Goal: Task Accomplishment & Management: Manage account settings

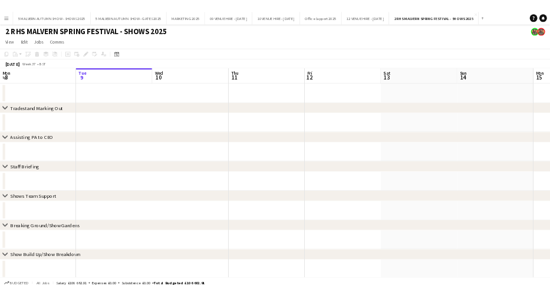
scroll to position [0, 282]
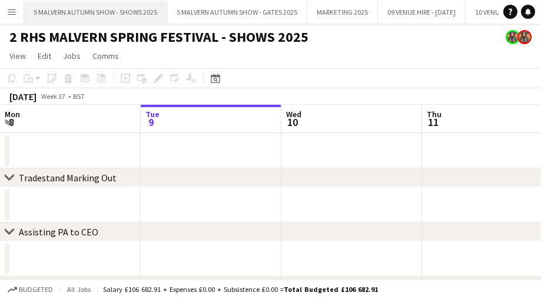
click at [97, 16] on button "5 MALVERN AUTUMN SHOW - SHOWS 2025 Close" at bounding box center [95, 12] width 143 height 23
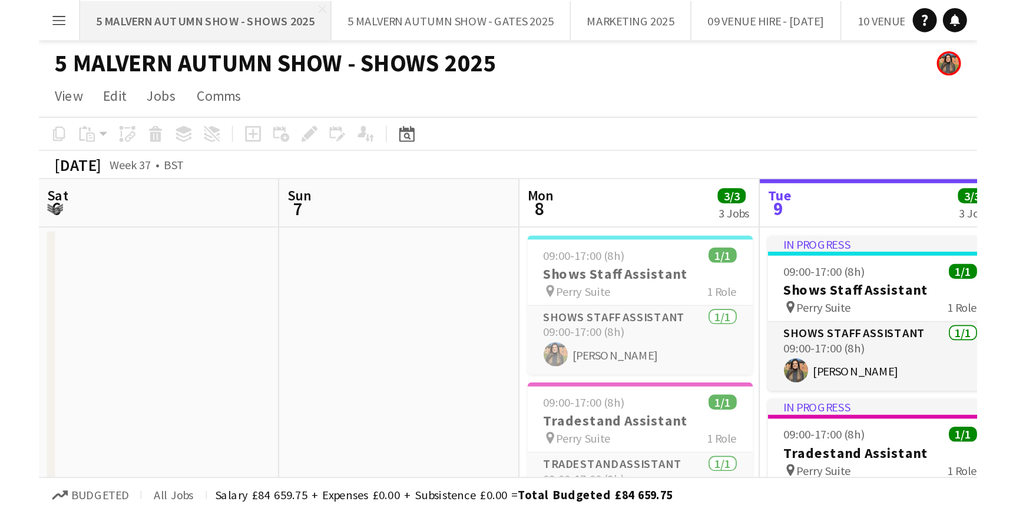
scroll to position [0, 282]
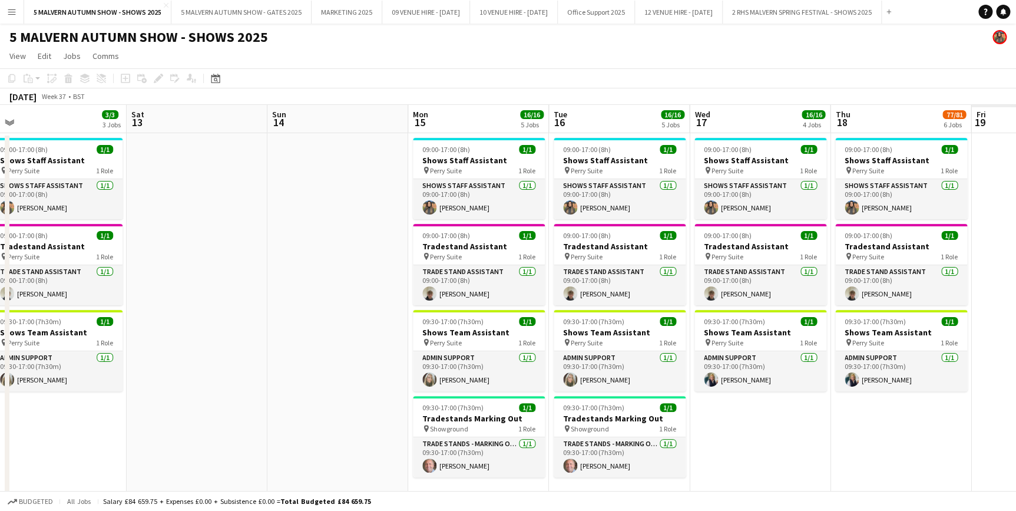
drag, startPoint x: 789, startPoint y: 118, endPoint x: 772, endPoint y: 100, distance: 25.0
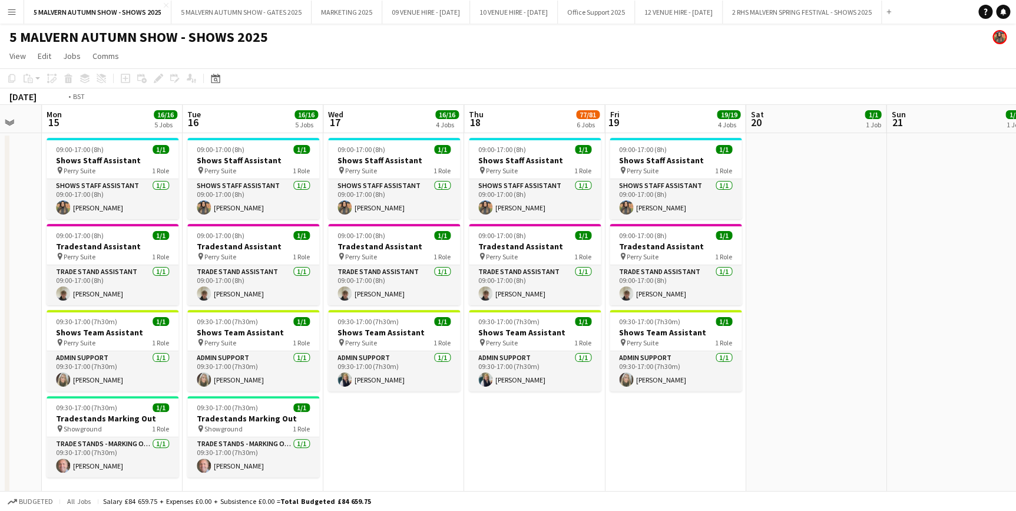
scroll to position [0, 409]
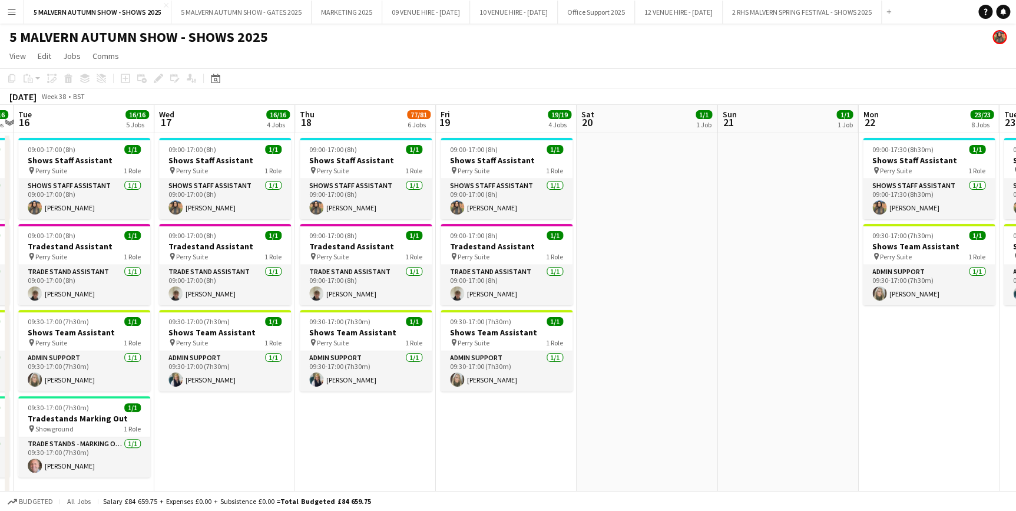
drag, startPoint x: 859, startPoint y: 112, endPoint x: 324, endPoint y: 142, distance: 535.7
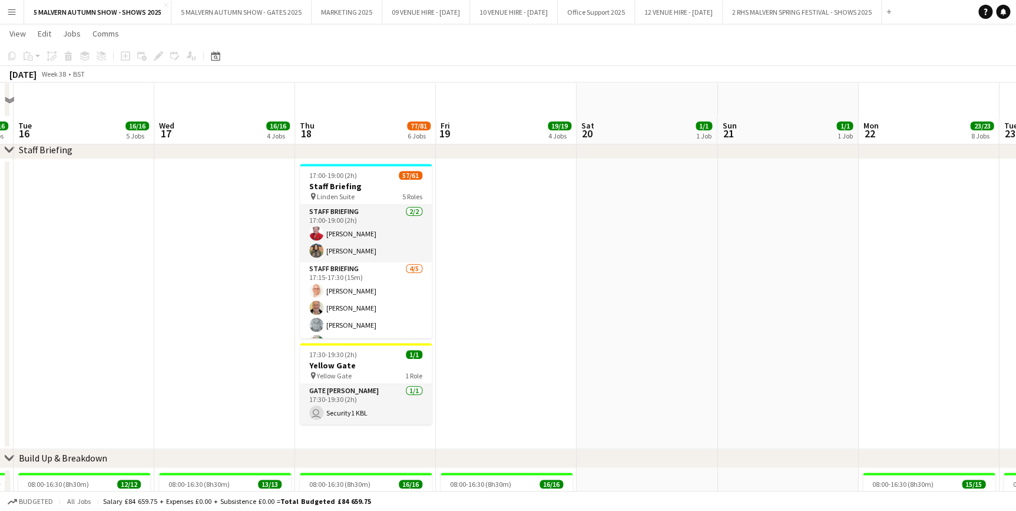
scroll to position [428, 0]
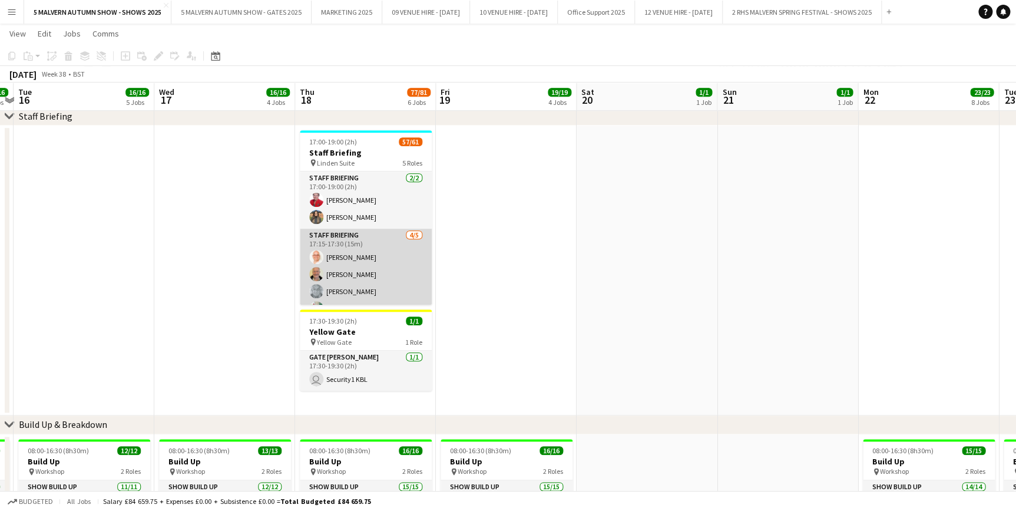
click at [392, 239] on app-card-role "Staff Briefing [DATE] 17:15-17:30 (15m) [PERSON_NAME] [PERSON_NAME] [PERSON_NAM…" at bounding box center [366, 283] width 132 height 108
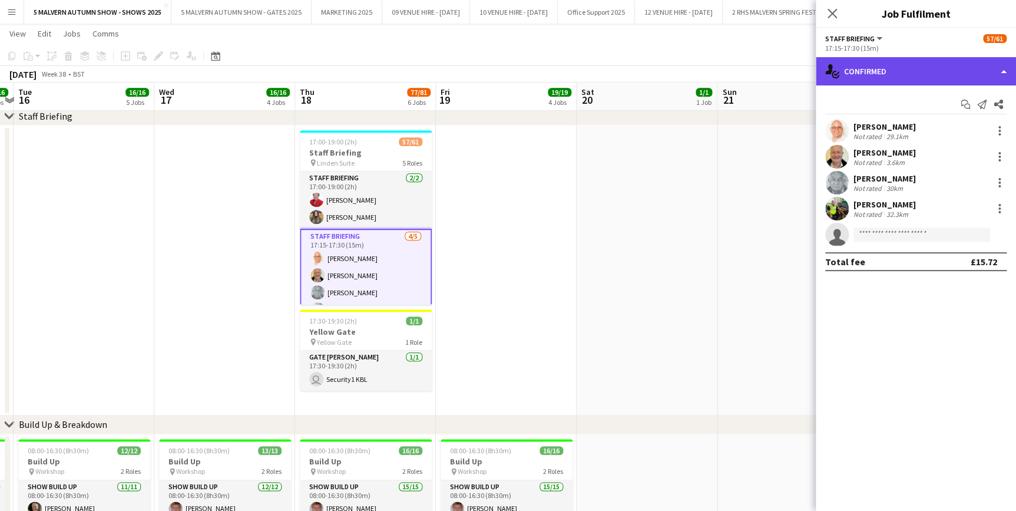
click at [852, 78] on div "single-neutral-actions-check-2 Confirmed" at bounding box center [916, 71] width 200 height 28
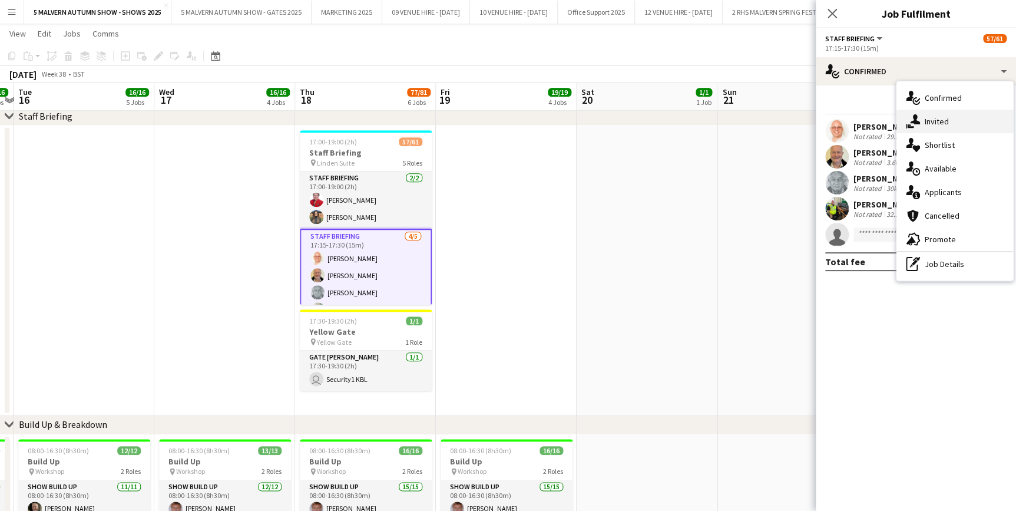
click at [931, 124] on span "Invited" at bounding box center [937, 121] width 24 height 11
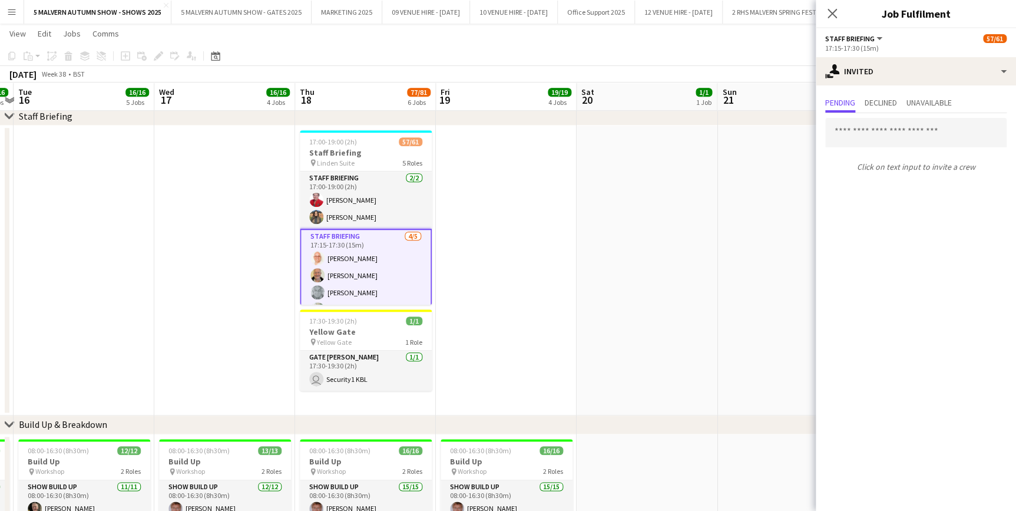
click at [778, 217] on app-date-cell at bounding box center [787, 270] width 141 height 290
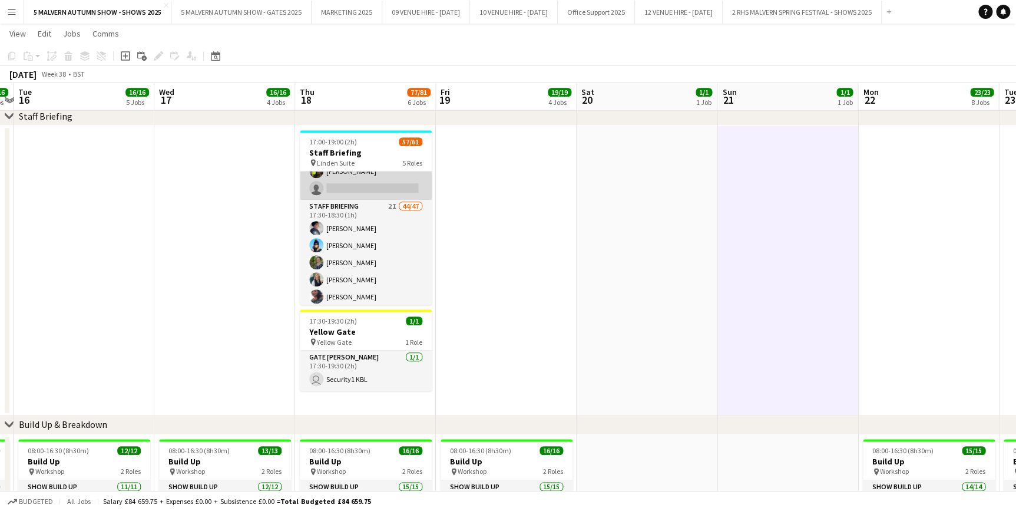
scroll to position [160, 0]
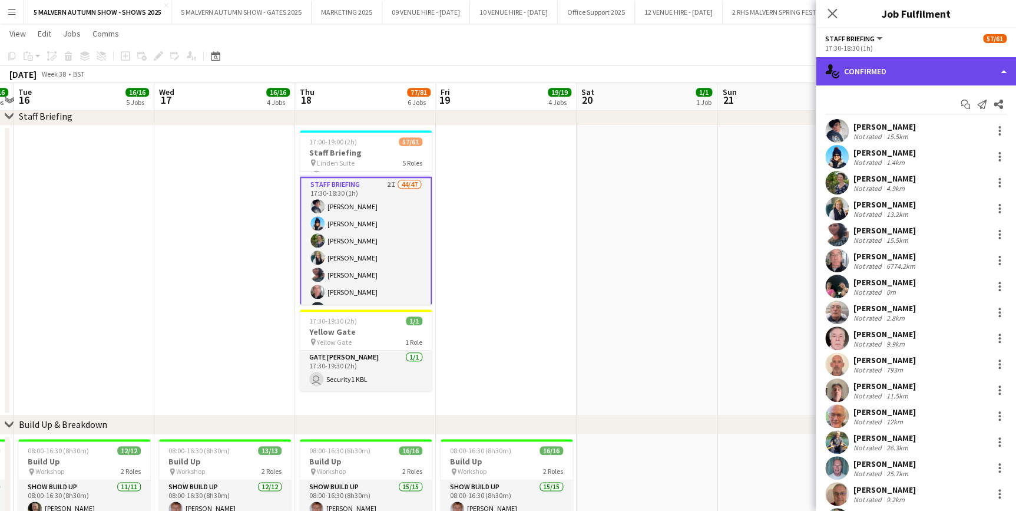
click at [884, 67] on div "single-neutral-actions-check-2 Confirmed" at bounding box center [916, 71] width 200 height 28
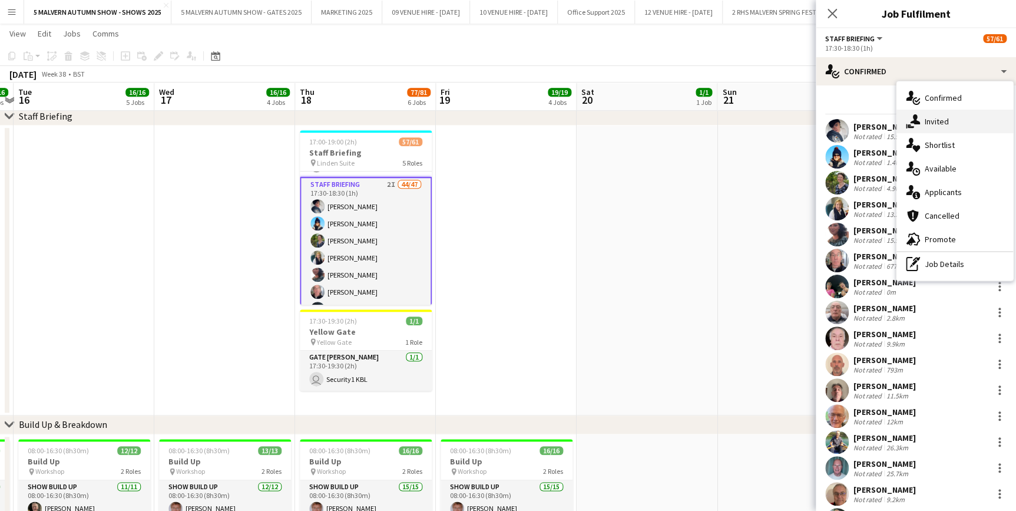
click at [945, 118] on span "Invited" at bounding box center [937, 121] width 24 height 11
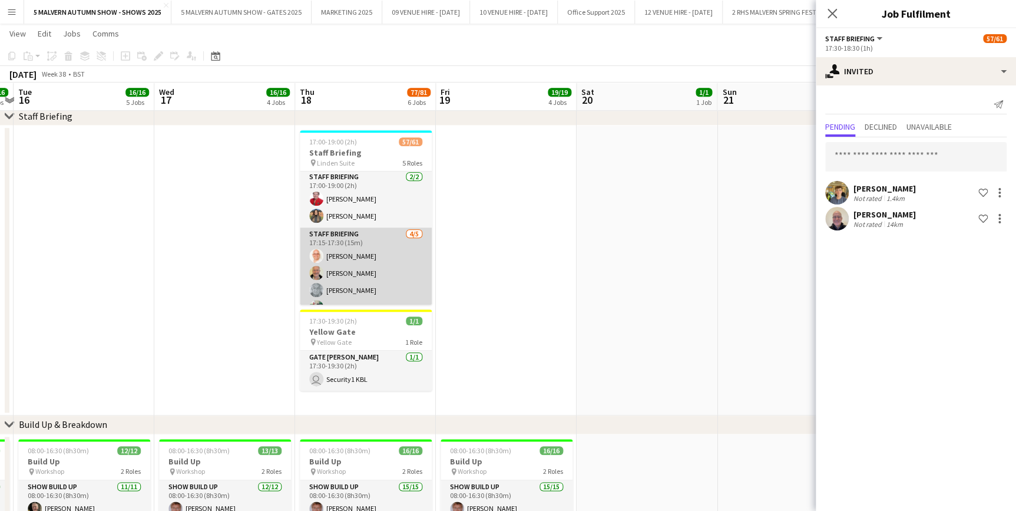
scroll to position [0, 0]
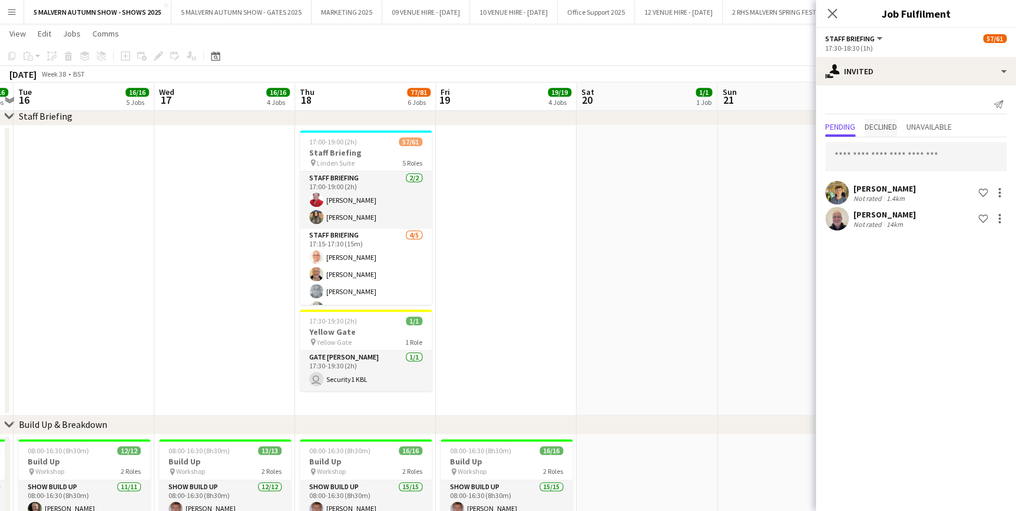
click at [884, 130] on span "Declined" at bounding box center [881, 127] width 32 height 8
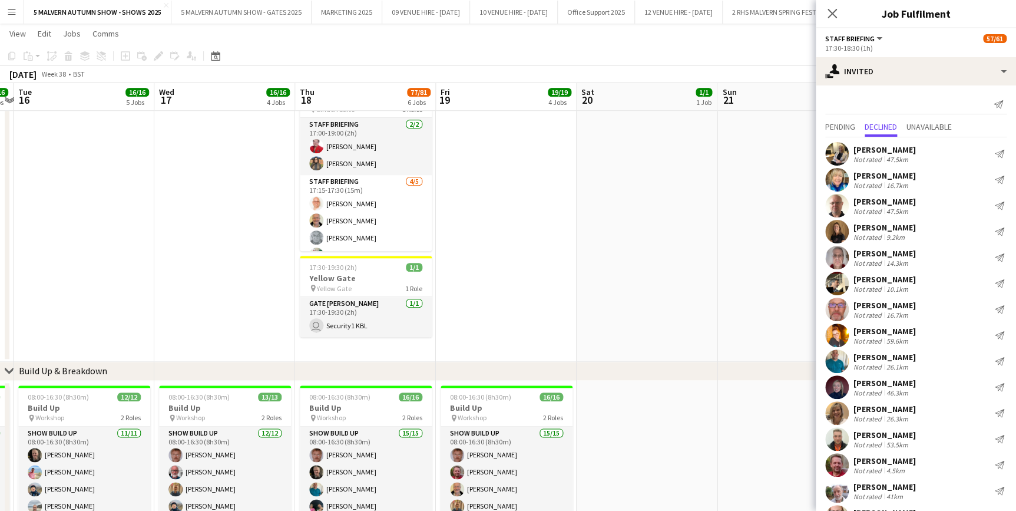
click at [747, 248] on app-date-cell at bounding box center [787, 217] width 141 height 290
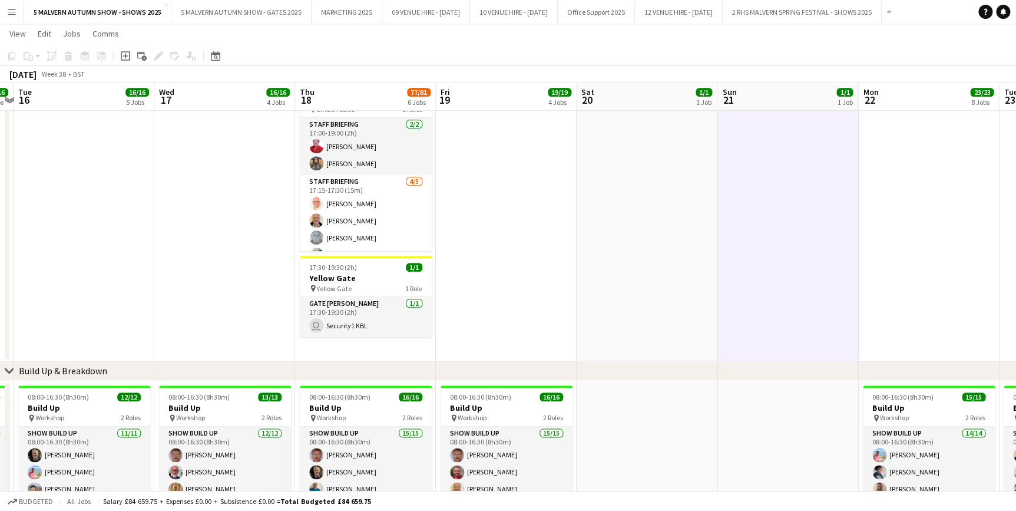
scroll to position [0, 409]
click at [746, 197] on app-date-cell at bounding box center [787, 217] width 141 height 290
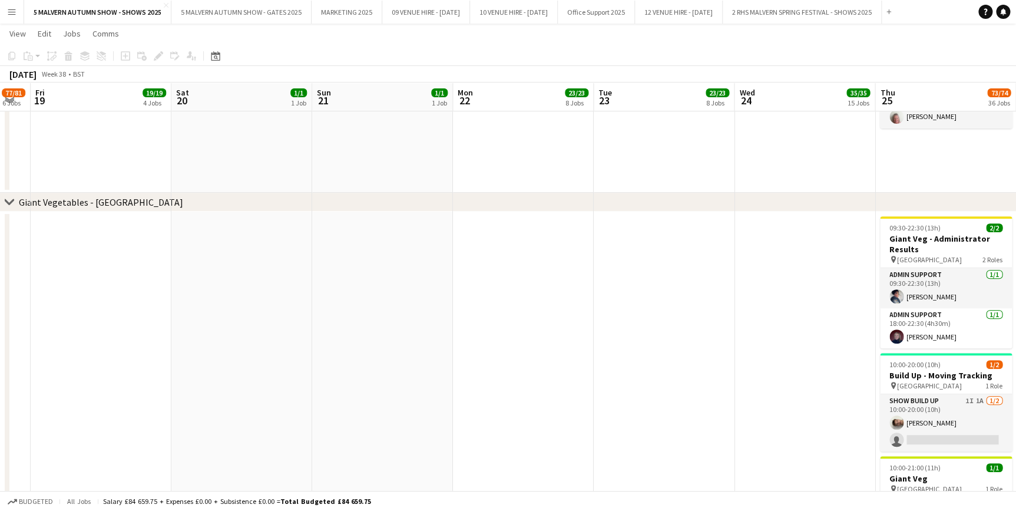
scroll to position [0, 283]
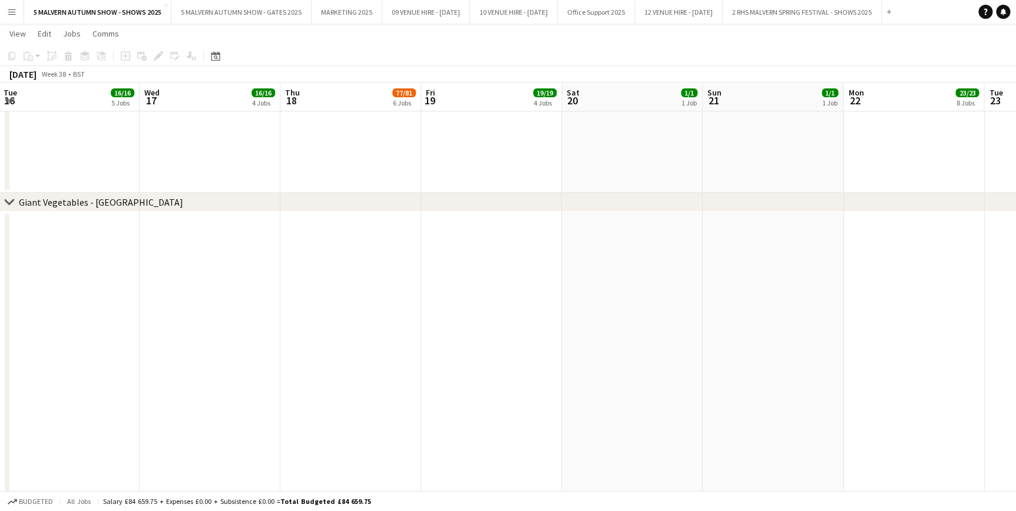
drag, startPoint x: 527, startPoint y: 99, endPoint x: 1016, endPoint y: 95, distance: 488.9
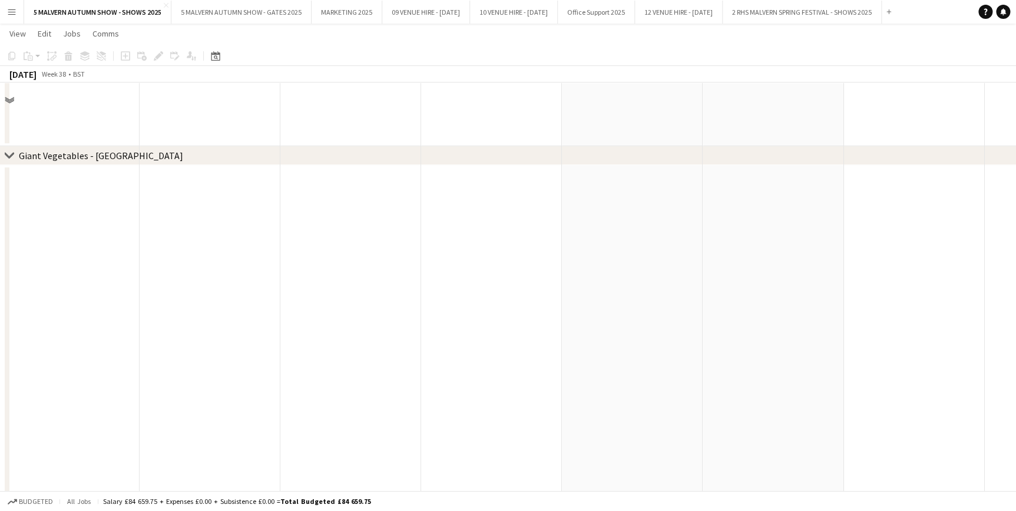
scroll to position [2470, 0]
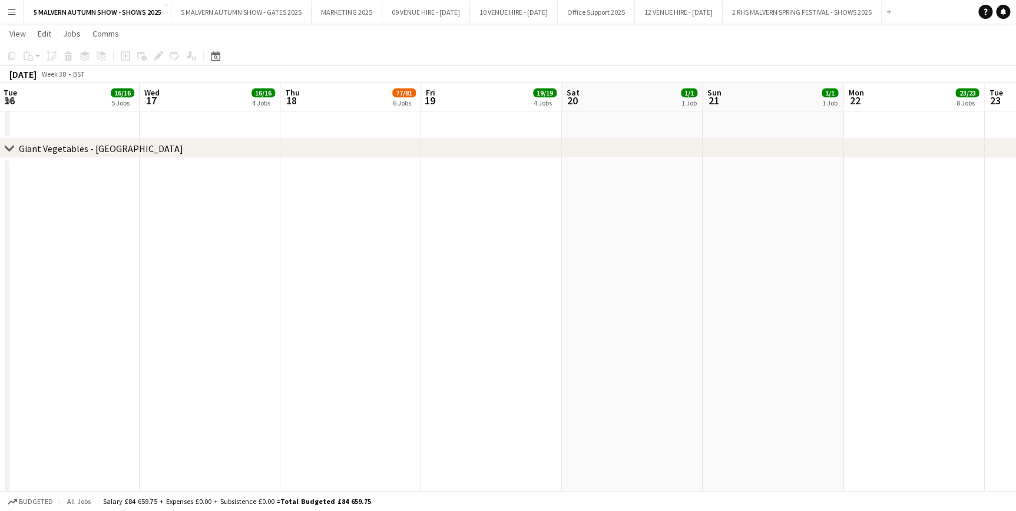
drag, startPoint x: 753, startPoint y: 98, endPoint x: 878, endPoint y: 90, distance: 124.6
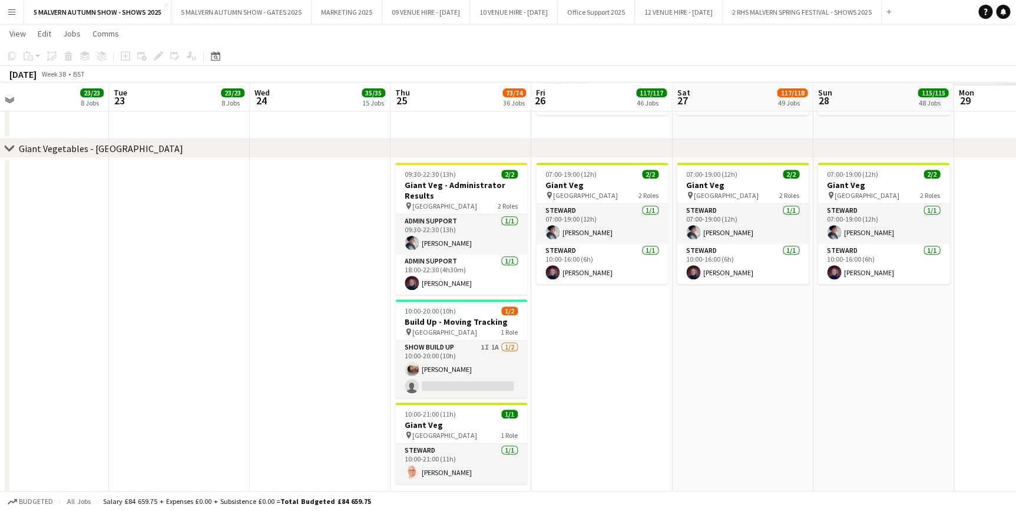
scroll to position [0, 392]
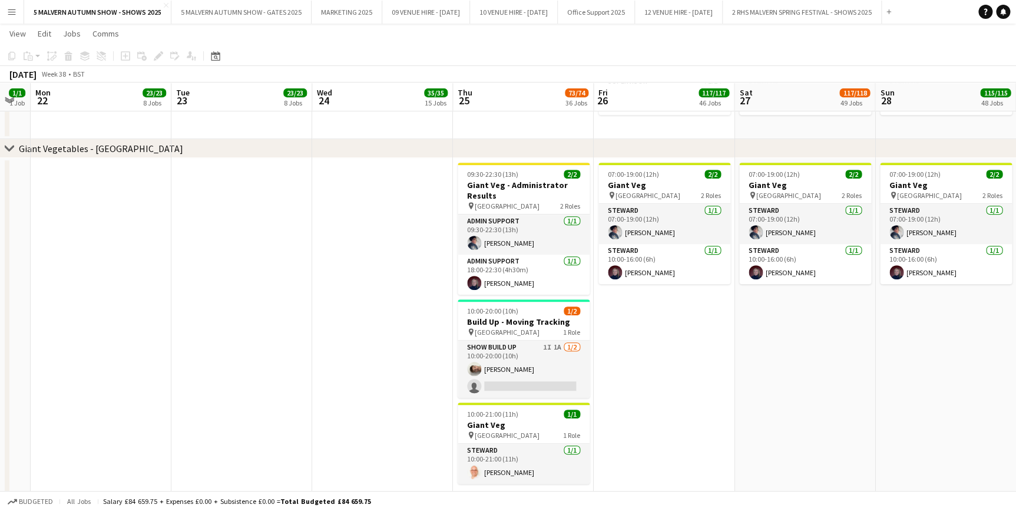
drag, startPoint x: 889, startPoint y: 90, endPoint x: 458, endPoint y: 95, distance: 431.8
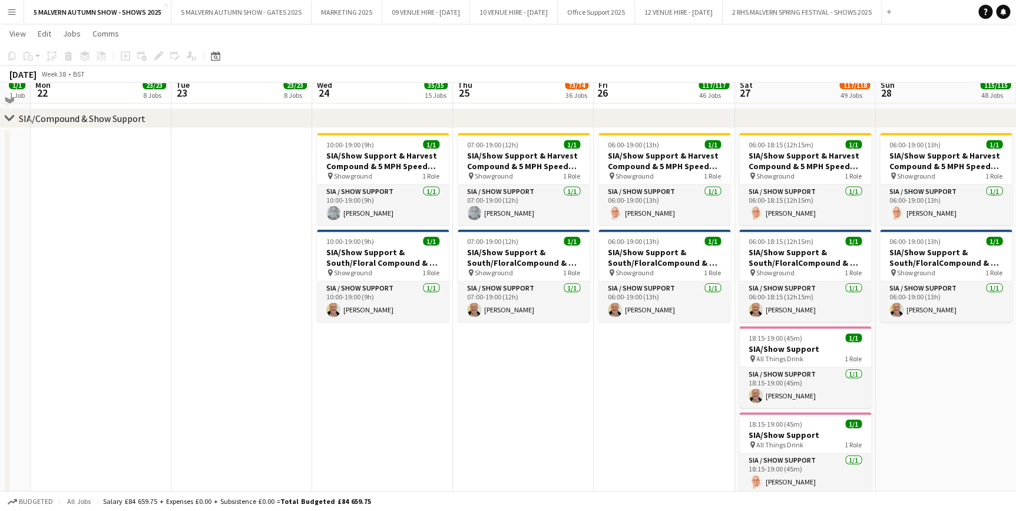
scroll to position [5298, 0]
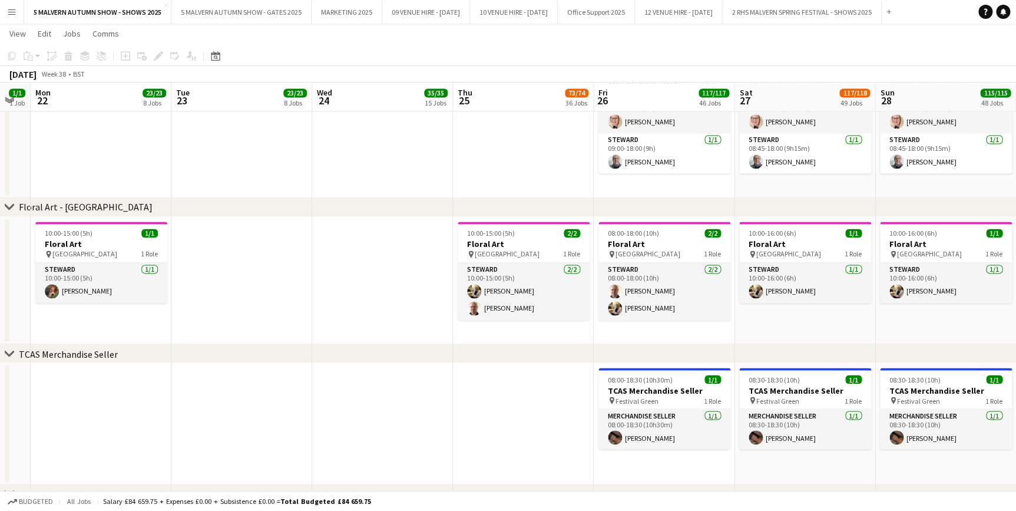
click at [290, 251] on app-date-cell at bounding box center [241, 281] width 141 height 128
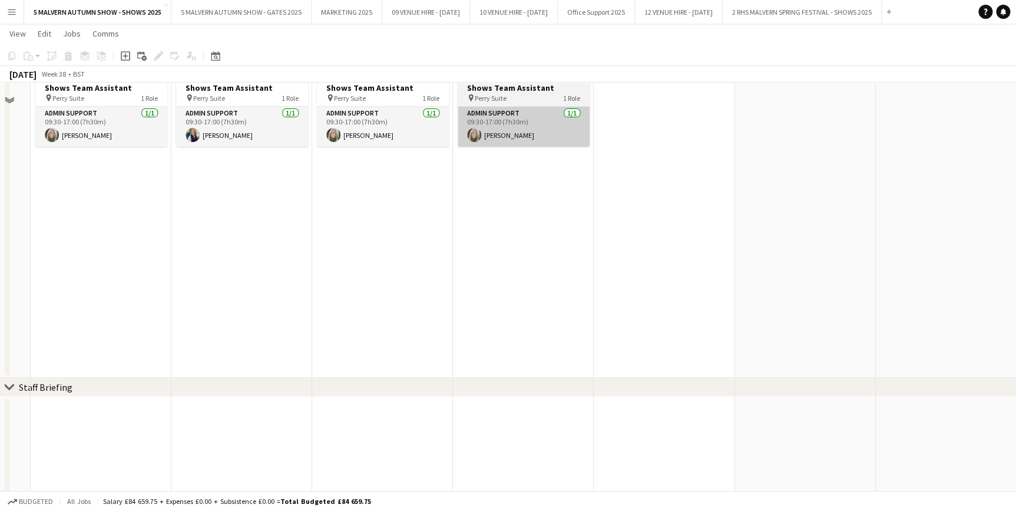
scroll to position [50, 0]
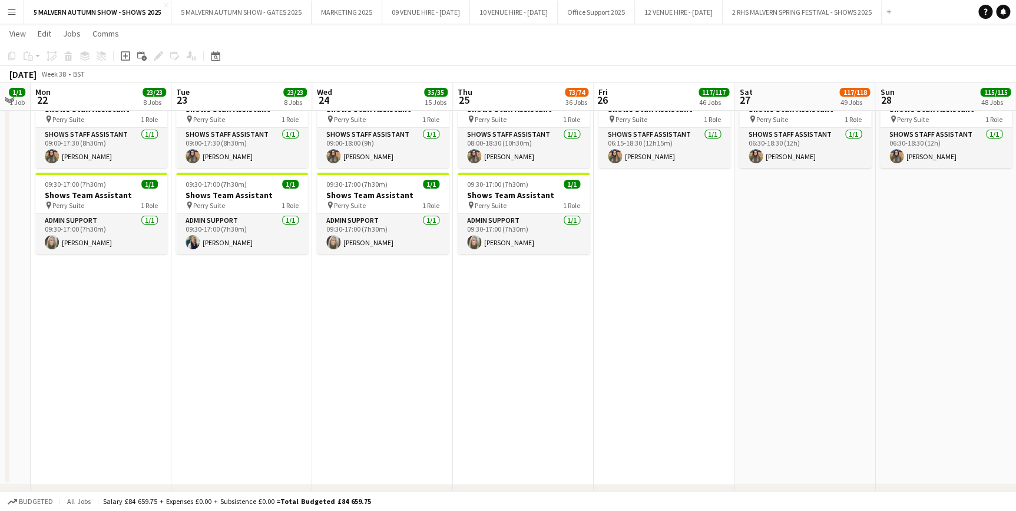
drag, startPoint x: 326, startPoint y: 90, endPoint x: 846, endPoint y: 108, distance: 519.8
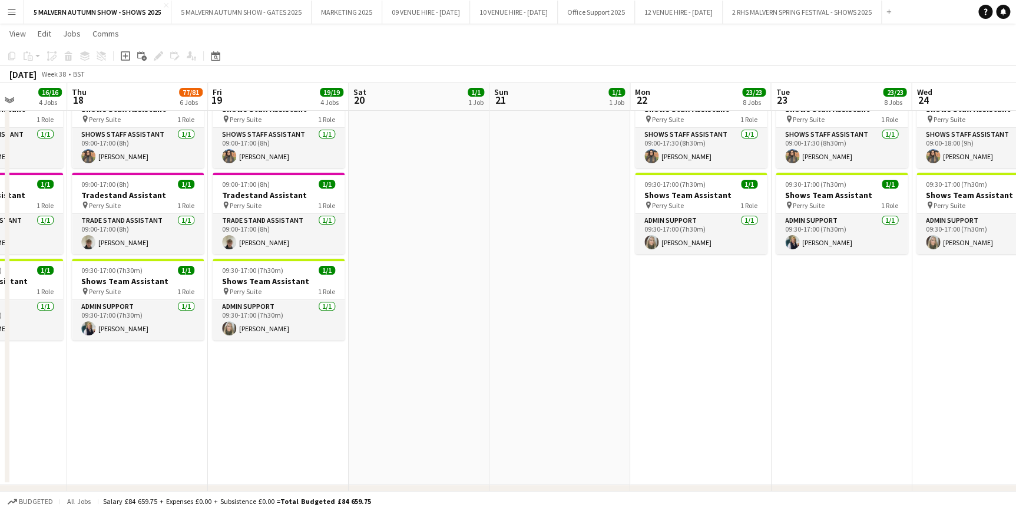
scroll to position [0, 0]
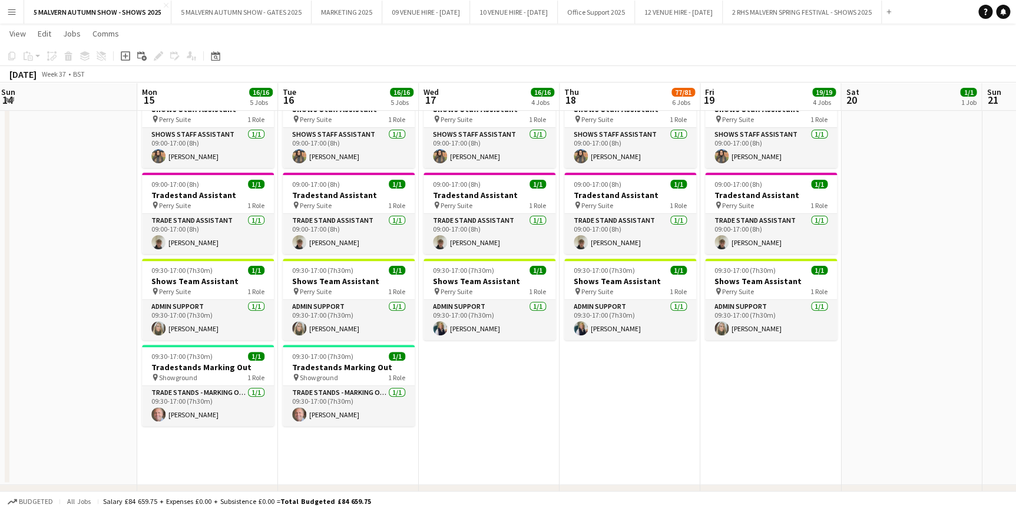
drag, startPoint x: 330, startPoint y: 90, endPoint x: 822, endPoint y: 121, distance: 493.4
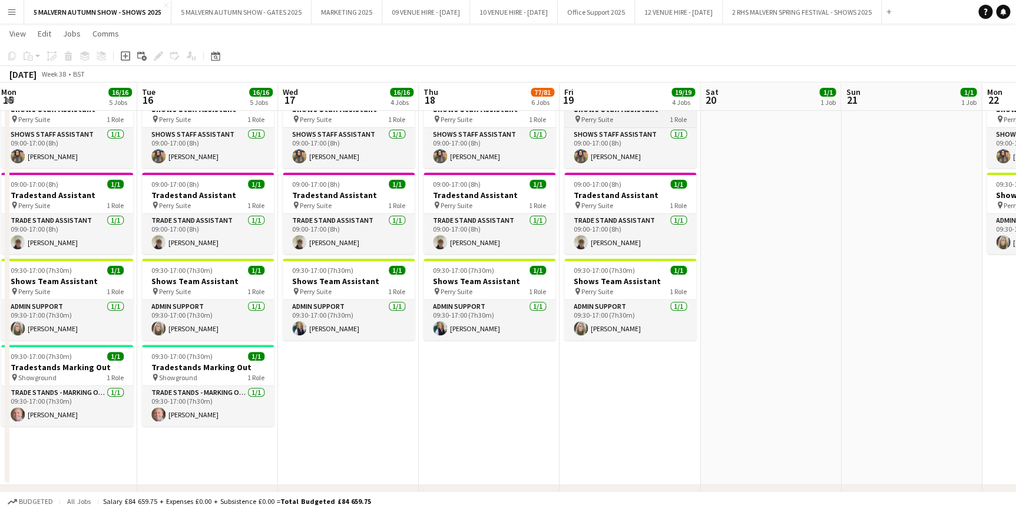
drag, startPoint x: 739, startPoint y: 110, endPoint x: 620, endPoint y: 124, distance: 119.2
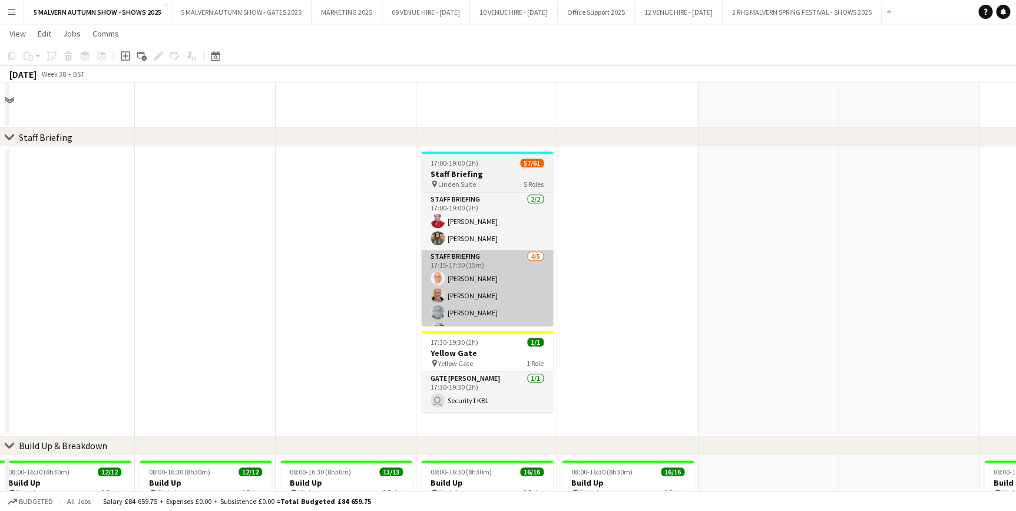
scroll to position [425, 0]
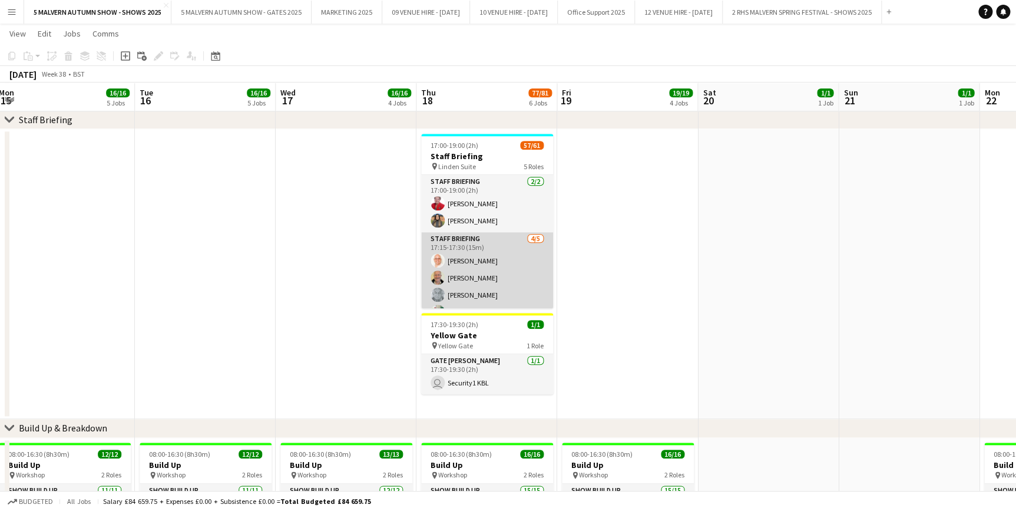
click at [515, 243] on app-card-role "Staff Briefing [DATE] 17:15-17:30 (15m) [PERSON_NAME] [PERSON_NAME] [PERSON_NAM…" at bounding box center [487, 286] width 132 height 108
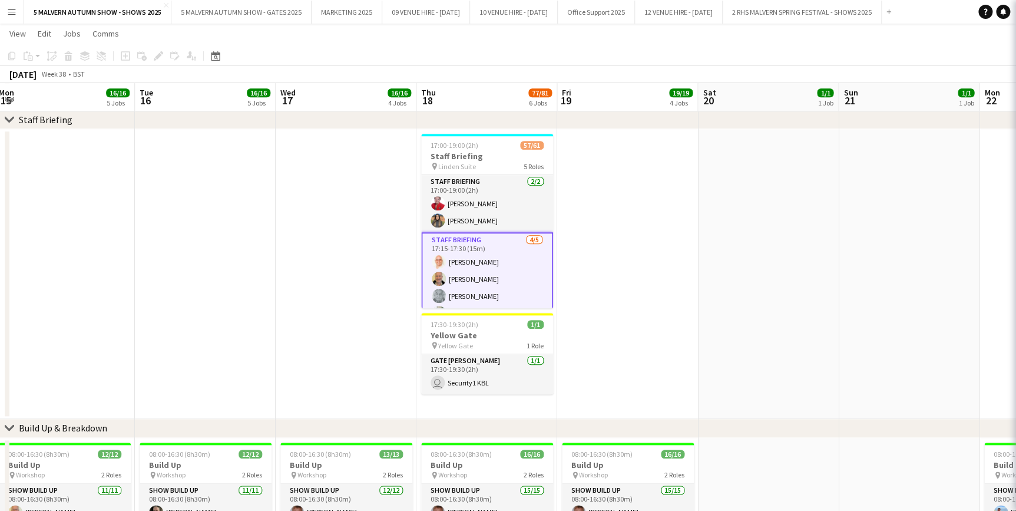
scroll to position [0, 428]
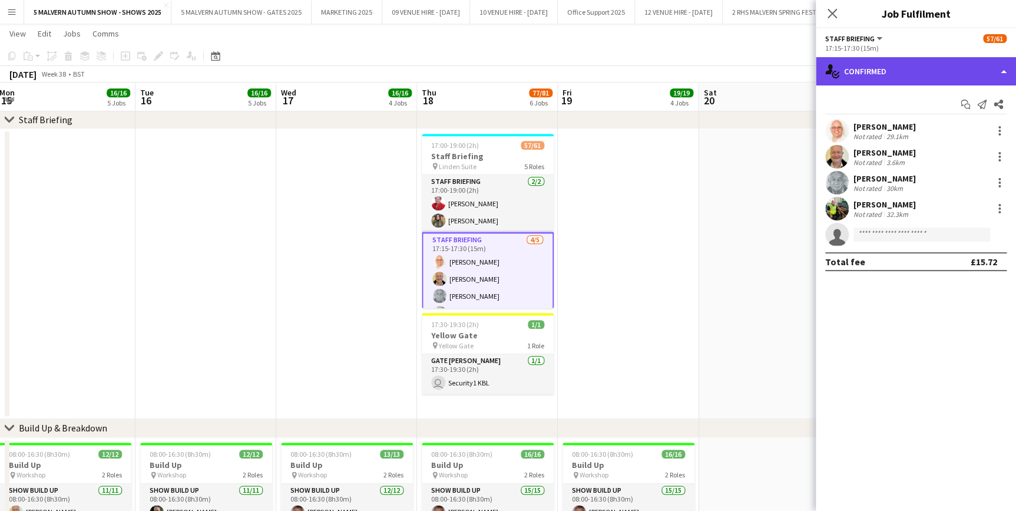
click at [889, 74] on div "single-neutral-actions-check-2 Confirmed" at bounding box center [916, 71] width 200 height 28
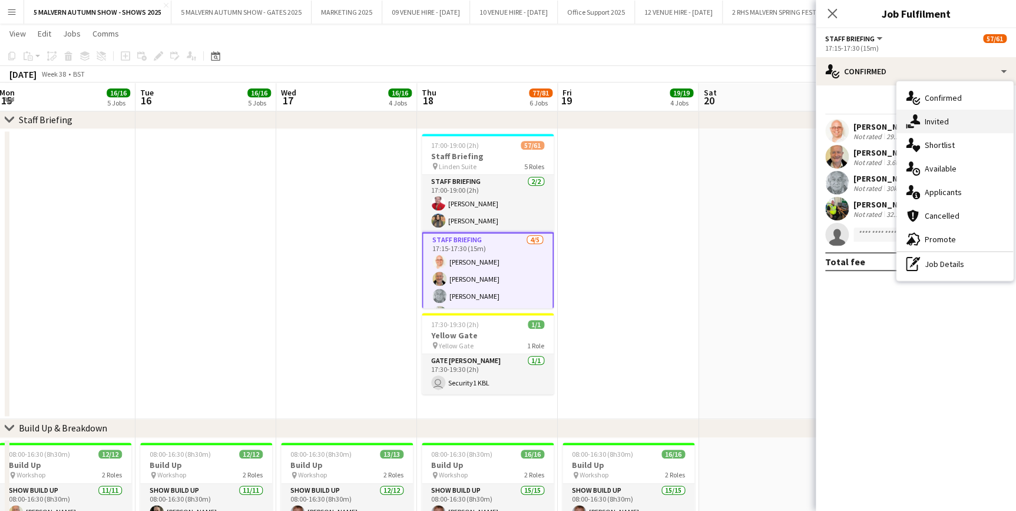
click at [948, 120] on div "single-neutral-actions-share-1 Invited" at bounding box center [955, 122] width 117 height 24
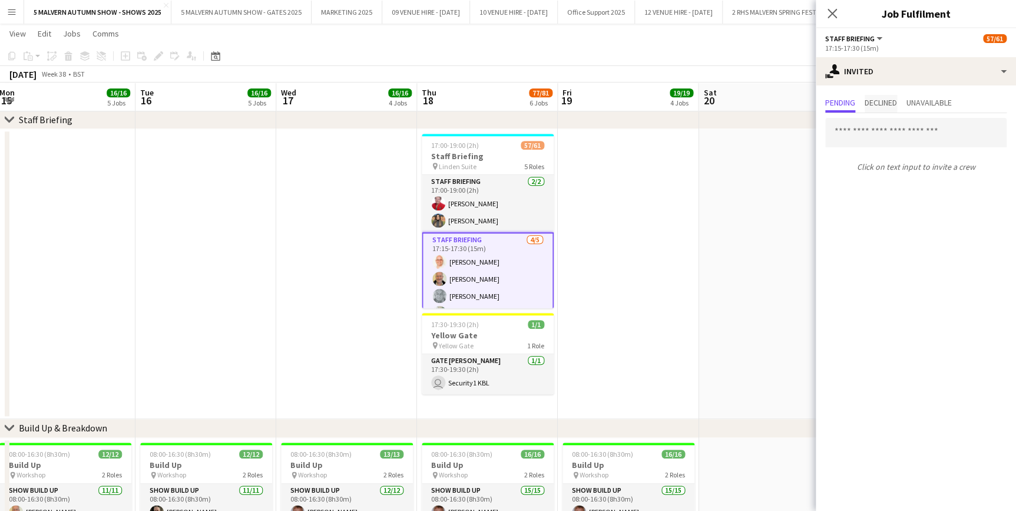
click at [889, 103] on span "Declined" at bounding box center [881, 102] width 32 height 8
click at [939, 103] on span "Unavailable" at bounding box center [929, 102] width 45 height 8
click at [743, 180] on app-date-cell at bounding box center [769, 274] width 141 height 290
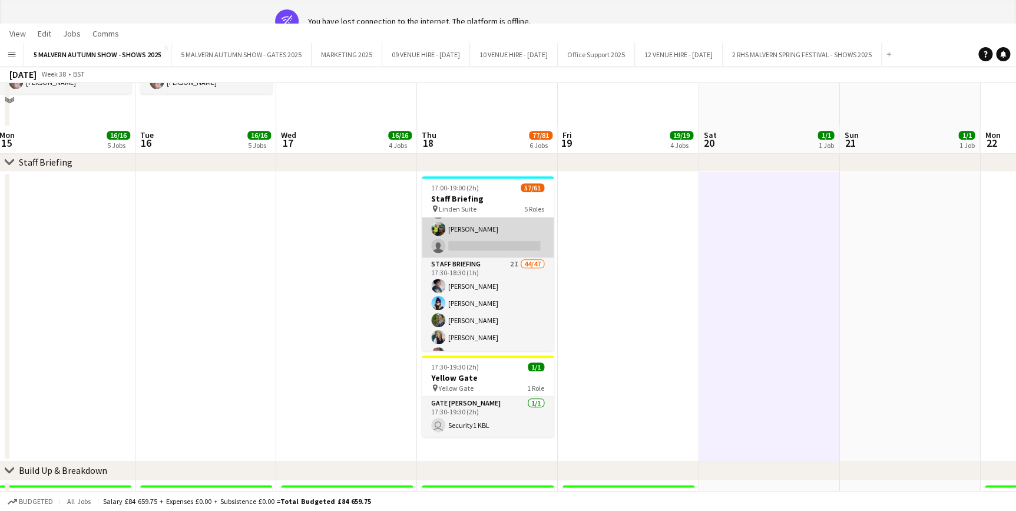
scroll to position [160, 0]
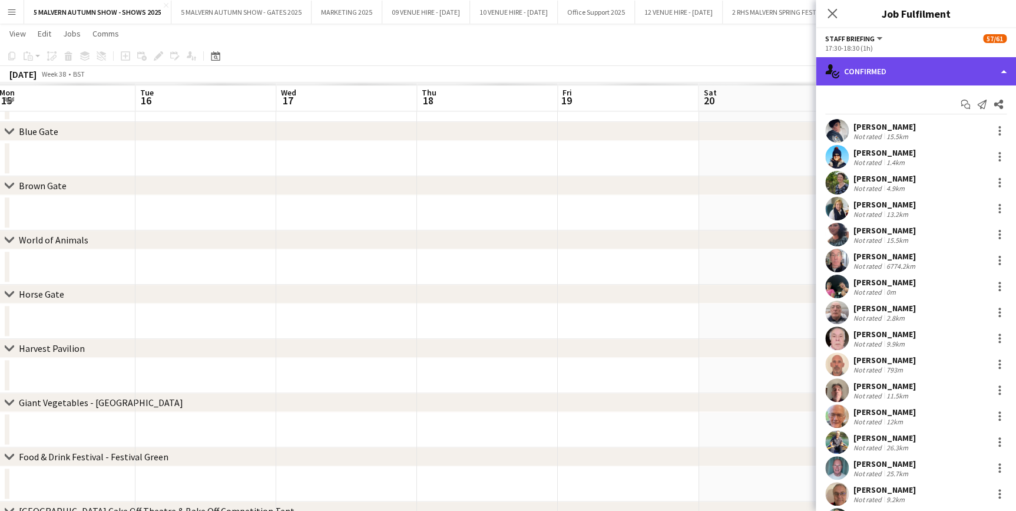
click at [916, 67] on div "single-neutral-actions-check-2 Confirmed" at bounding box center [916, 71] width 200 height 28
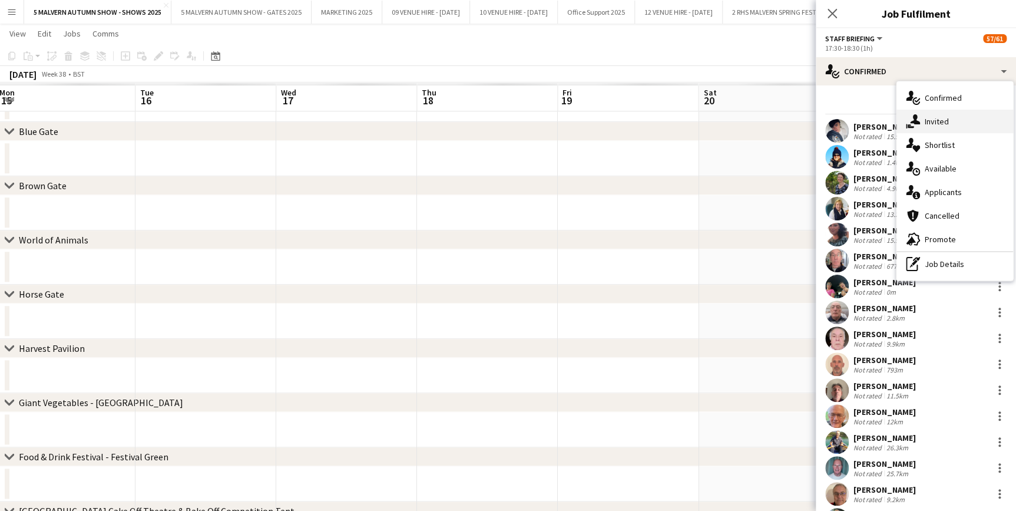
click at [932, 126] on span "Invited" at bounding box center [937, 121] width 24 height 11
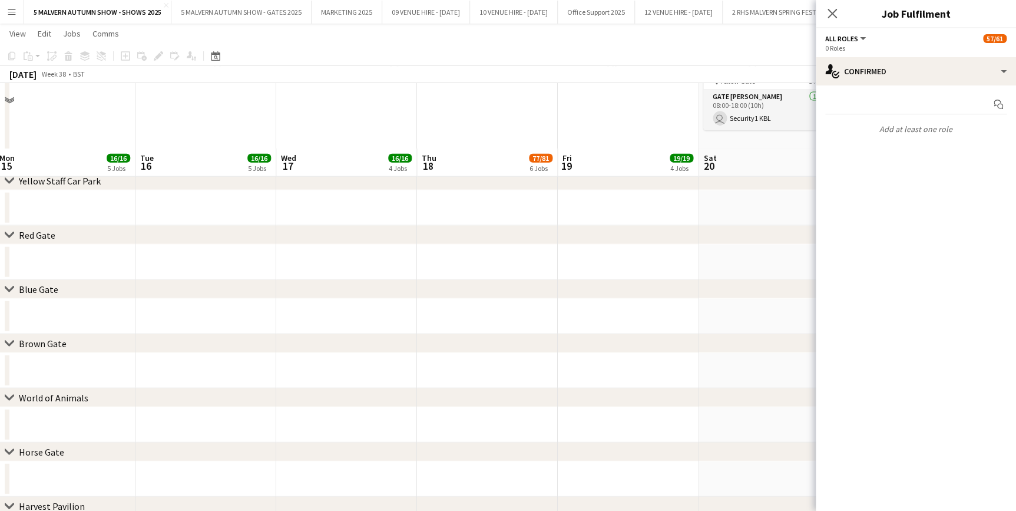
scroll to position [1274, 0]
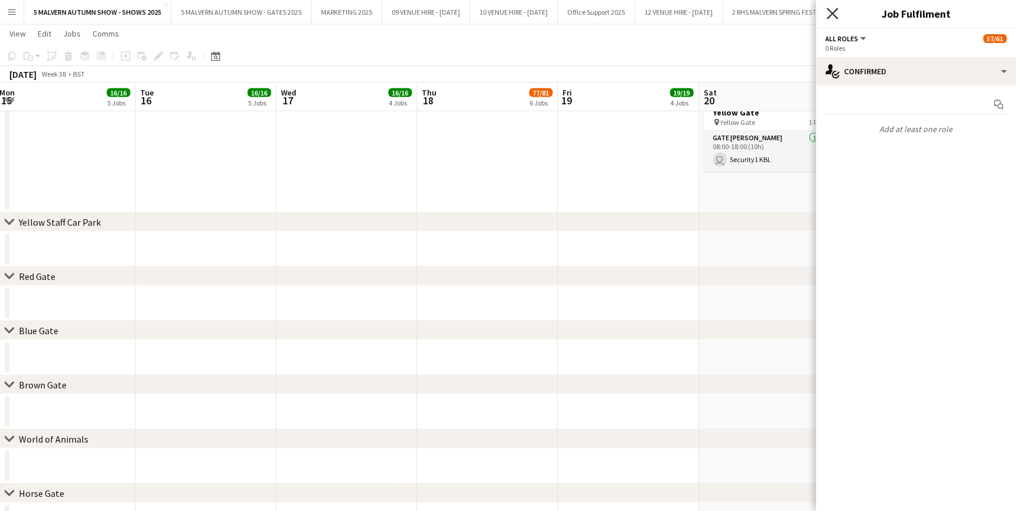
click at [835, 12] on icon "Close pop-in" at bounding box center [831, 13] width 11 height 11
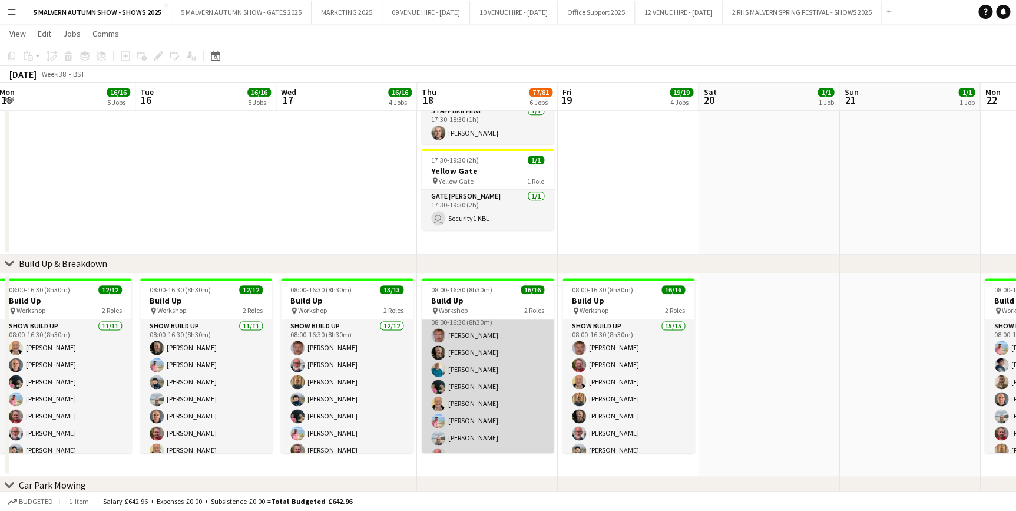
scroll to position [0, 0]
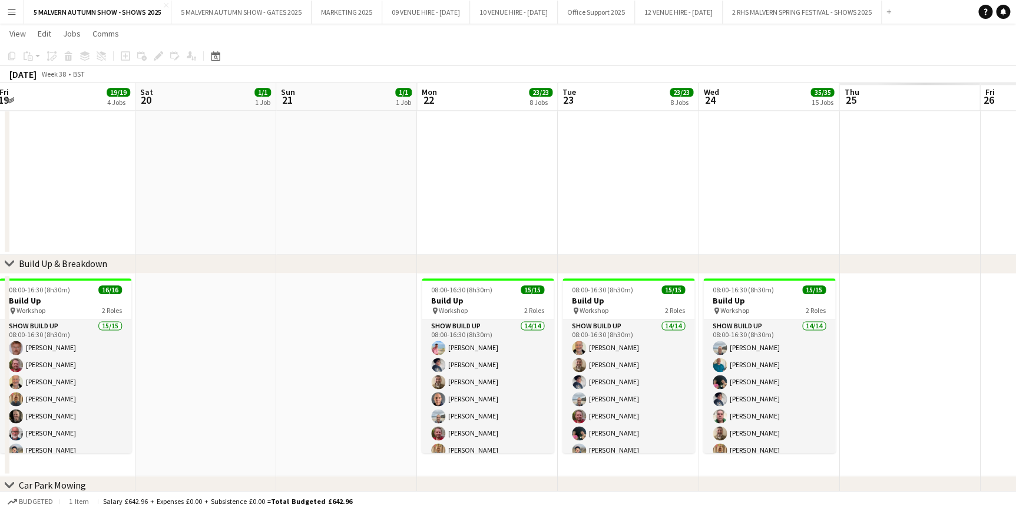
drag, startPoint x: 751, startPoint y: 104, endPoint x: 700, endPoint y: 123, distance: 54.0
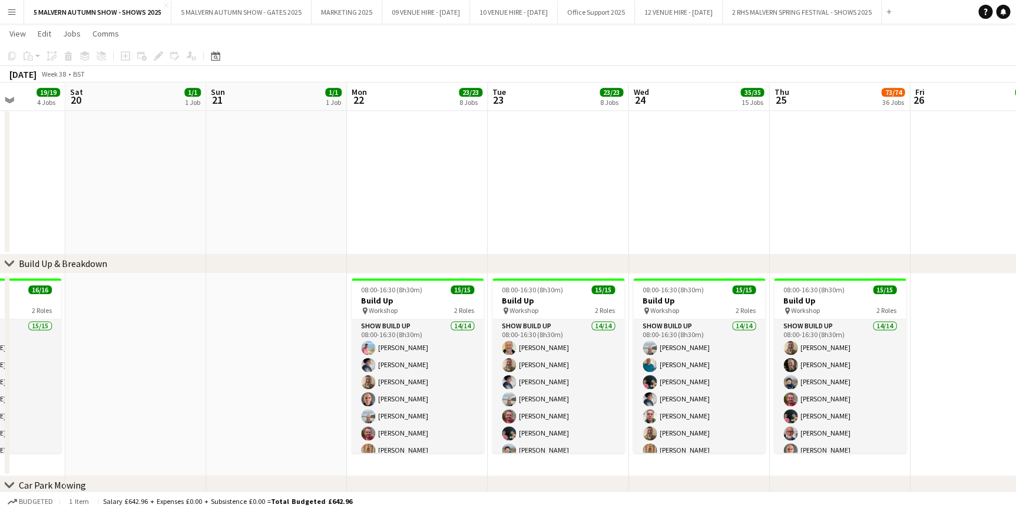
drag, startPoint x: 322, startPoint y: 121, endPoint x: 225, endPoint y: 122, distance: 97.2
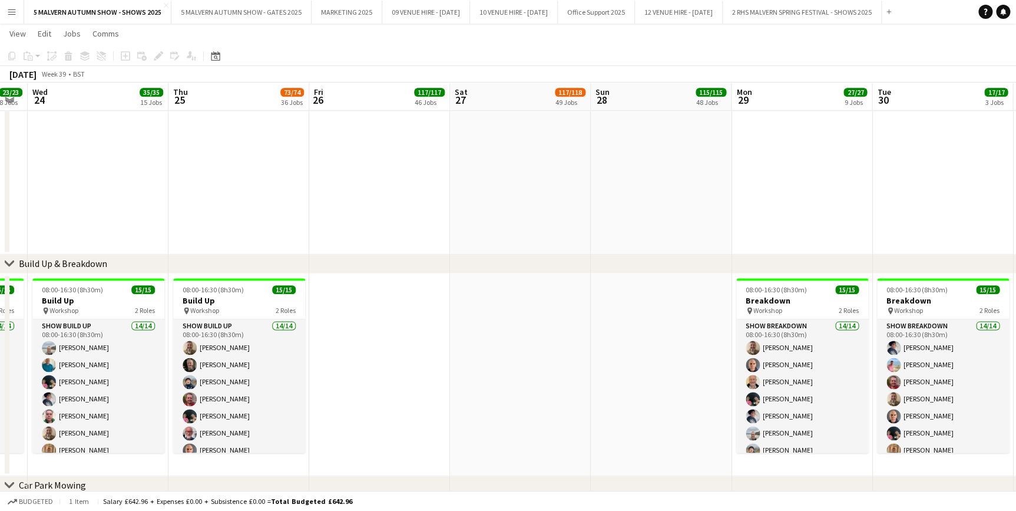
scroll to position [0, 363]
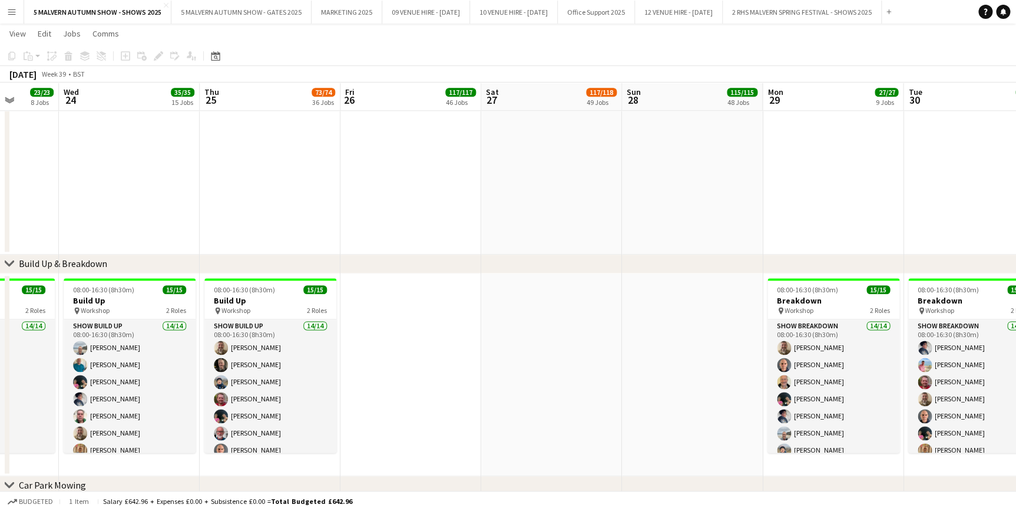
drag, startPoint x: 608, startPoint y: 106, endPoint x: 581, endPoint y: 100, distance: 27.7
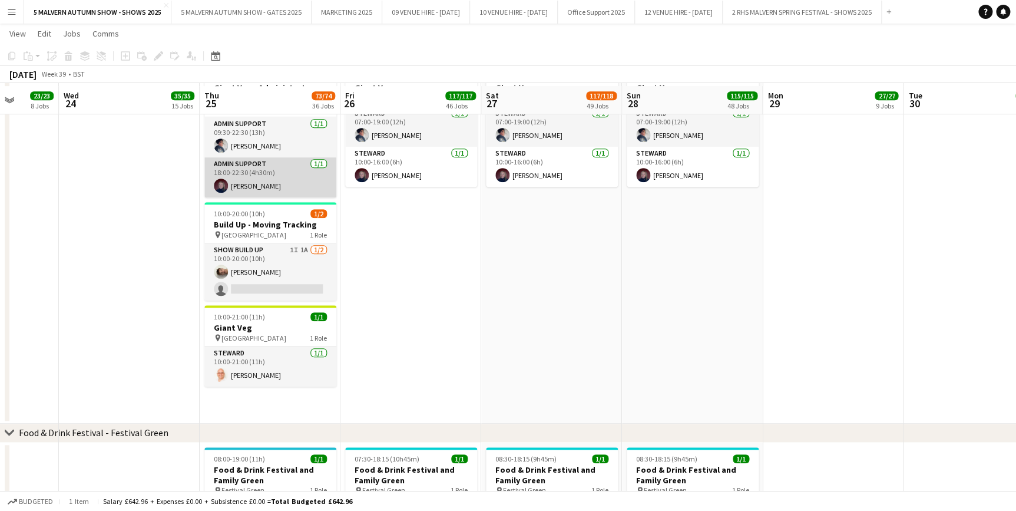
scroll to position [2570, 0]
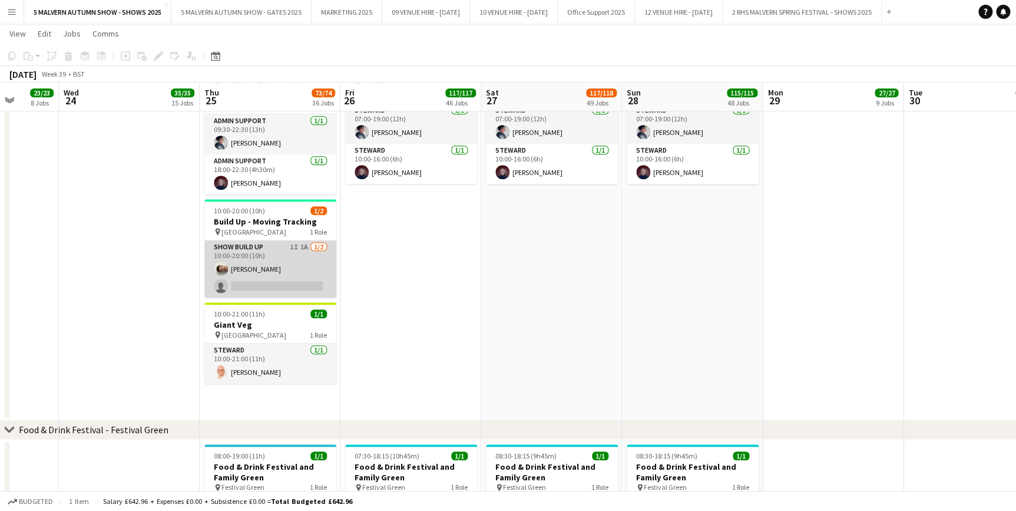
click at [293, 252] on app-card-role "Show Build Up 1I 1A [DATE] 10:00-20:00 (10h) [PERSON_NAME] single-neutral-actio…" at bounding box center [270, 268] width 132 height 57
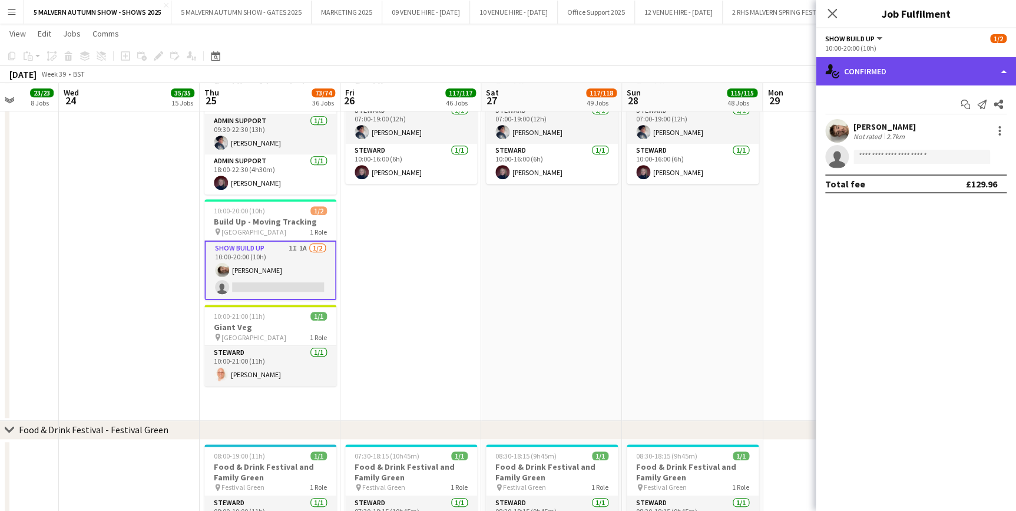
click at [937, 72] on div "single-neutral-actions-check-2 Confirmed" at bounding box center [916, 71] width 200 height 28
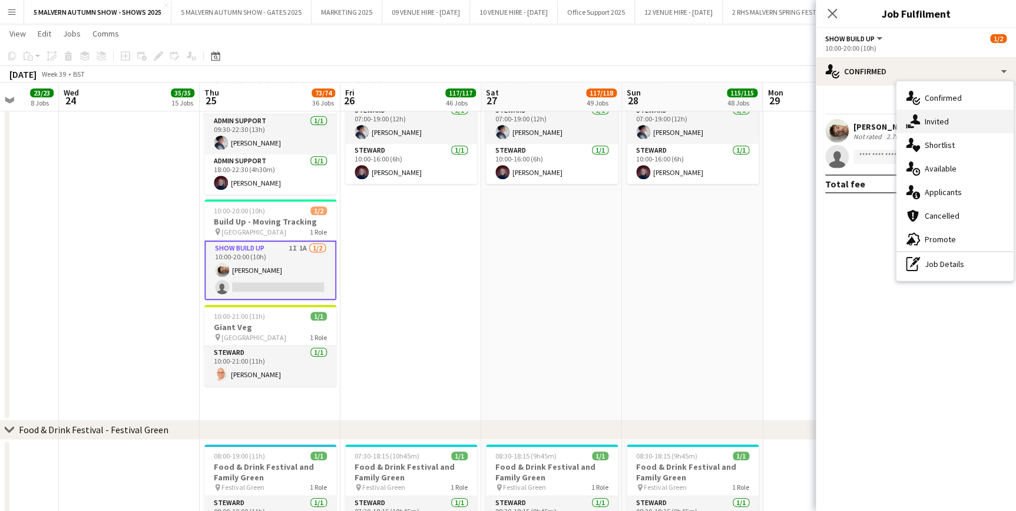
click at [947, 112] on div "single-neutral-actions-share-1 Invited" at bounding box center [955, 122] width 117 height 24
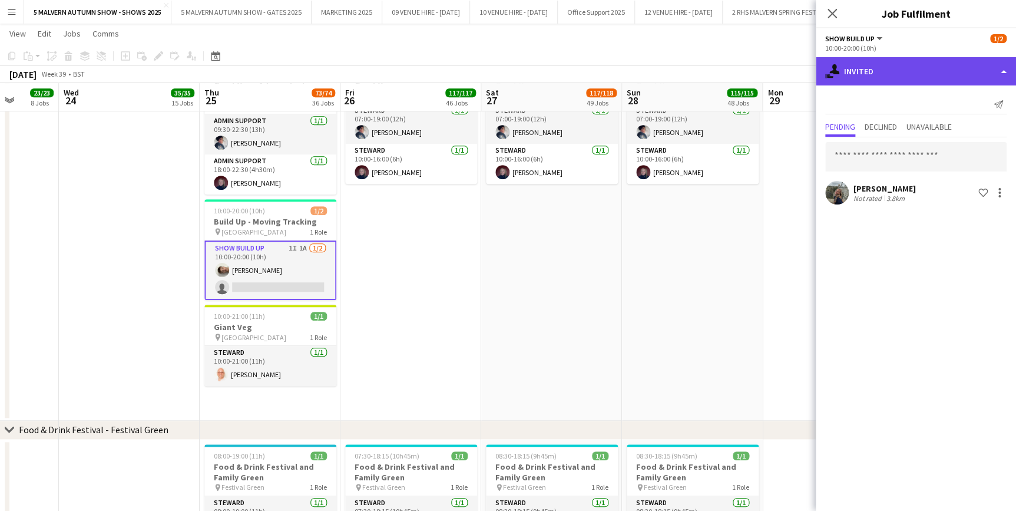
click at [870, 70] on div "single-neutral-actions-share-1 Invited" at bounding box center [916, 71] width 200 height 28
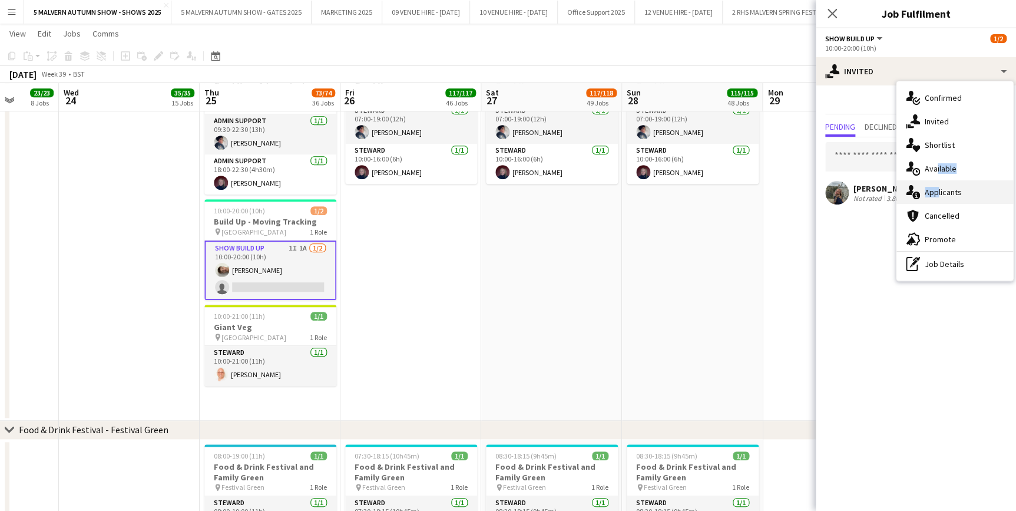
drag, startPoint x: 931, startPoint y: 170, endPoint x: 934, endPoint y: 190, distance: 20.2
click at [934, 190] on div "single-neutral-actions-check-2 Confirmed single-neutral-actions-share-1 Invited…" at bounding box center [955, 180] width 117 height 199
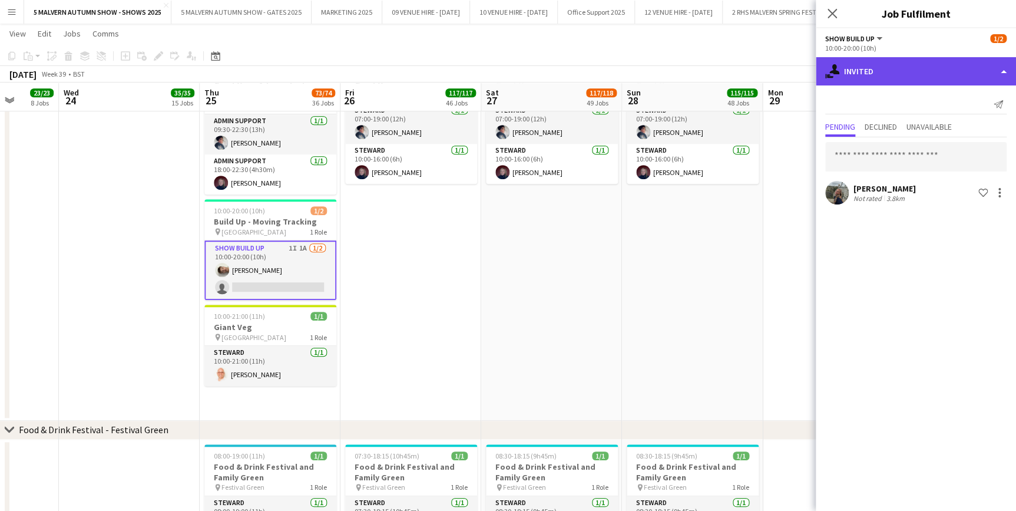
click at [894, 64] on div "single-neutral-actions-share-1 Invited" at bounding box center [916, 71] width 200 height 28
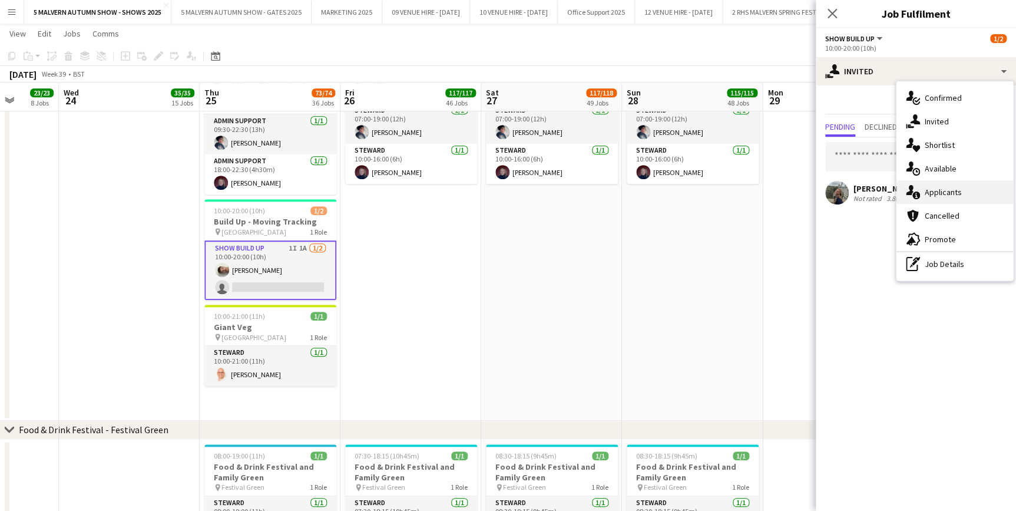
click at [947, 187] on span "Applicants" at bounding box center [943, 192] width 37 height 11
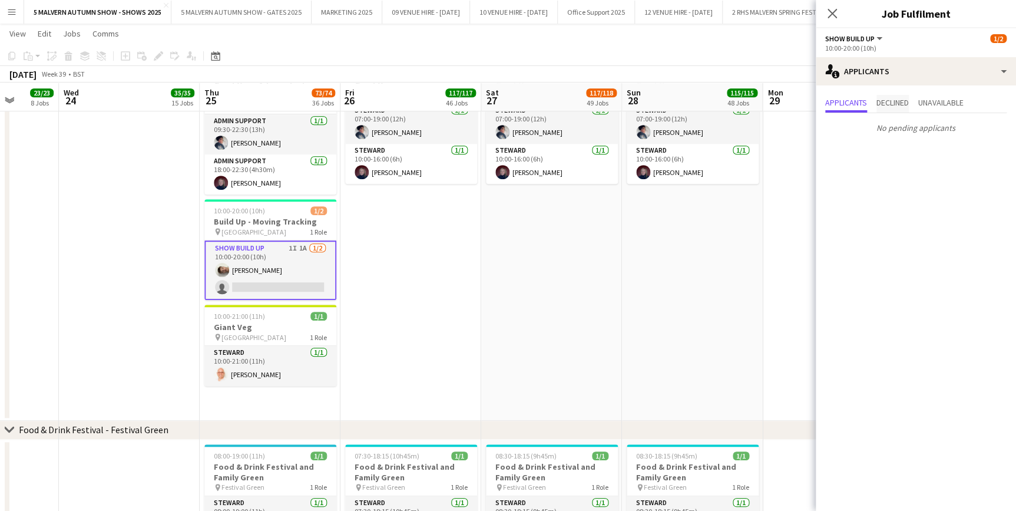
click at [907, 104] on span "Declined" at bounding box center [892, 102] width 32 height 8
click at [942, 104] on span "Unavailable" at bounding box center [940, 102] width 45 height 8
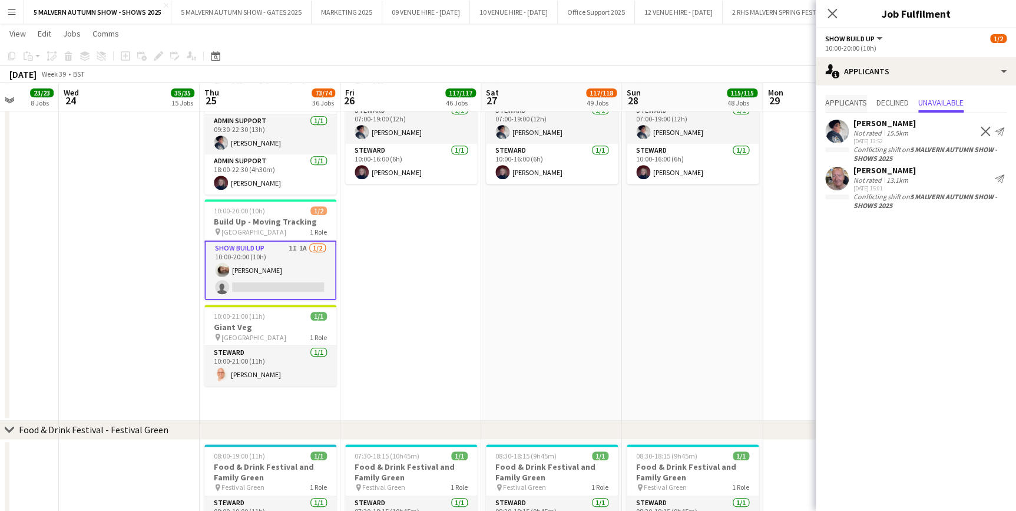
click at [856, 102] on span "Applicants" at bounding box center [846, 102] width 42 height 8
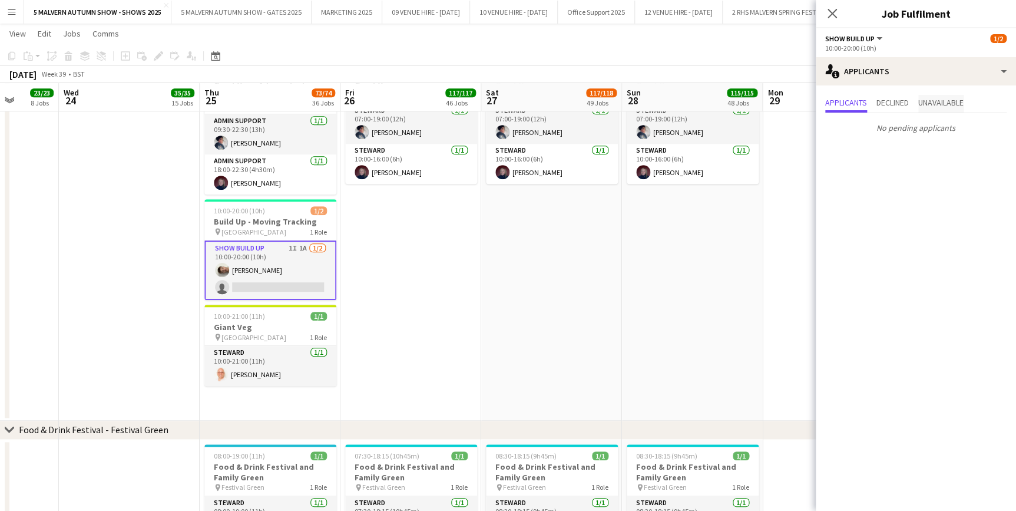
click at [955, 104] on span "Unavailable" at bounding box center [940, 102] width 45 height 8
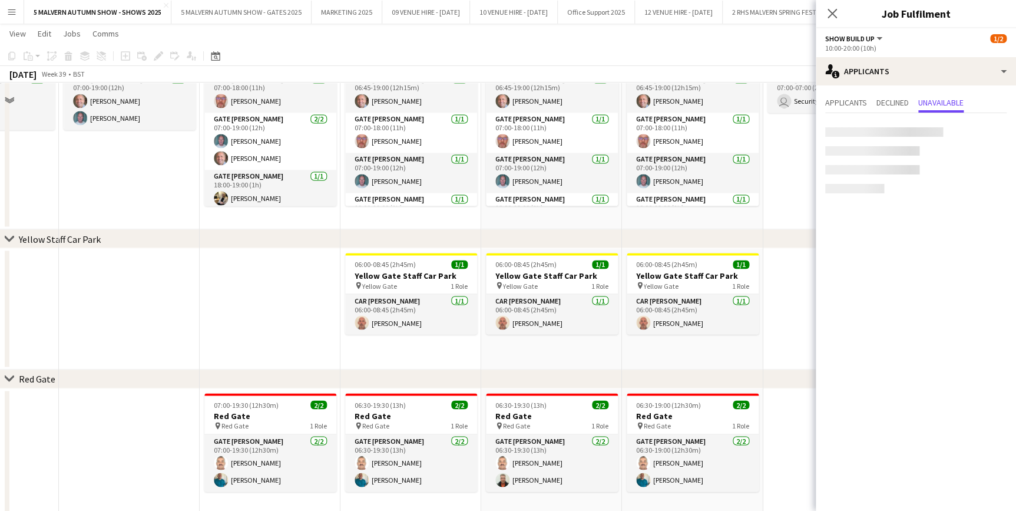
scroll to position [2132, 0]
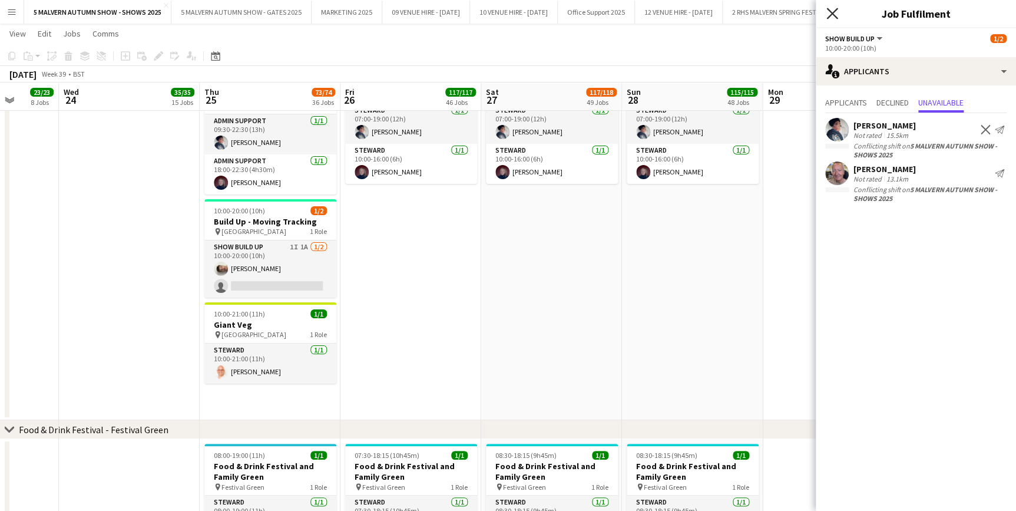
click at [832, 16] on icon "Close pop-in" at bounding box center [831, 13] width 11 height 11
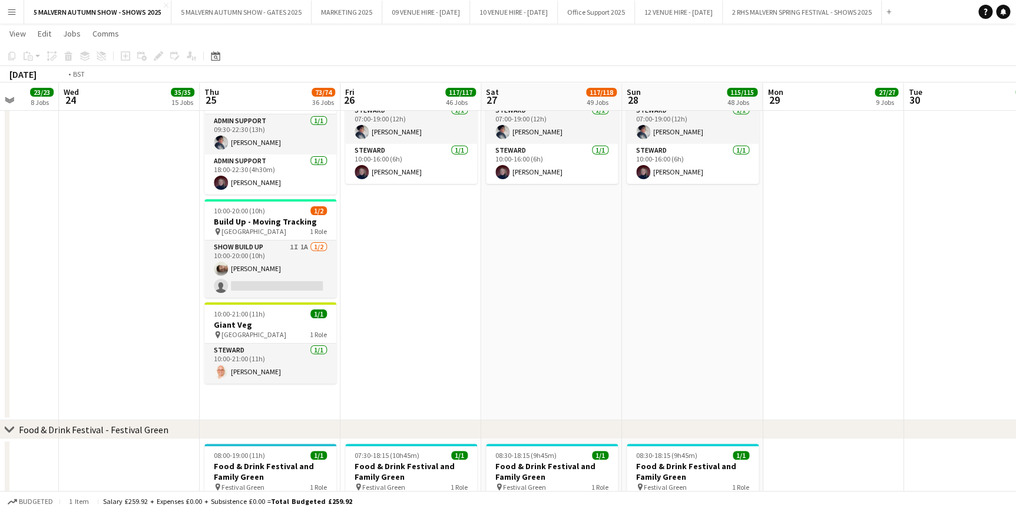
drag, startPoint x: 203, startPoint y: 94, endPoint x: 899, endPoint y: 107, distance: 695.8
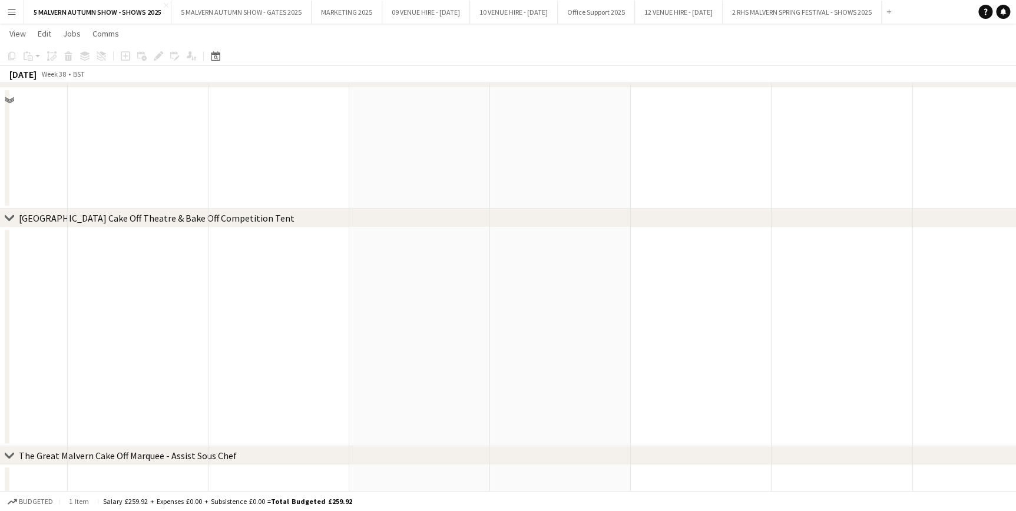
scroll to position [0, 355]
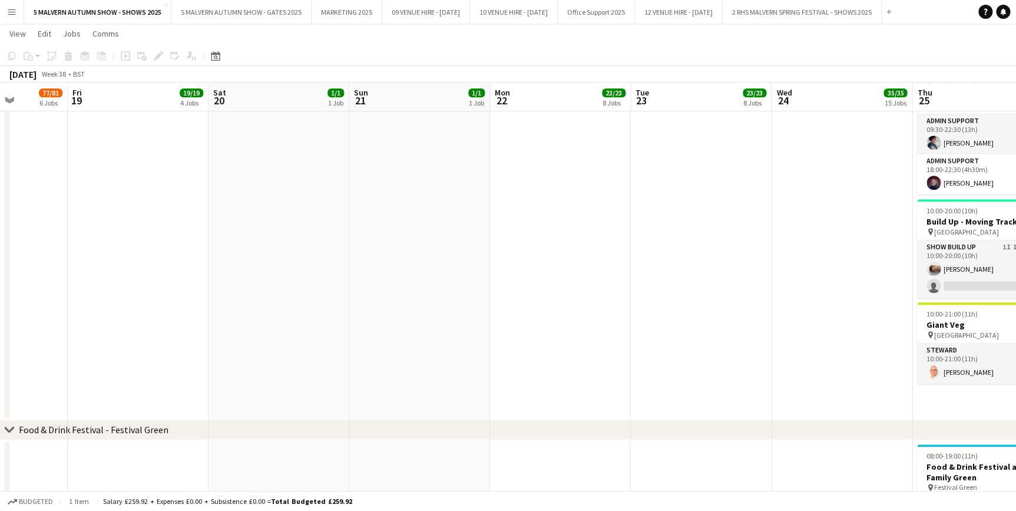
drag, startPoint x: 290, startPoint y: 101, endPoint x: 512, endPoint y: 92, distance: 222.2
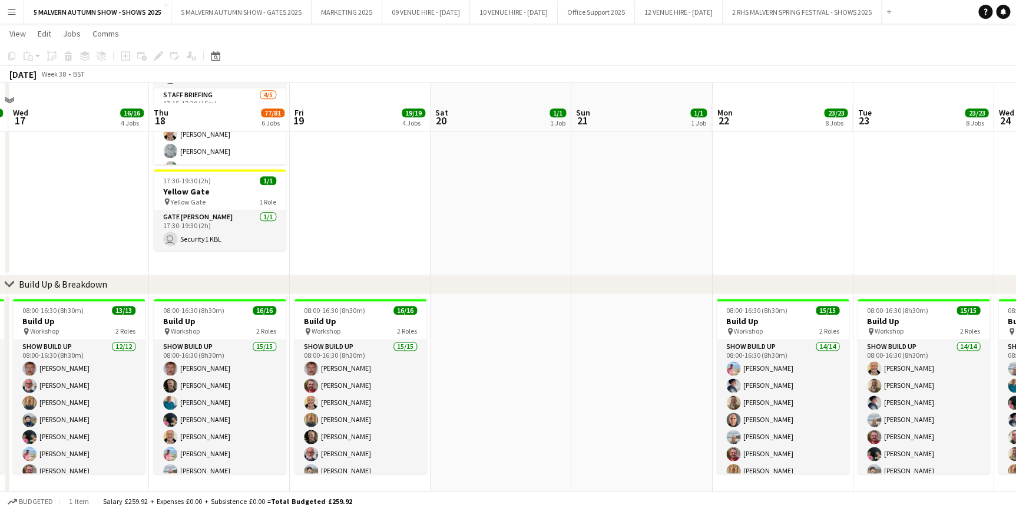
scroll to position [589, 0]
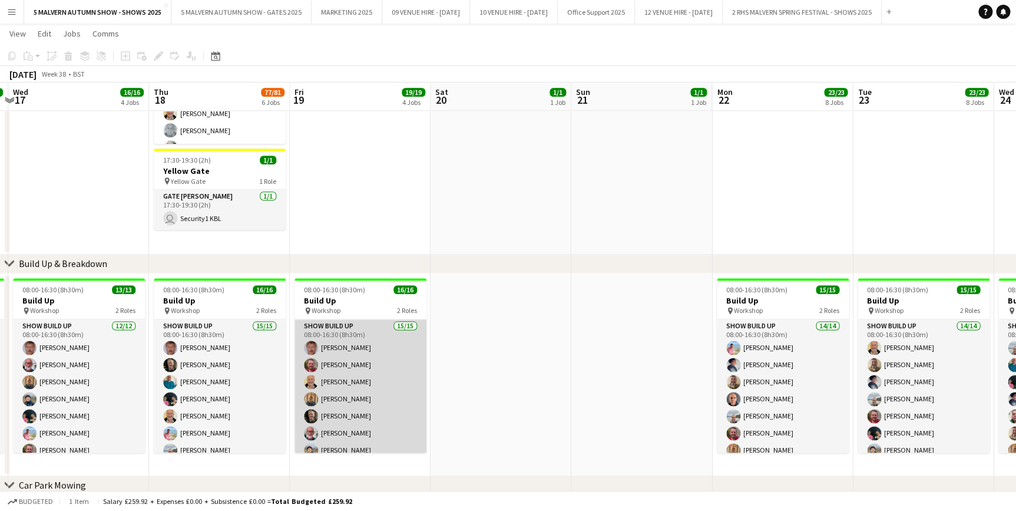
click at [329, 328] on app-card-role "Show Build Up 15/15 08:00-16:30 (8h30m) [PERSON_NAME] [PERSON_NAME] [PERSON_NAM…" at bounding box center [361, 458] width 132 height 279
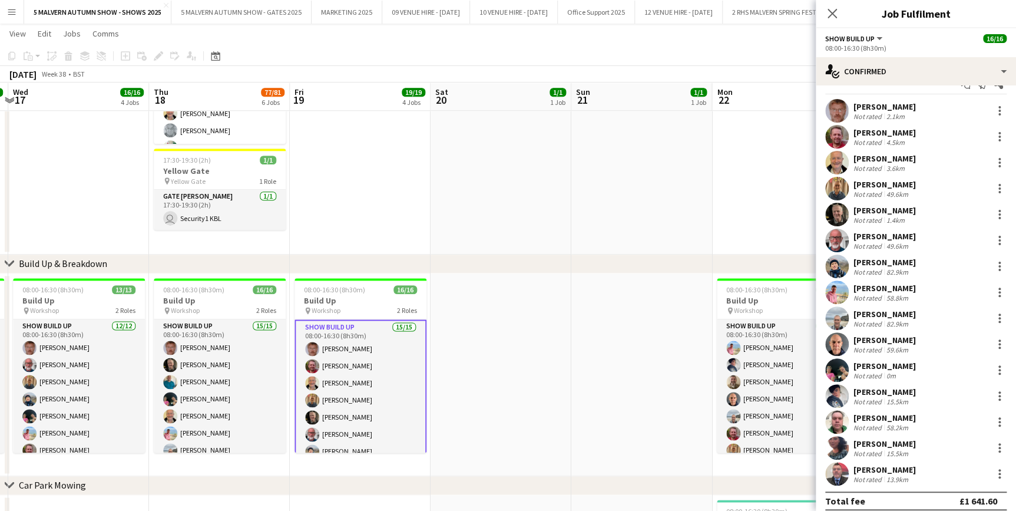
scroll to position [29, 0]
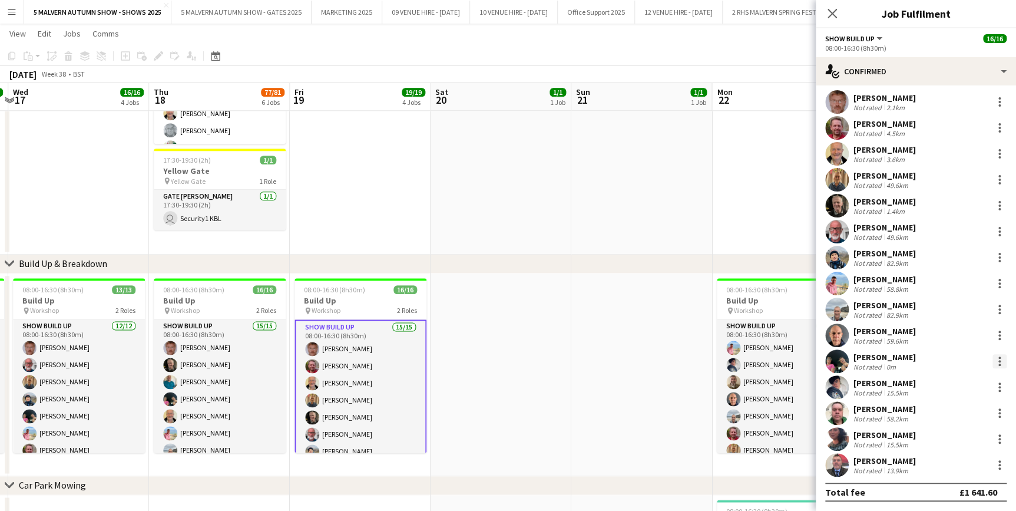
click at [993, 359] on div at bounding box center [1000, 361] width 14 height 14
click at [953, 313] on span "Remove" at bounding box center [952, 311] width 73 height 11
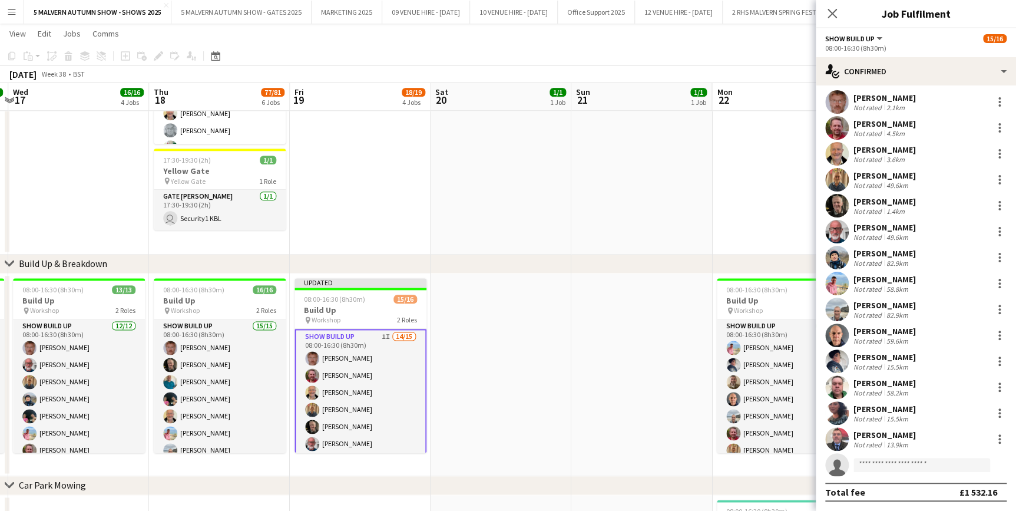
click at [669, 175] on app-date-cell at bounding box center [641, 110] width 141 height 290
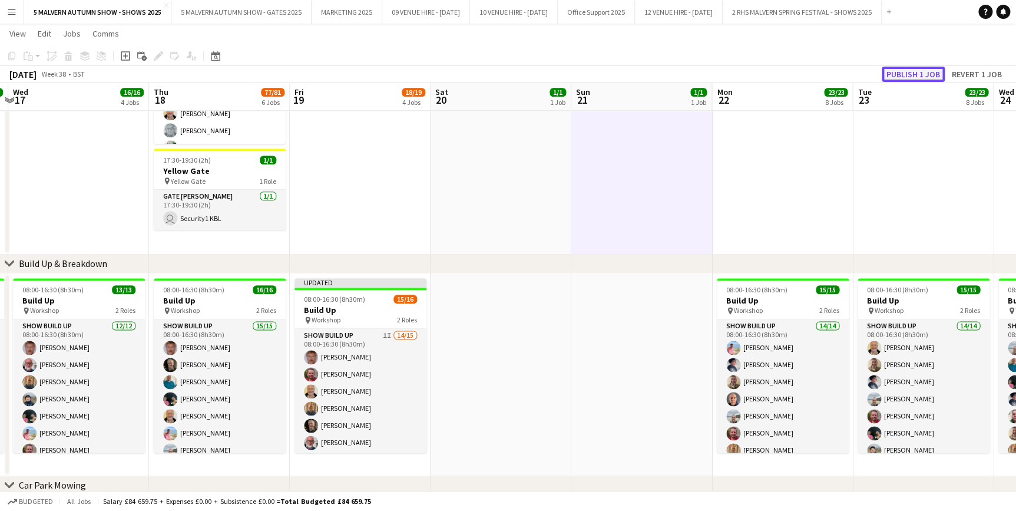
click at [910, 74] on button "Publish 1 job" at bounding box center [913, 74] width 63 height 15
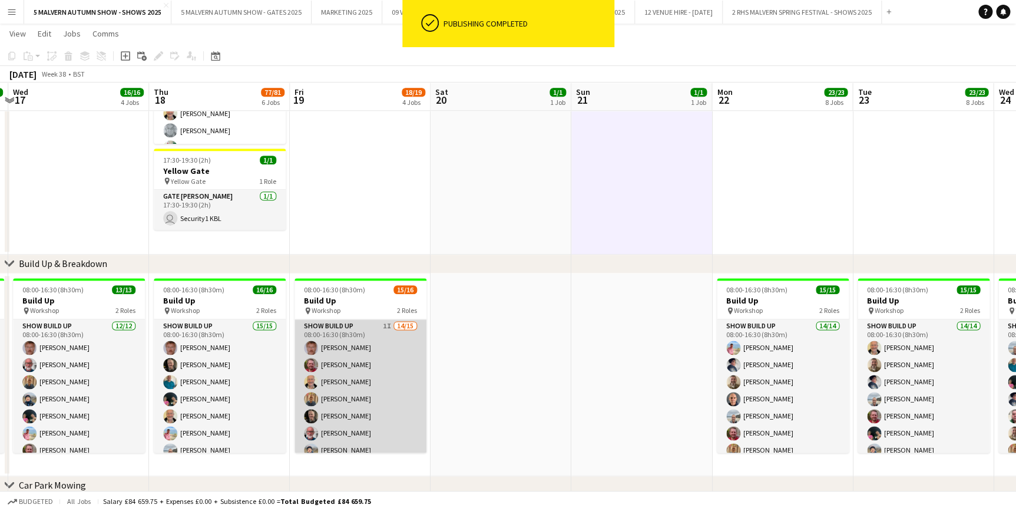
click at [372, 329] on app-card-role "Show Build Up 1I 14/15 08:00-16:30 (8h30m) [PERSON_NAME] [PERSON_NAME] [PERSON_…" at bounding box center [361, 458] width 132 height 279
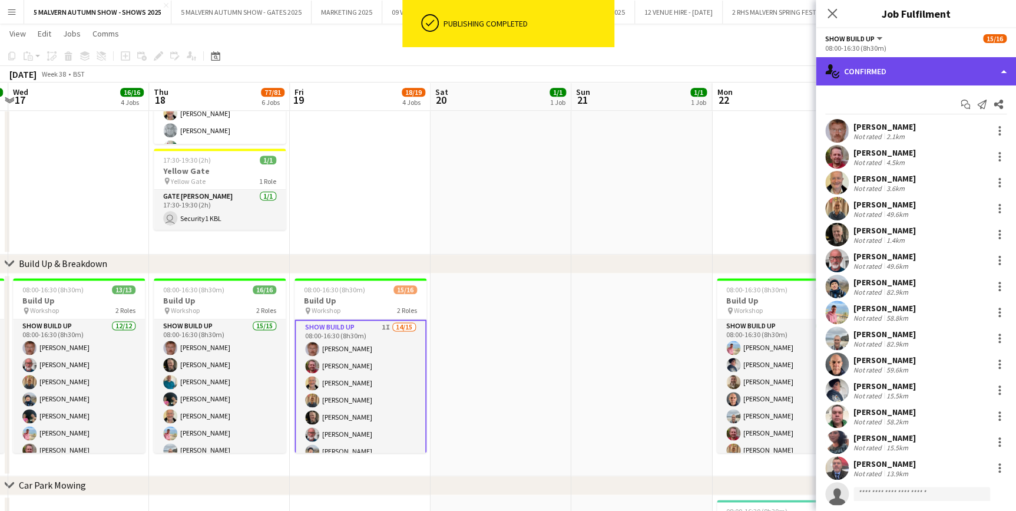
click at [967, 73] on div "single-neutral-actions-check-2 Confirmed" at bounding box center [916, 71] width 200 height 28
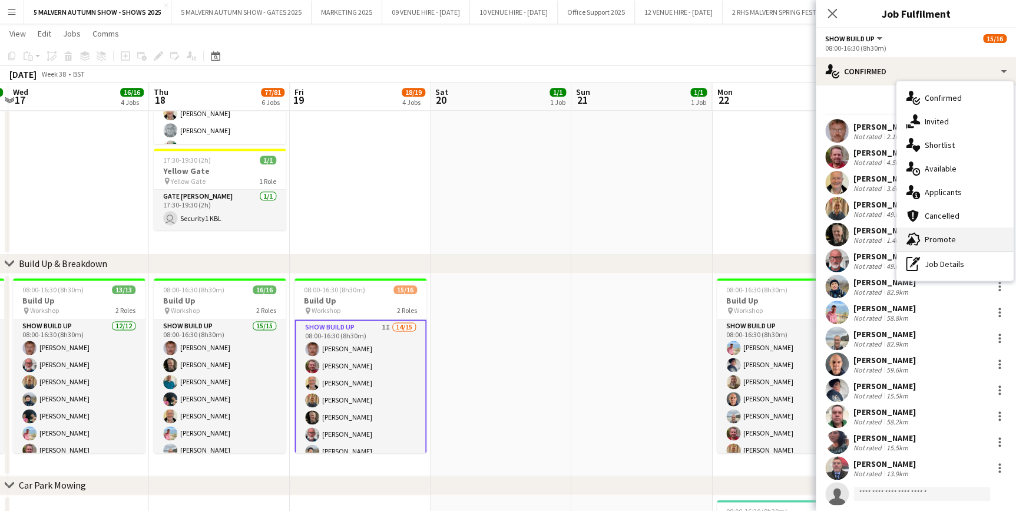
click at [958, 237] on div "advertising-megaphone Promote" at bounding box center [955, 239] width 117 height 24
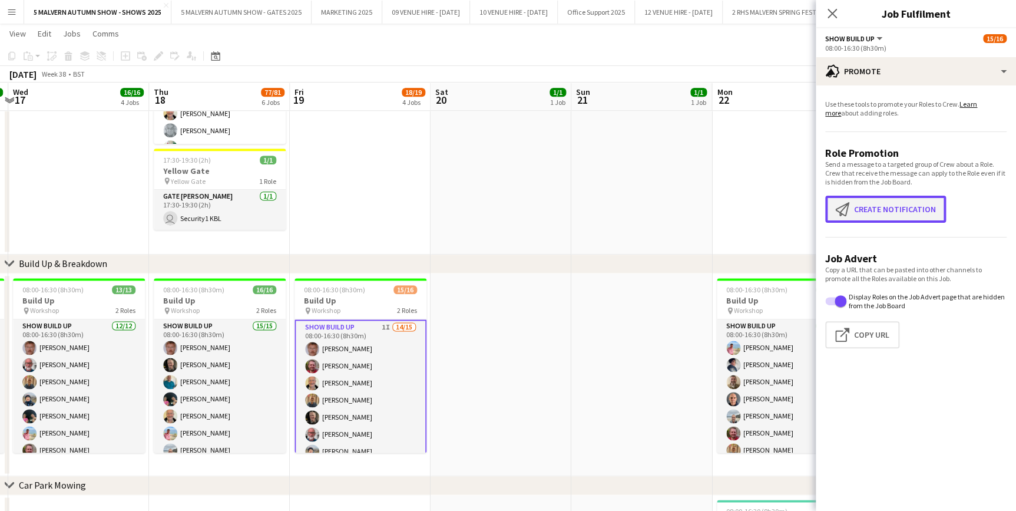
click at [888, 204] on button "Create notification Create notification" at bounding box center [885, 209] width 121 height 27
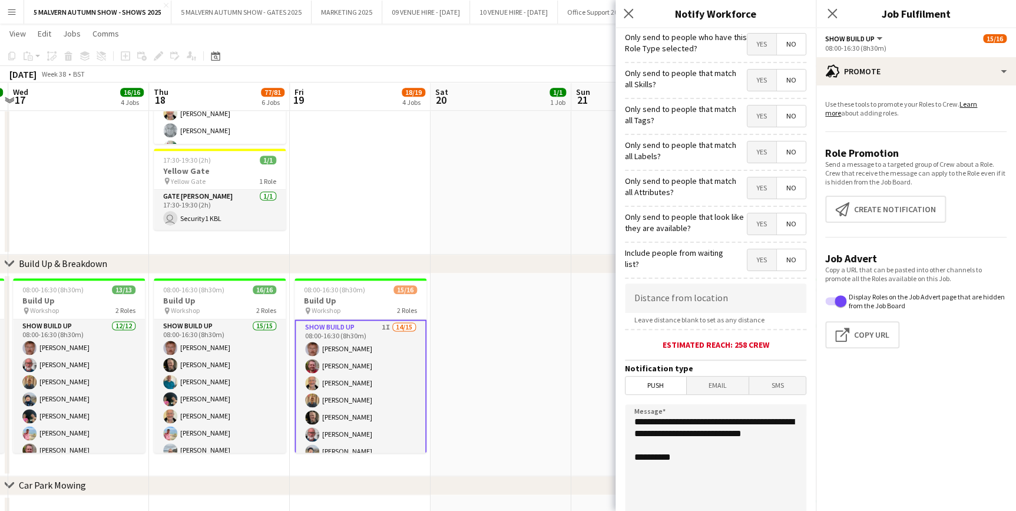
click at [755, 44] on span "Yes" at bounding box center [761, 44] width 29 height 21
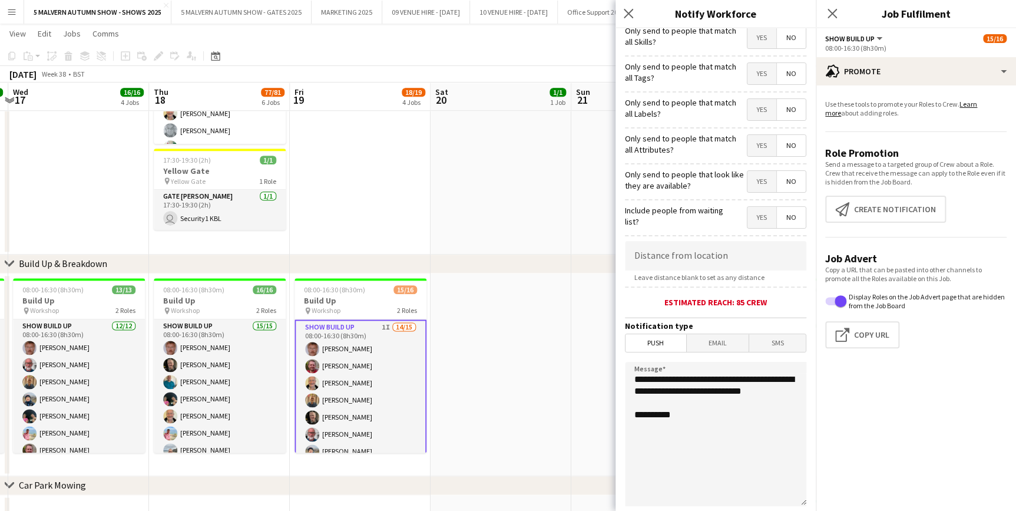
scroll to position [107, 0]
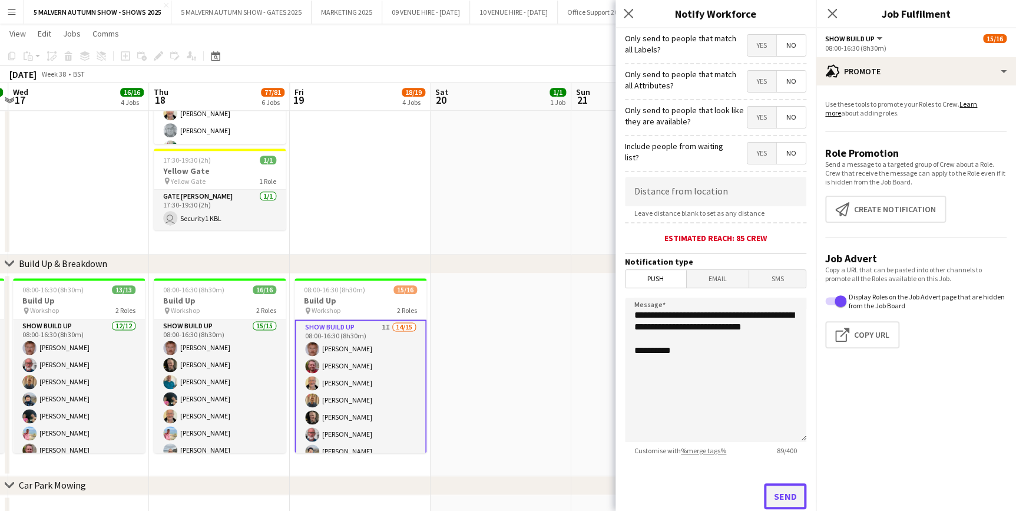
click at [778, 489] on button "Send" at bounding box center [785, 496] width 42 height 26
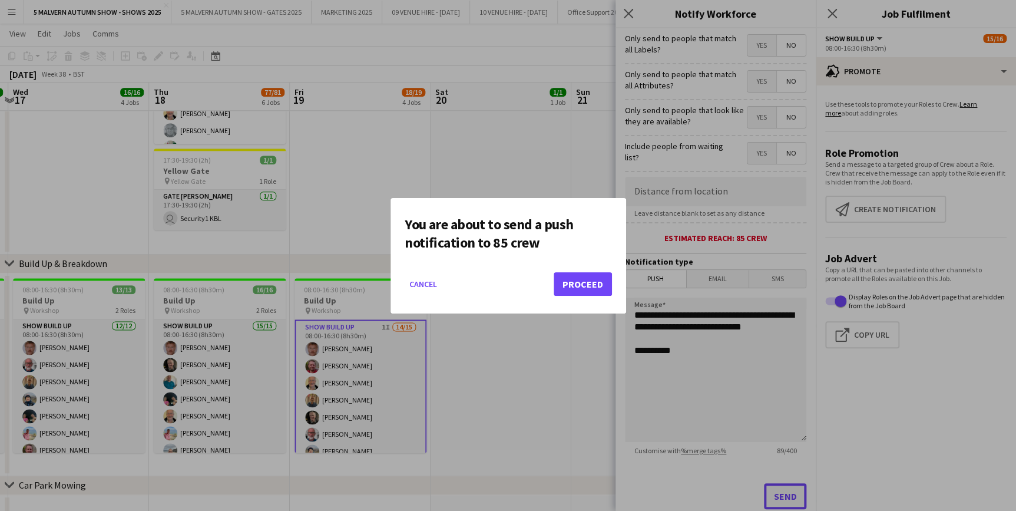
scroll to position [0, 0]
click at [594, 280] on button "Proceed" at bounding box center [583, 284] width 58 height 24
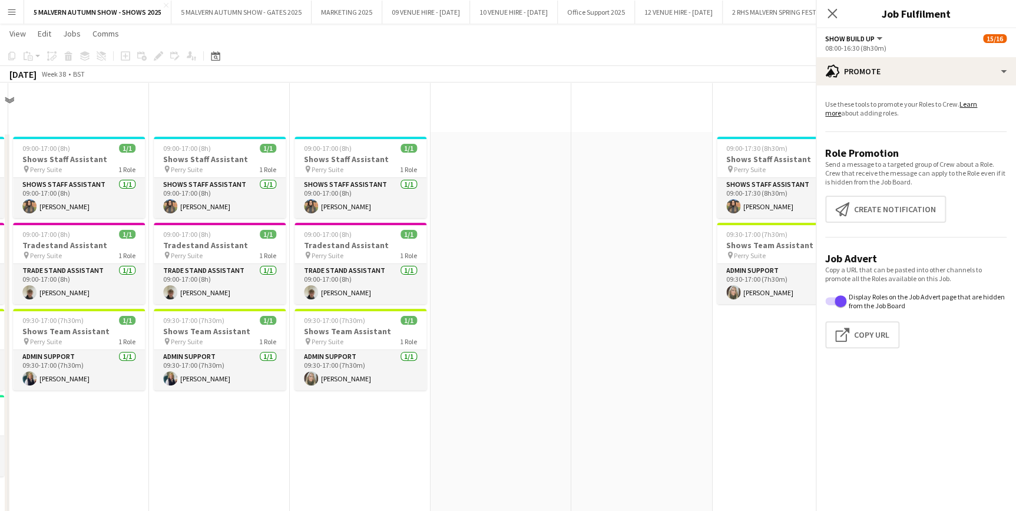
scroll to position [107, 0]
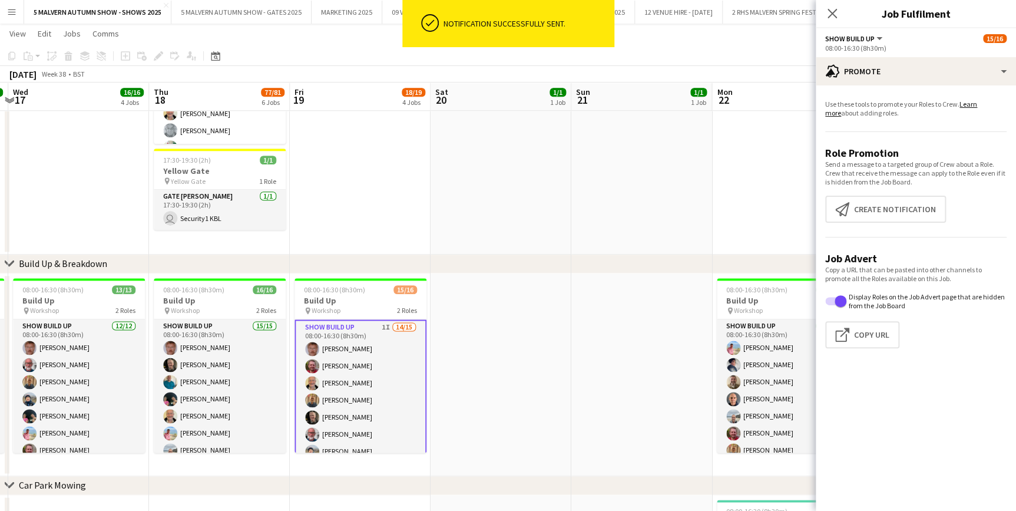
click at [572, 253] on app-date-cell at bounding box center [641, 110] width 141 height 290
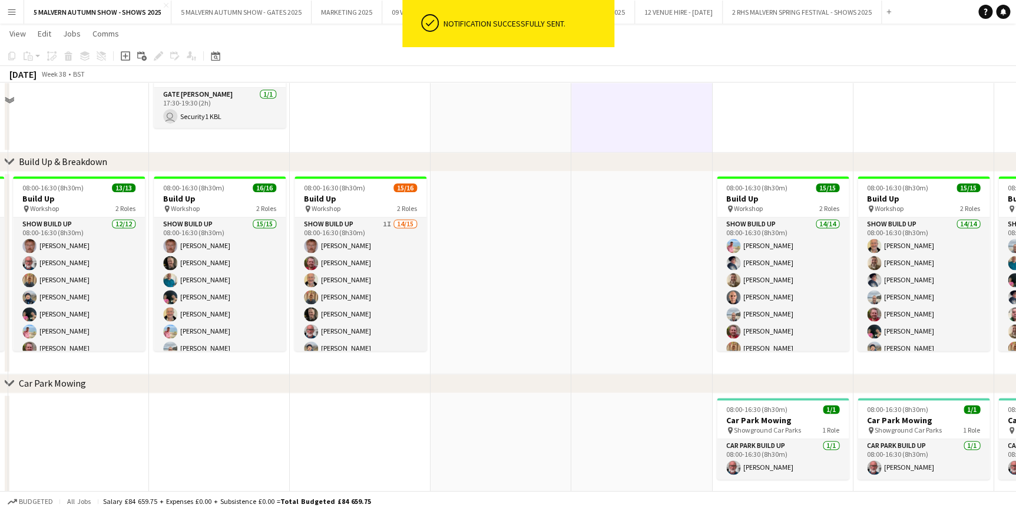
scroll to position [696, 0]
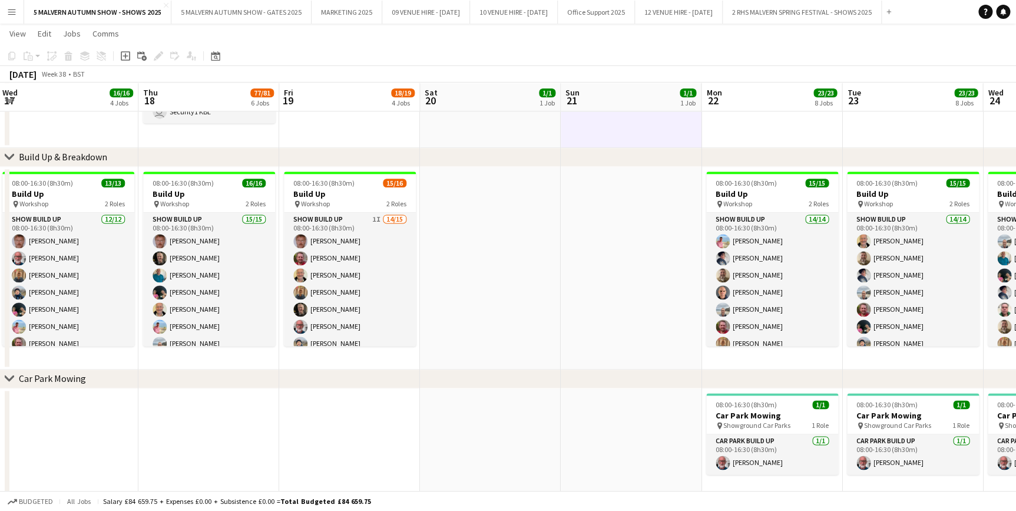
drag, startPoint x: 842, startPoint y: 102, endPoint x: 653, endPoint y: 147, distance: 193.7
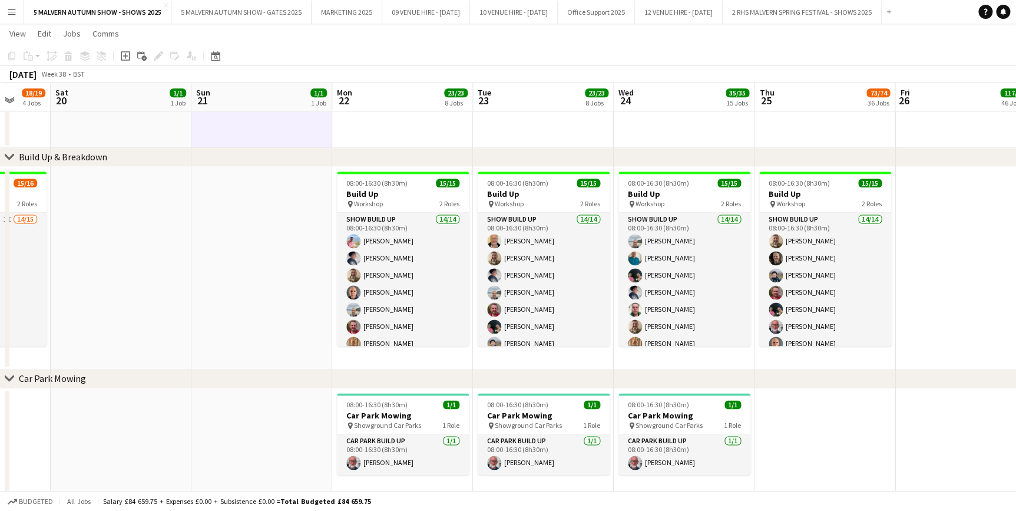
scroll to position [0, 522]
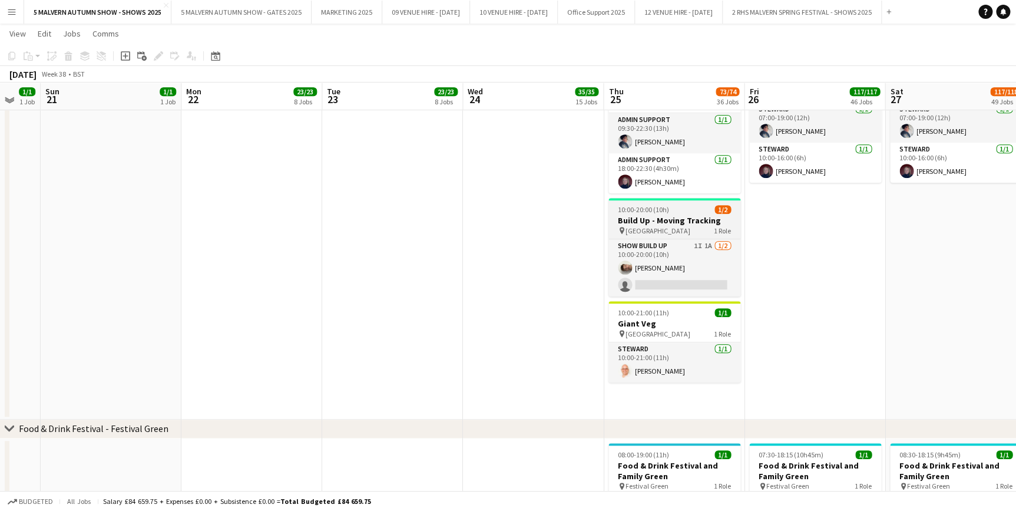
scroll to position [2570, 0]
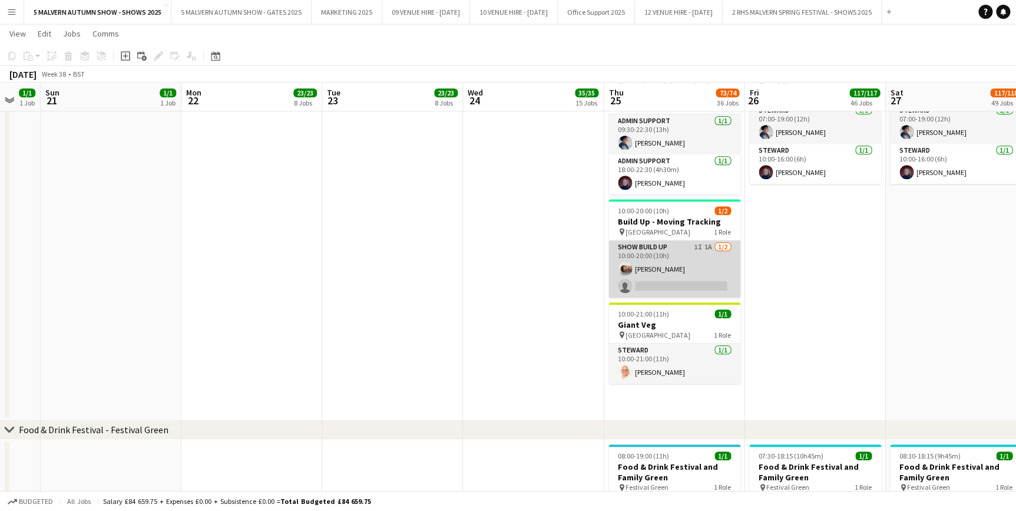
click at [697, 250] on app-card-role "Show Build Up 1I 1A [DATE] 10:00-20:00 (10h) [PERSON_NAME] single-neutral-actio…" at bounding box center [674, 268] width 132 height 57
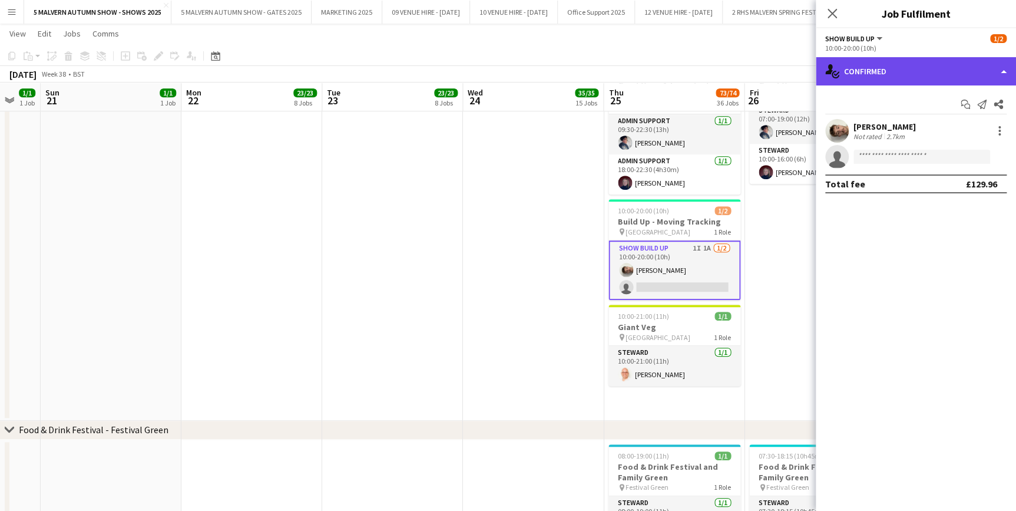
click at [936, 64] on div "single-neutral-actions-check-2 Confirmed" at bounding box center [916, 71] width 200 height 28
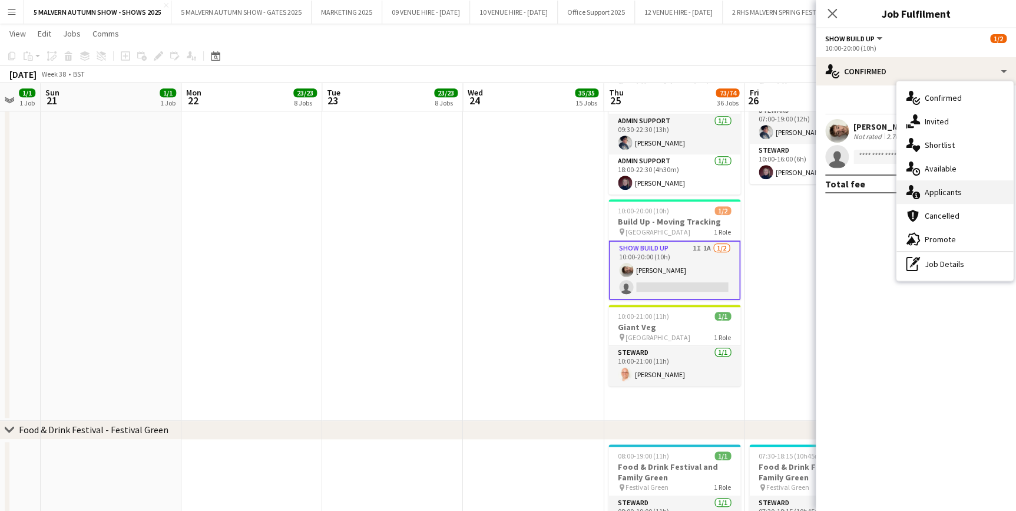
click at [940, 183] on div "single-neutral-actions-information Applicants" at bounding box center [955, 192] width 117 height 24
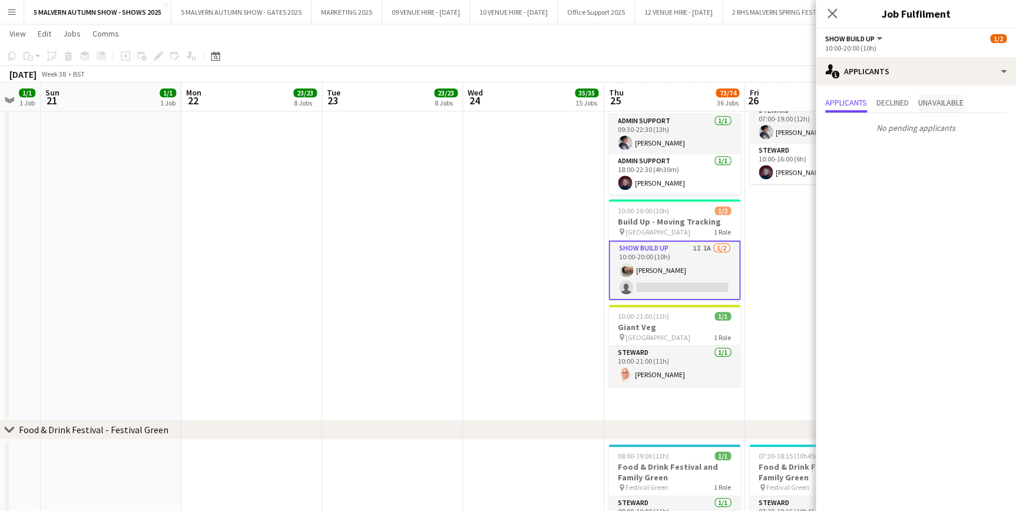
click at [960, 97] on span "Unavailable" at bounding box center [940, 104] width 45 height 18
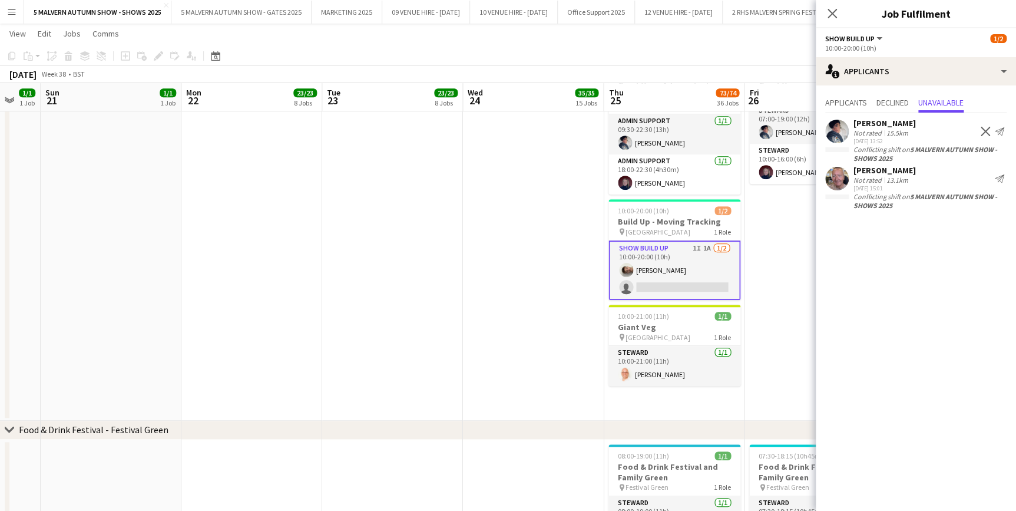
click at [985, 129] on app-icon "Decline" at bounding box center [985, 131] width 9 height 9
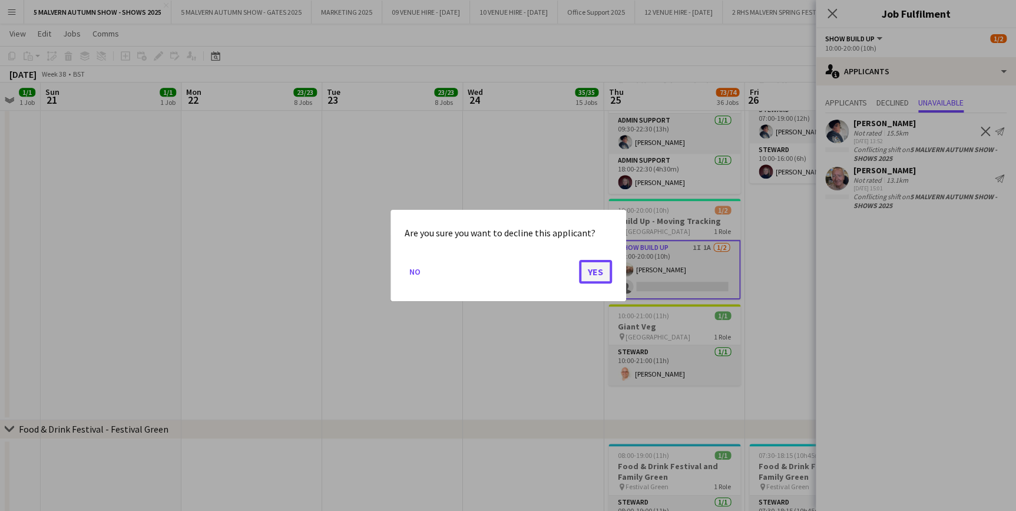
click at [601, 267] on button "Yes" at bounding box center [595, 272] width 33 height 24
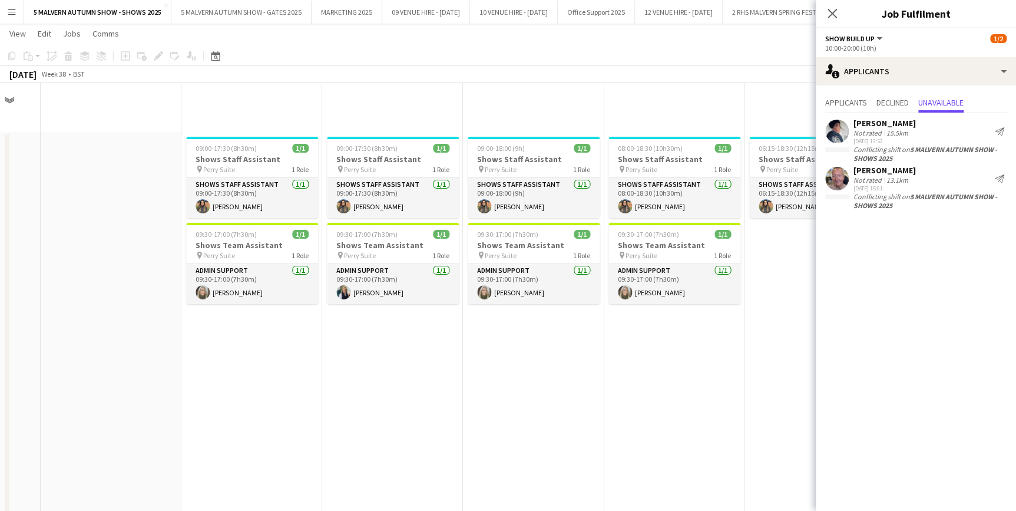
scroll to position [2570, 0]
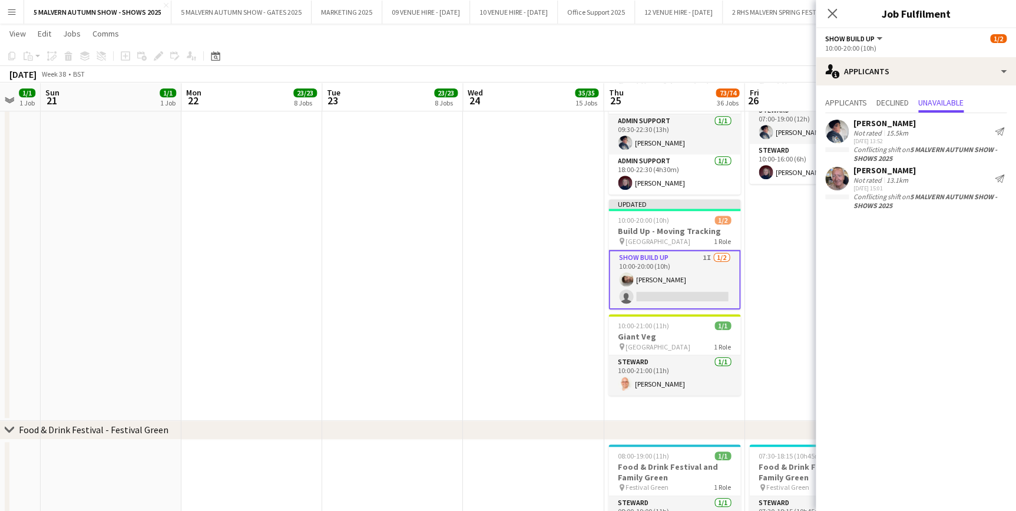
click at [426, 256] on app-date-cell at bounding box center [392, 239] width 141 height 363
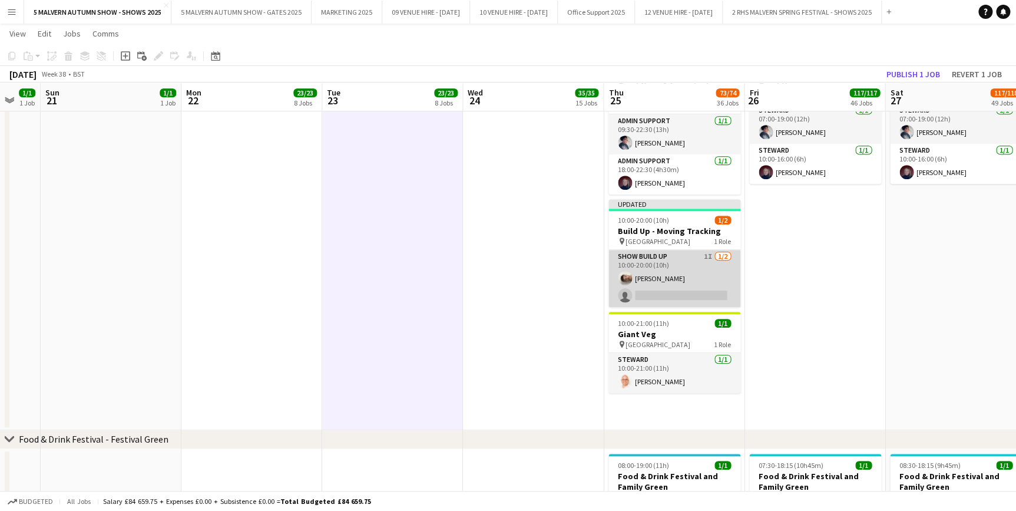
click at [684, 267] on app-card-role "Show Build Up 1I [DATE] 10:00-20:00 (10h) [PERSON_NAME] single-neutral-actions" at bounding box center [674, 278] width 132 height 57
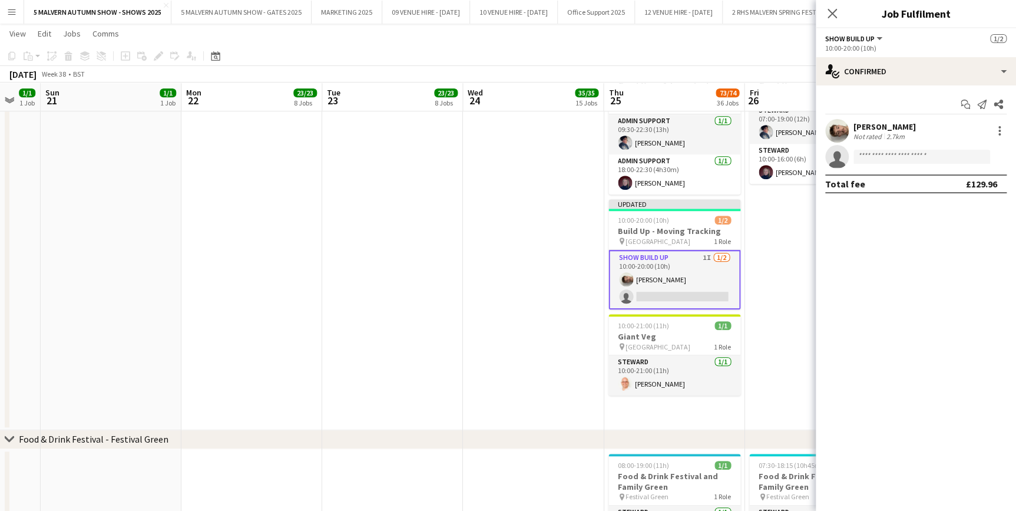
click at [330, 260] on app-date-cell at bounding box center [392, 244] width 141 height 372
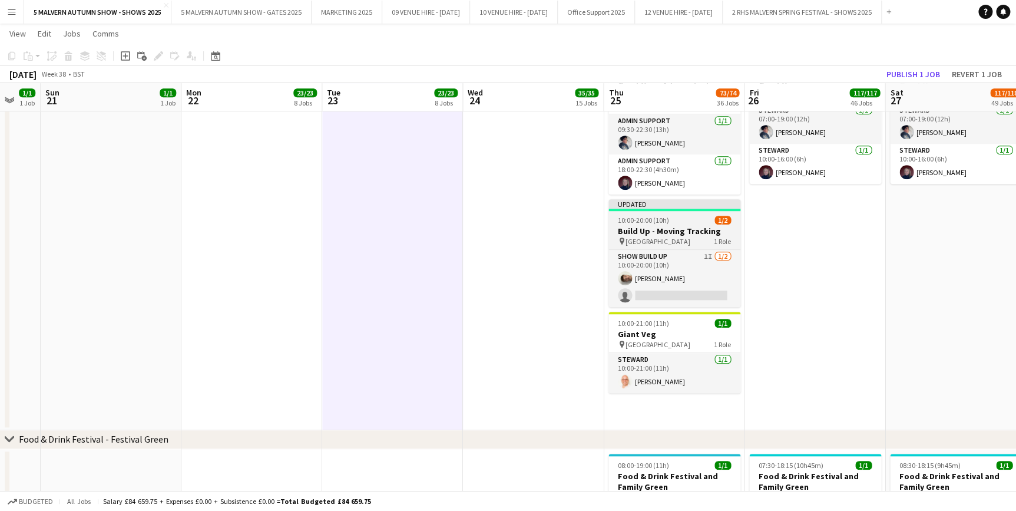
click at [674, 218] on div "10:00-20:00 (10h) 1/2" at bounding box center [674, 220] width 132 height 9
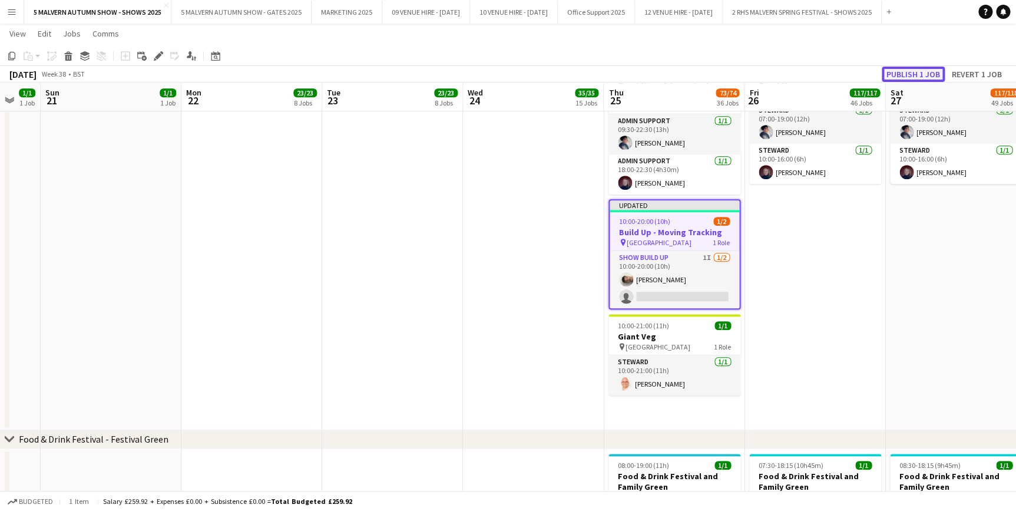
click at [928, 70] on button "Publish 1 job" at bounding box center [913, 74] width 63 height 15
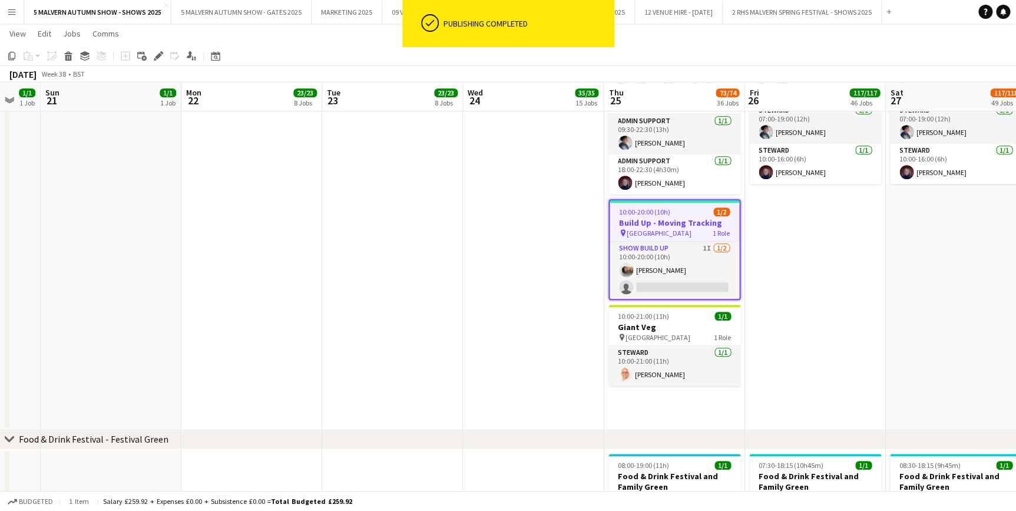
click at [813, 272] on app-date-cell "07:00-19:00 (12h) 2/2 Giant Veg pin Kildare Hall 2 Roles [PERSON_NAME] [DATE] 0…" at bounding box center [815, 244] width 141 height 372
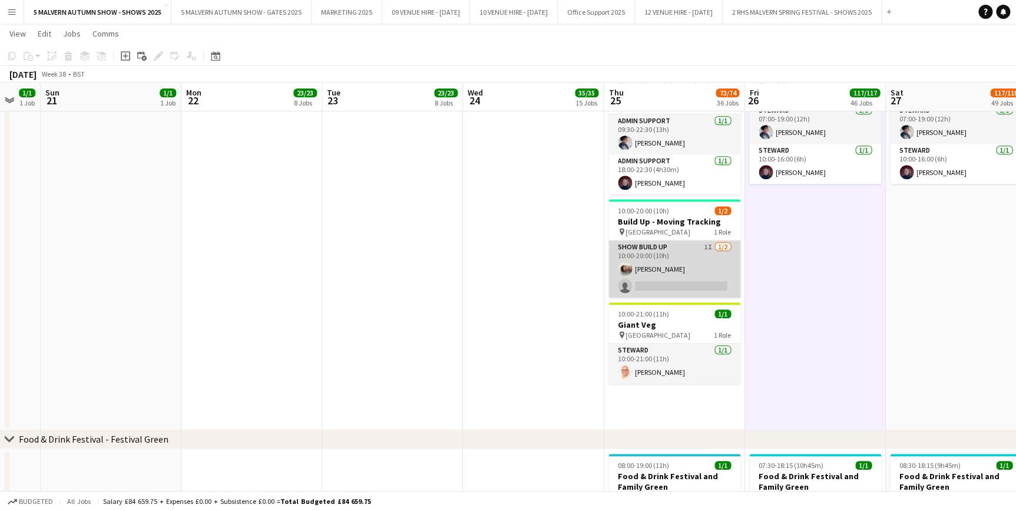
click at [667, 257] on app-card-role "Show Build Up 1I [DATE] 10:00-20:00 (10h) [PERSON_NAME] single-neutral-actions" at bounding box center [674, 268] width 132 height 57
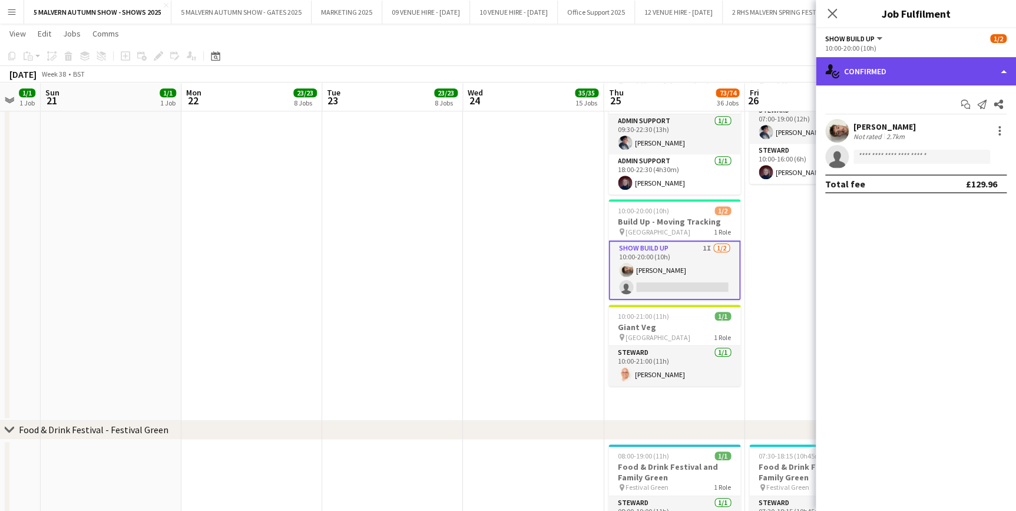
click at [898, 64] on div "single-neutral-actions-check-2 Confirmed" at bounding box center [916, 71] width 200 height 28
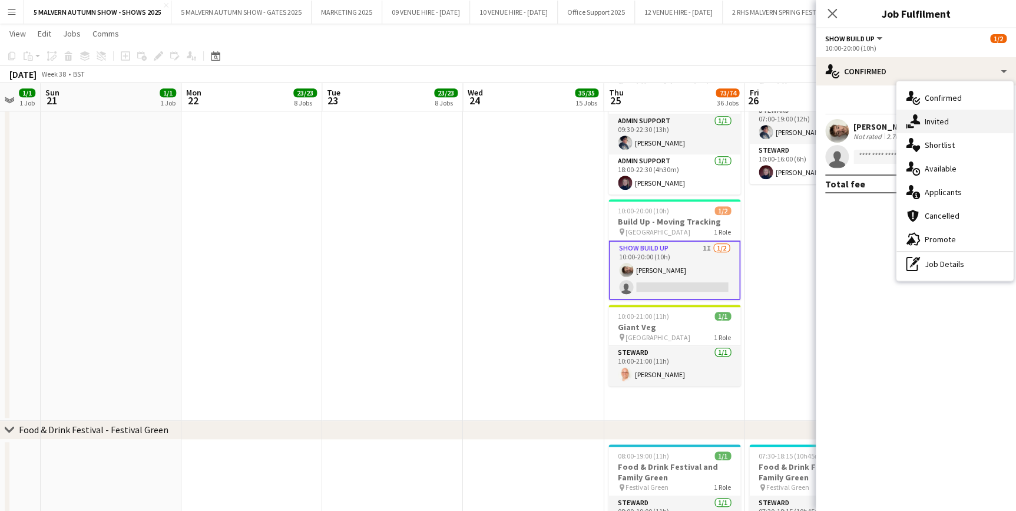
click at [945, 122] on span "Invited" at bounding box center [937, 121] width 24 height 11
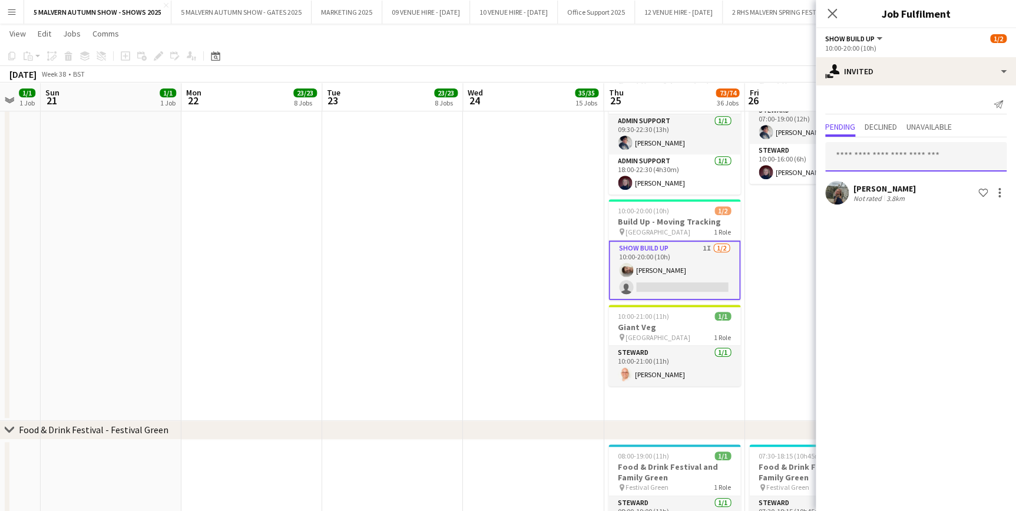
click at [889, 151] on input "text" at bounding box center [915, 156] width 181 height 29
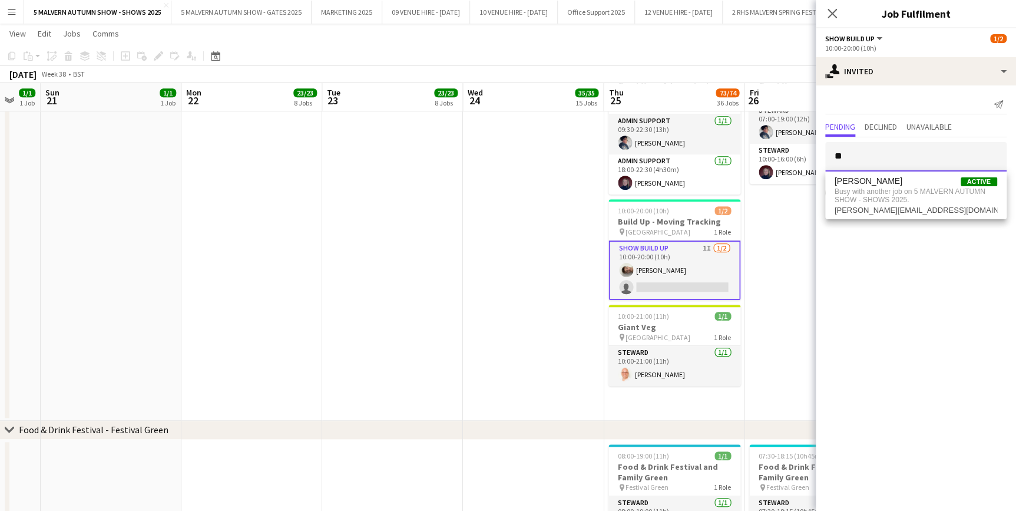
type input "*"
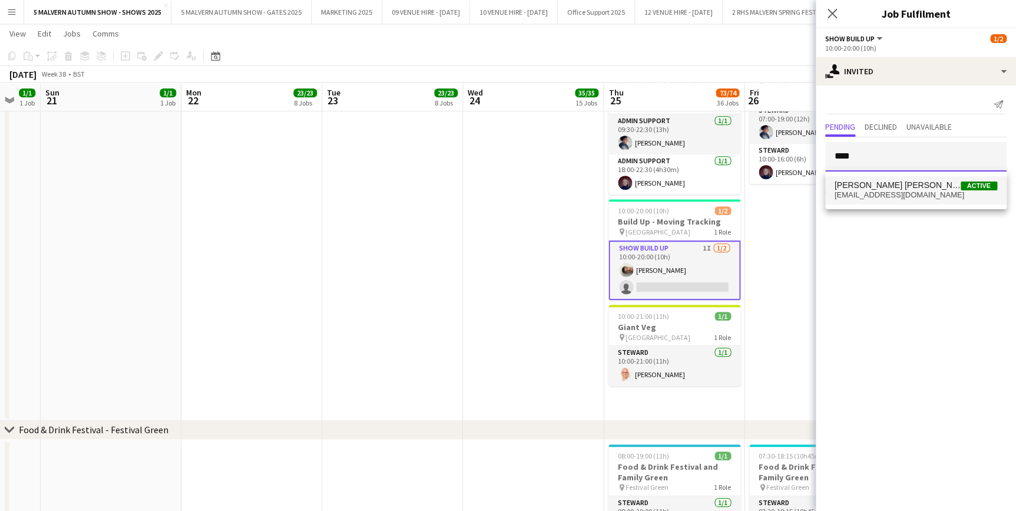
type input "****"
click at [864, 186] on span "[PERSON_NAME] [PERSON_NAME]" at bounding box center [898, 185] width 126 height 10
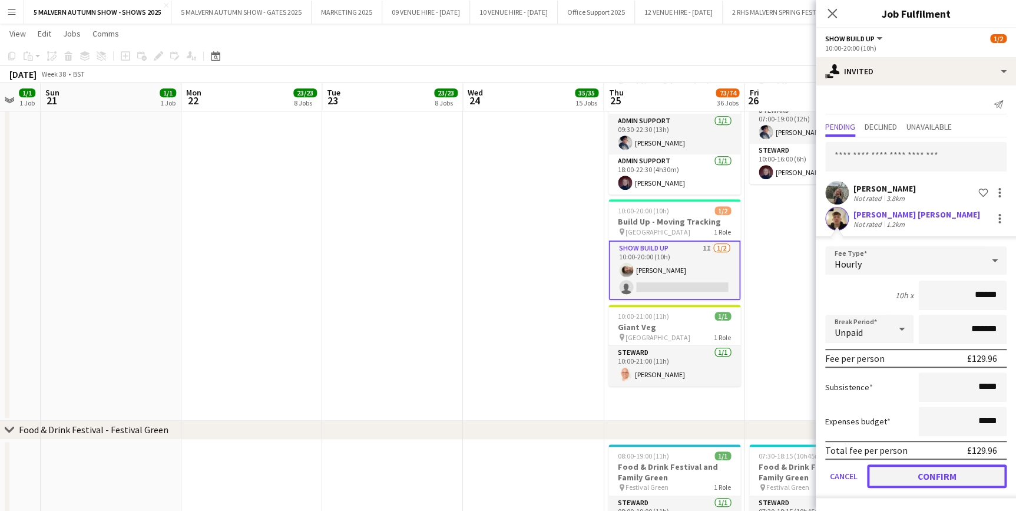
click at [904, 475] on button "Confirm" at bounding box center [937, 476] width 140 height 24
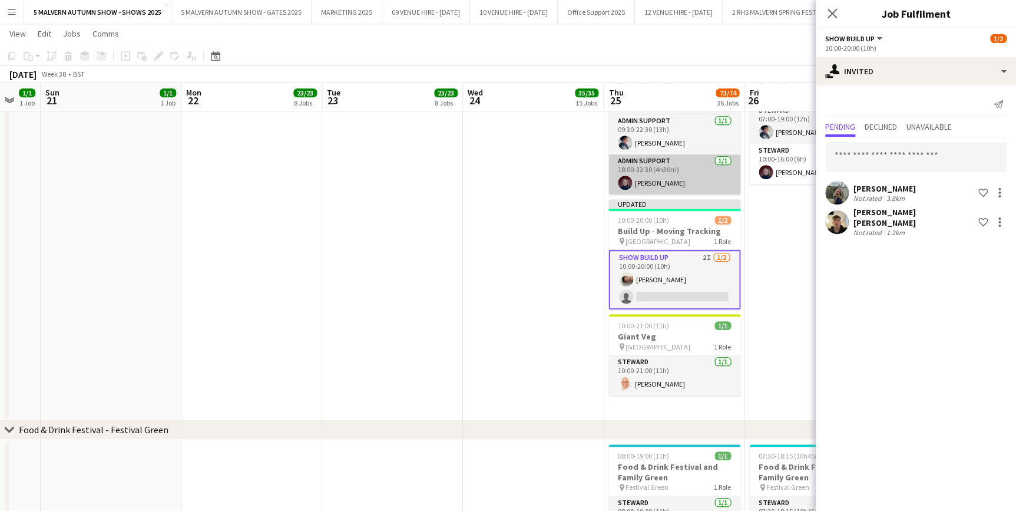
drag, startPoint x: 547, startPoint y: 212, endPoint x: 624, endPoint y: 153, distance: 96.6
click at [547, 212] on app-date-cell at bounding box center [533, 239] width 141 height 363
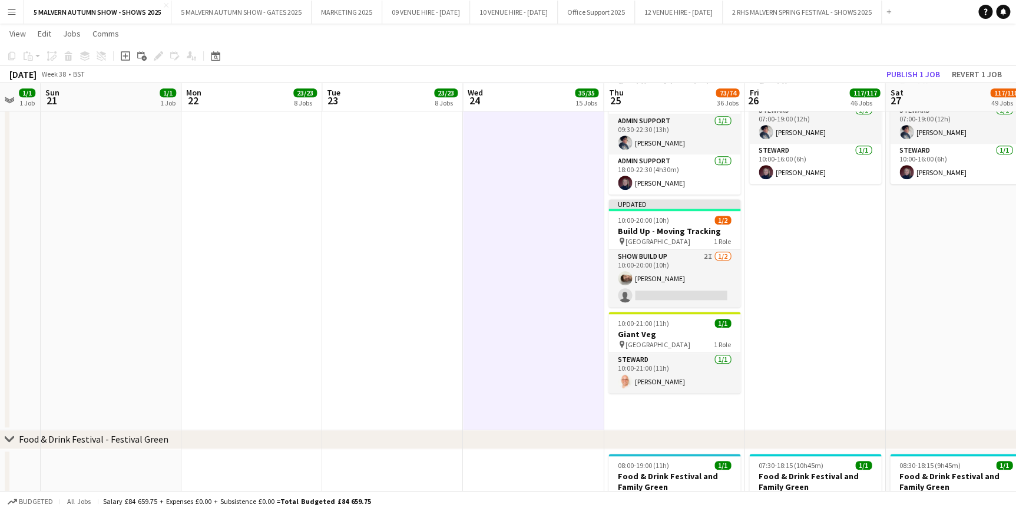
scroll to position [0, 523]
click at [929, 75] on button "Publish 1 job" at bounding box center [913, 74] width 63 height 15
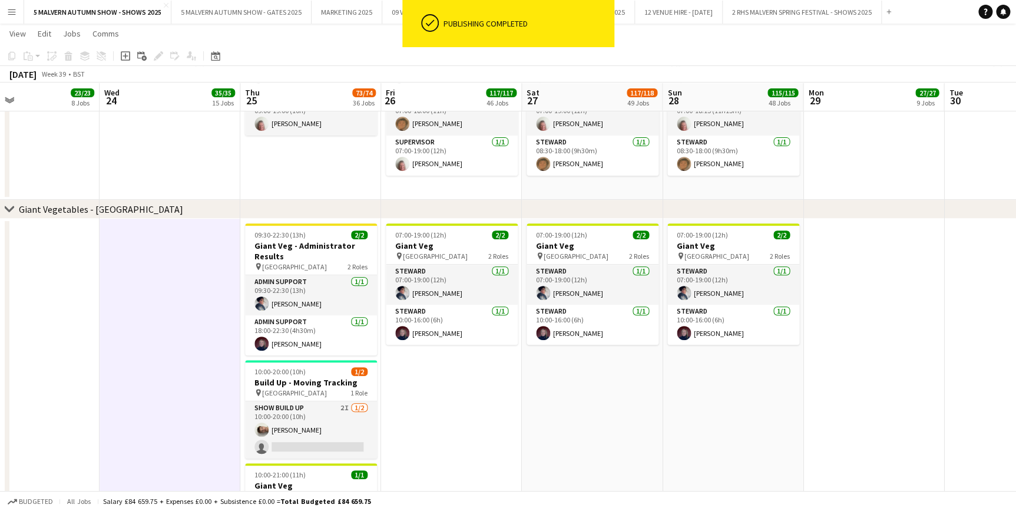
scroll to position [0, 497]
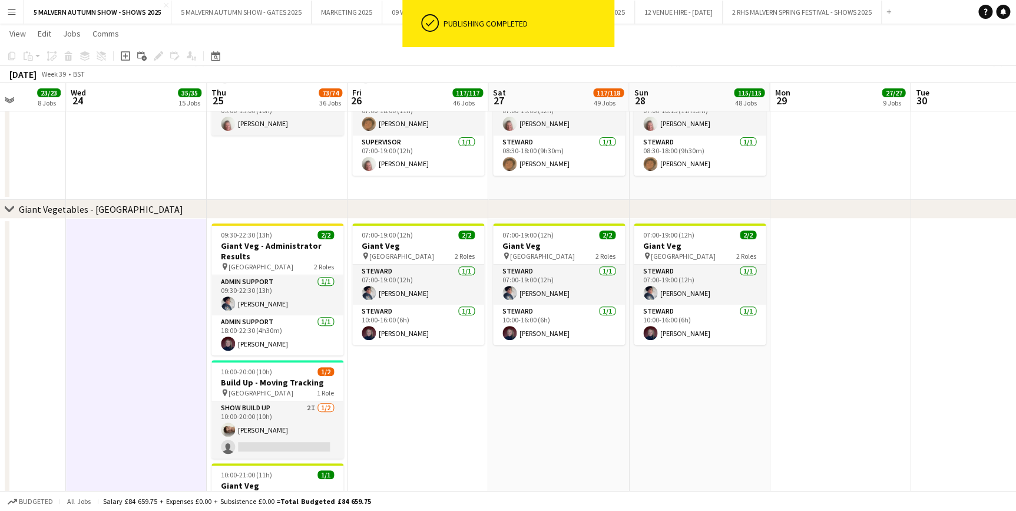
drag, startPoint x: 931, startPoint y: 99, endPoint x: 534, endPoint y: 108, distance: 396.5
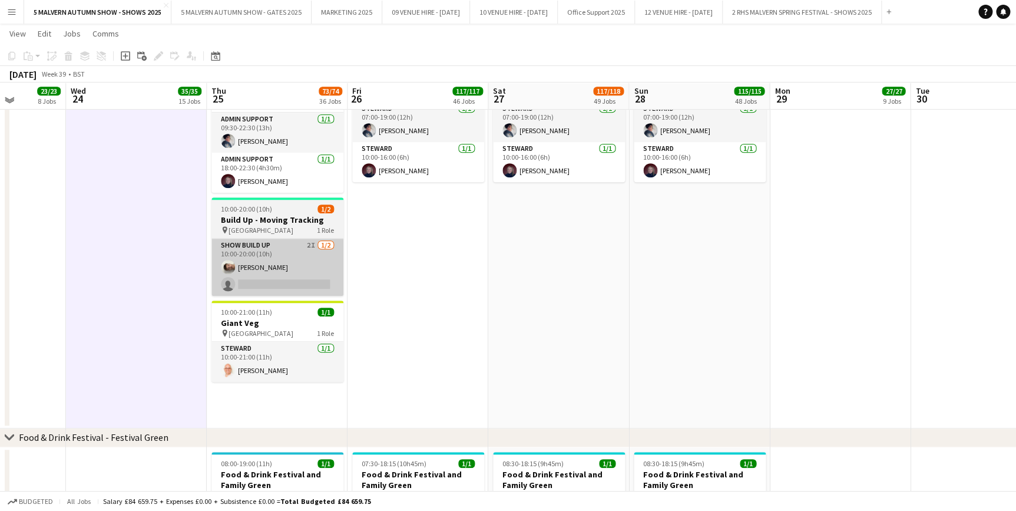
scroll to position [2570, 0]
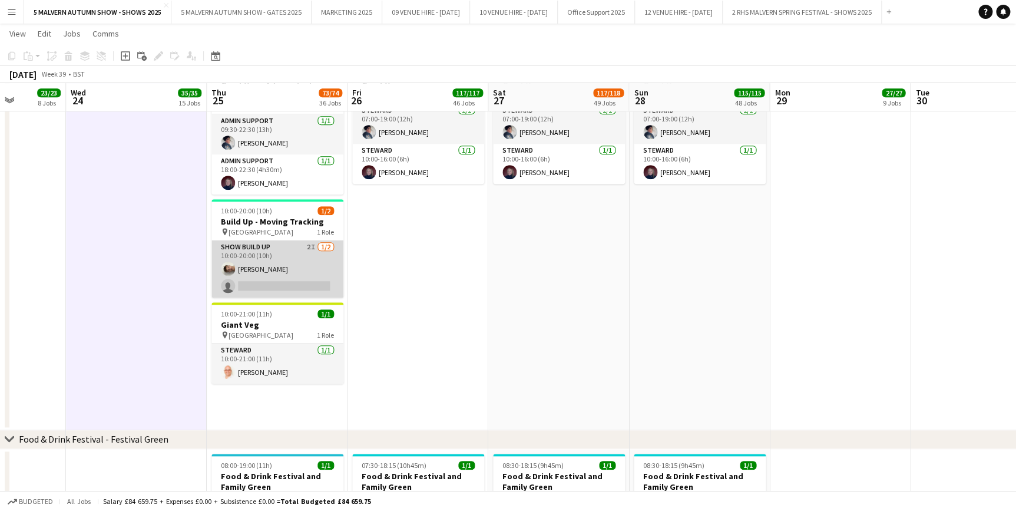
click at [287, 247] on app-card-role "Show Build Up 2I [DATE] 10:00-20:00 (10h) [PERSON_NAME] single-neutral-actions" at bounding box center [277, 268] width 132 height 57
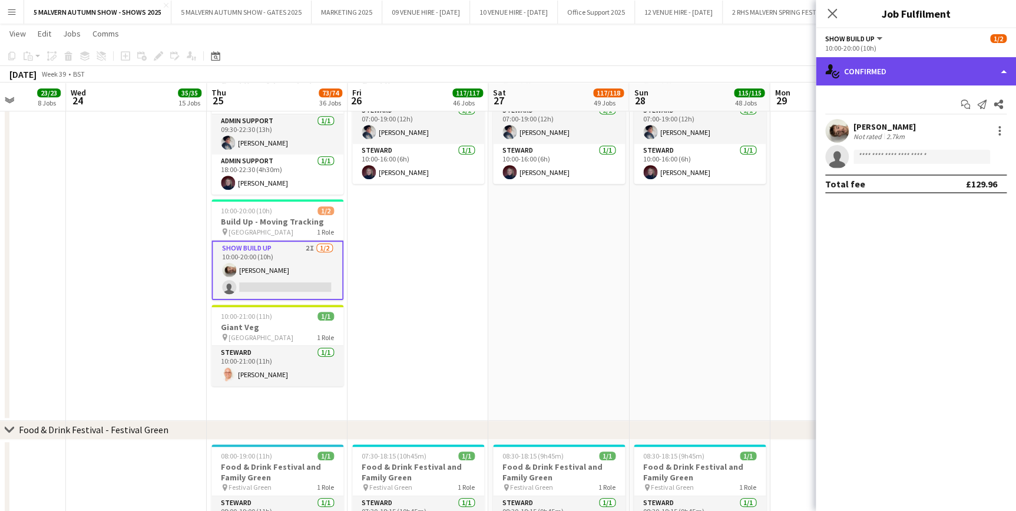
click at [871, 68] on div "single-neutral-actions-check-2 Confirmed" at bounding box center [916, 71] width 200 height 28
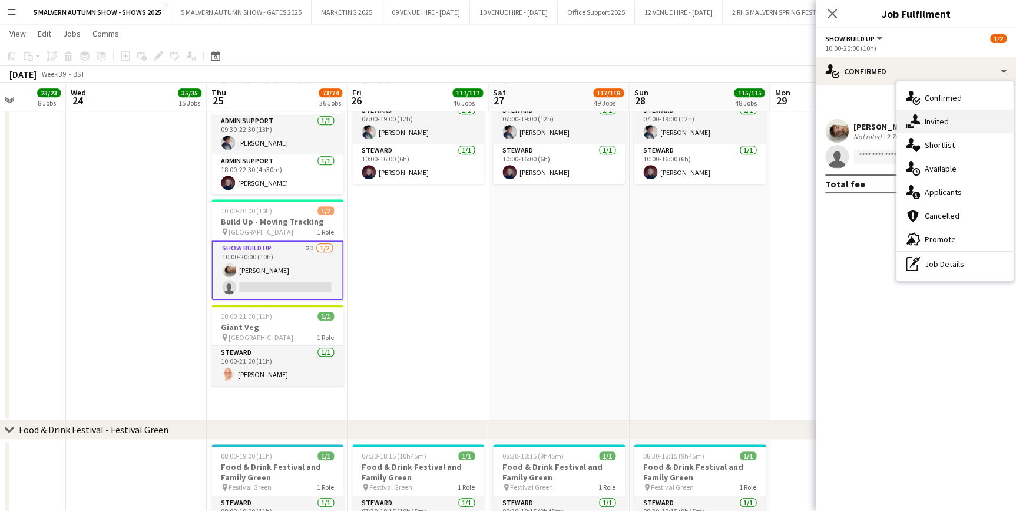
click at [950, 122] on div "single-neutral-actions-share-1 Invited" at bounding box center [955, 122] width 117 height 24
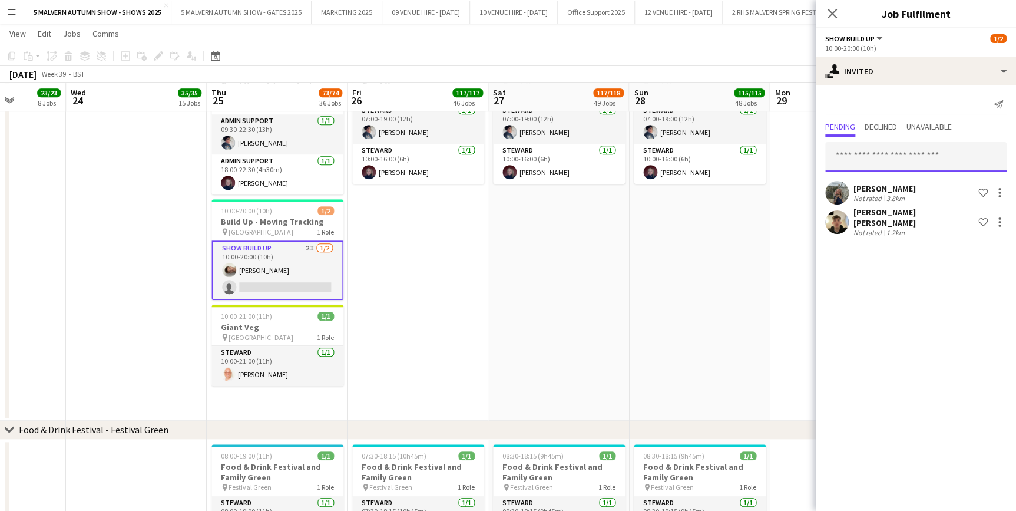
click at [889, 157] on input "text" at bounding box center [915, 156] width 181 height 29
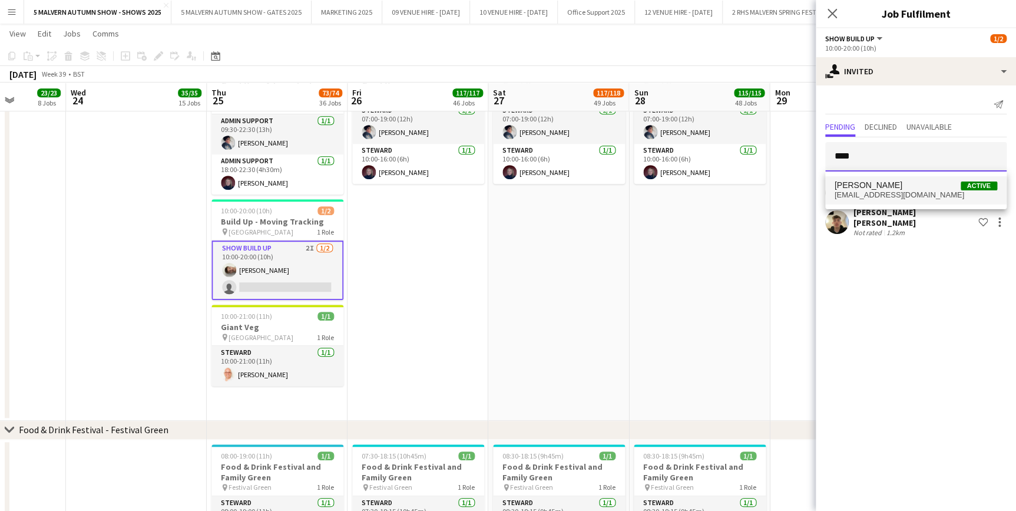
type input "****"
click at [888, 198] on span "[EMAIL_ADDRESS][DOMAIN_NAME]" at bounding box center [916, 194] width 163 height 9
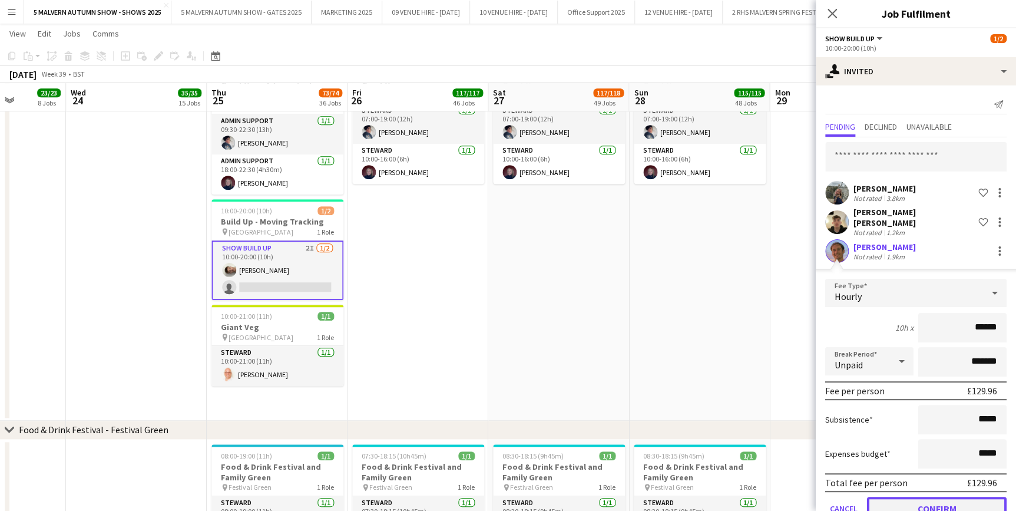
click at [964, 500] on button "Confirm" at bounding box center [937, 509] width 140 height 24
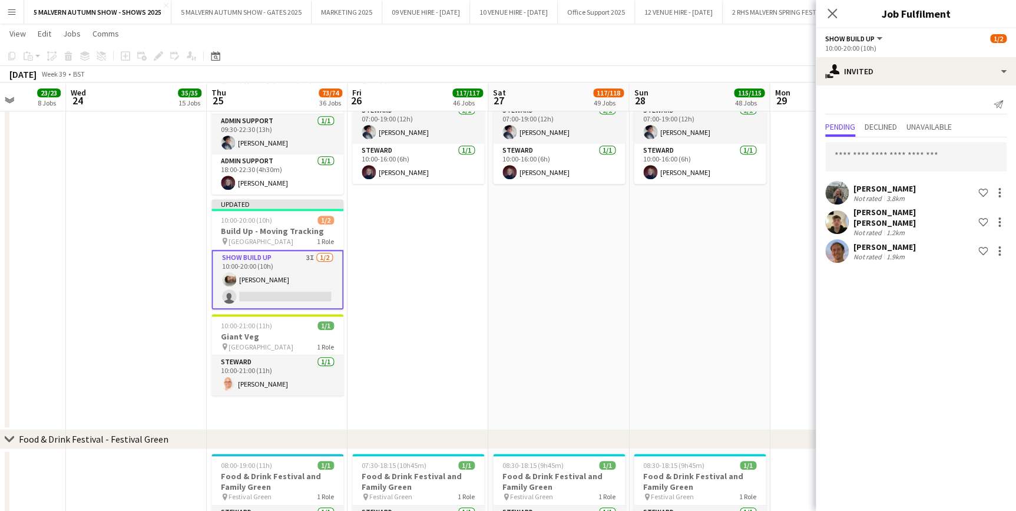
click at [756, 264] on app-date-cell "07:00-19:00 (12h) 2/2 Giant Veg pin Kildare Hall 2 Roles [PERSON_NAME] [DATE] 0…" at bounding box center [699, 244] width 141 height 372
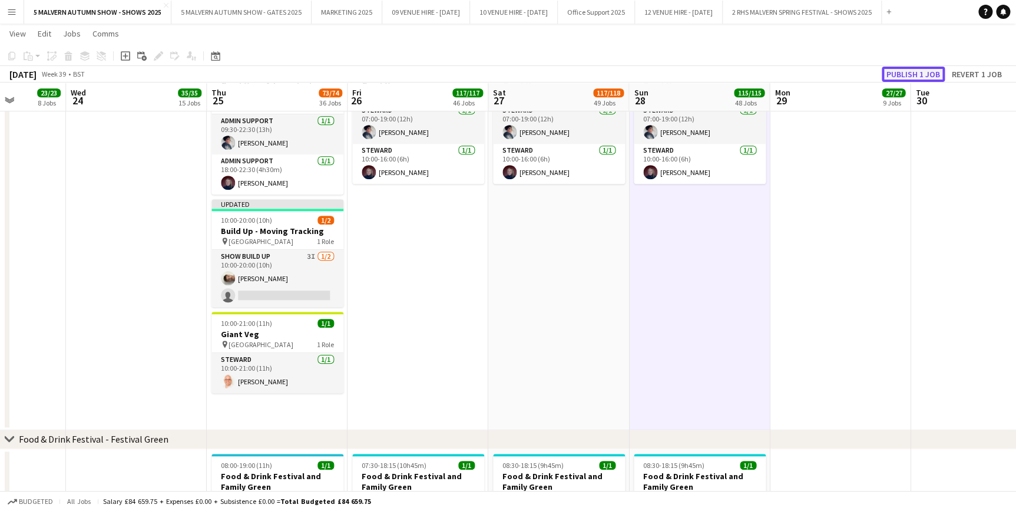
click at [896, 75] on button "Publish 1 job" at bounding box center [913, 74] width 63 height 15
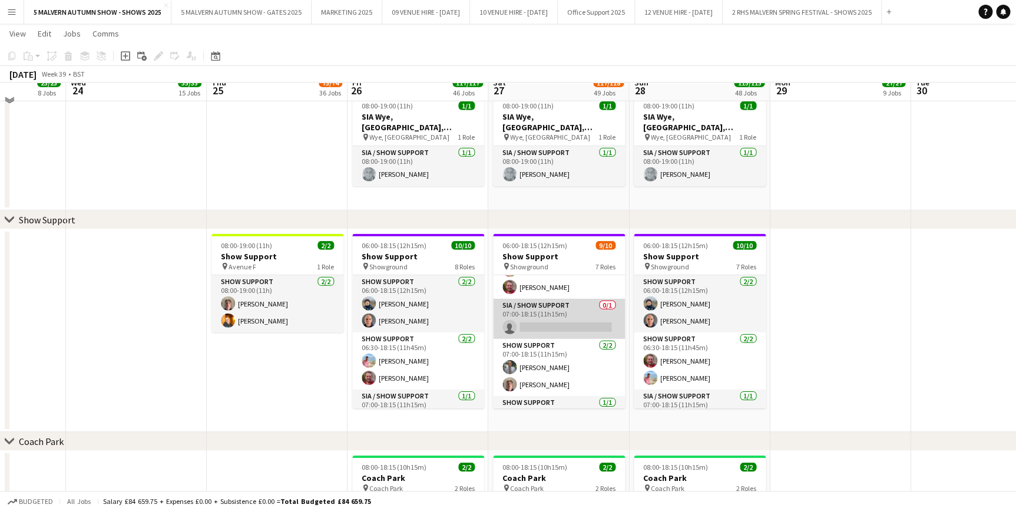
scroll to position [6113, 0]
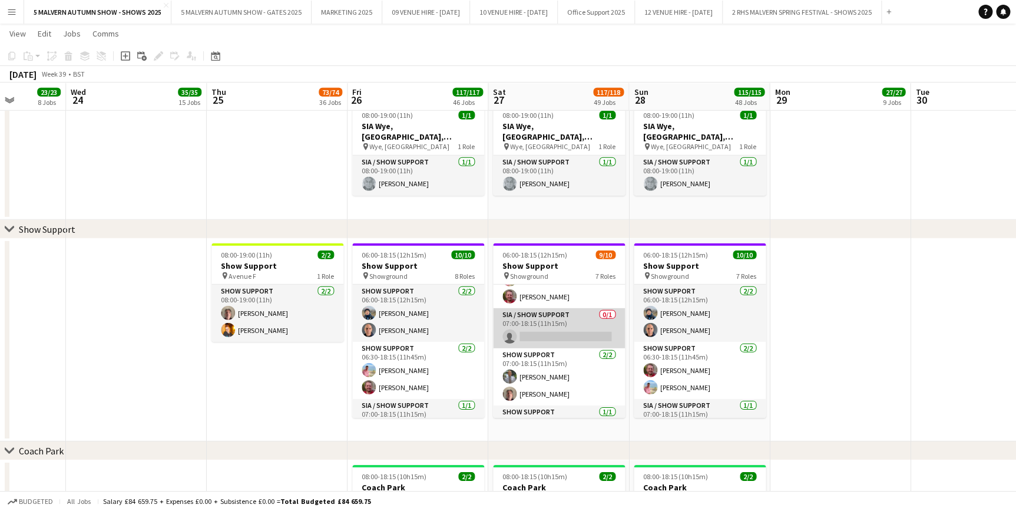
click at [535, 309] on app-card-role "SIA / Show Support 0/1 07:00-18:15 (11h15m) single-neutral-actions" at bounding box center [559, 328] width 132 height 40
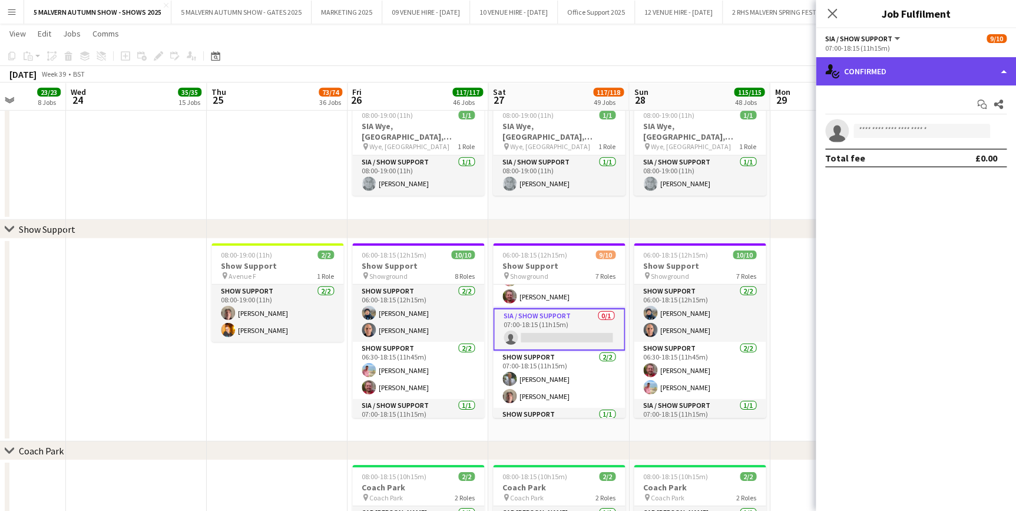
click at [928, 63] on div "single-neutral-actions-check-2 Confirmed" at bounding box center [916, 71] width 200 height 28
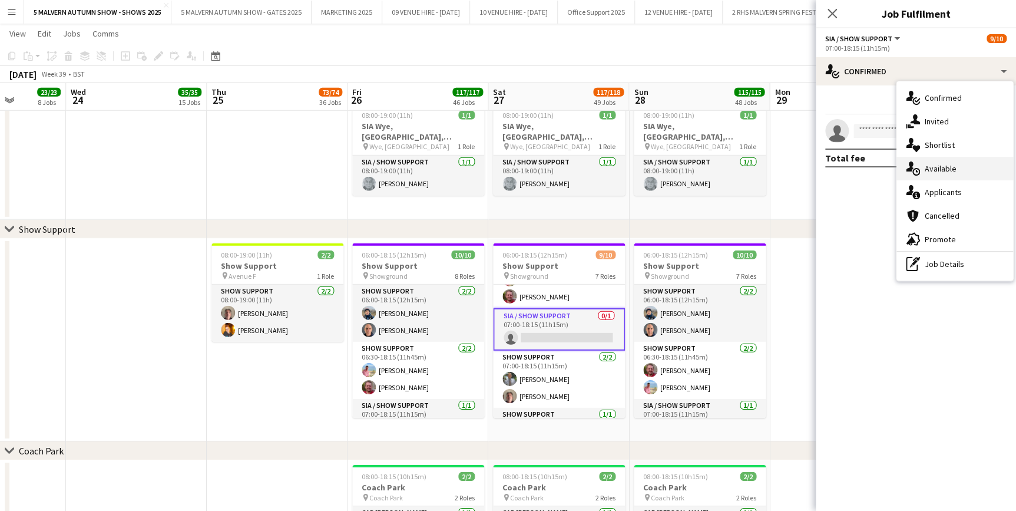
click at [964, 174] on div "single-neutral-actions-upload Available" at bounding box center [955, 169] width 117 height 24
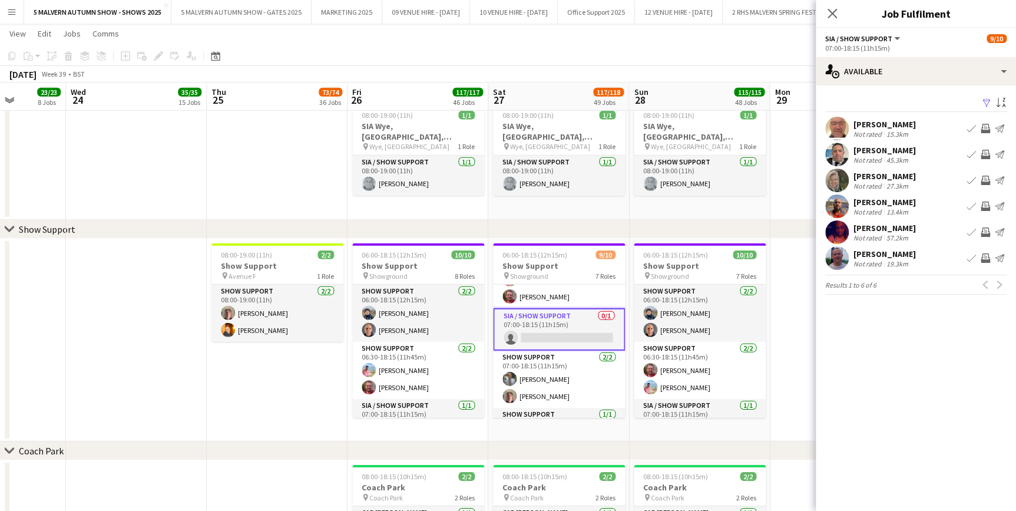
click at [760, 214] on app-date-cell "08:00-19:00 (11h) 1/1 SIA Wye, [GEOGRAPHIC_DATA], [GEOGRAPHIC_DATA] pin Wye, [G…" at bounding box center [699, 159] width 141 height 121
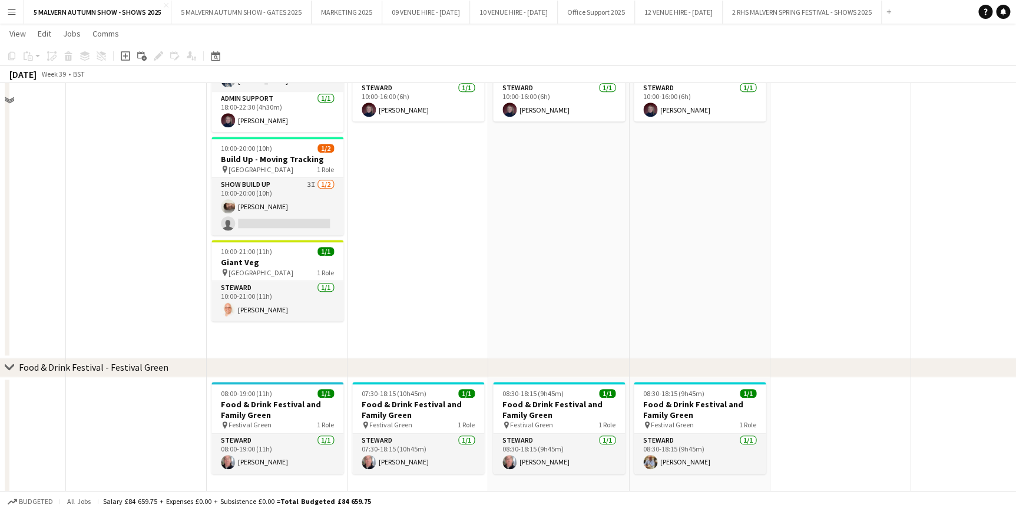
scroll to position [2418, 0]
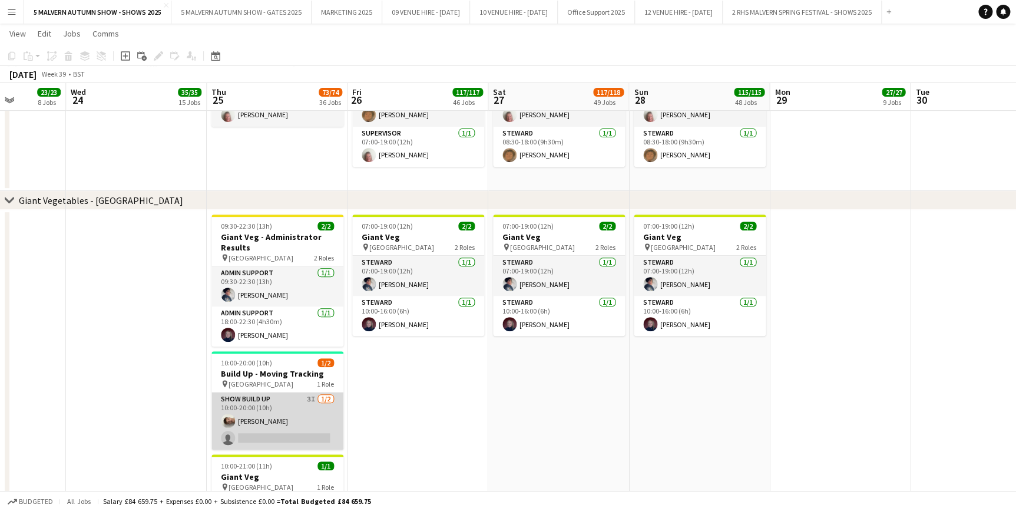
click at [306, 400] on app-card-role "Show Build Up 3I [DATE] 10:00-20:00 (10h) [PERSON_NAME] single-neutral-actions" at bounding box center [277, 420] width 132 height 57
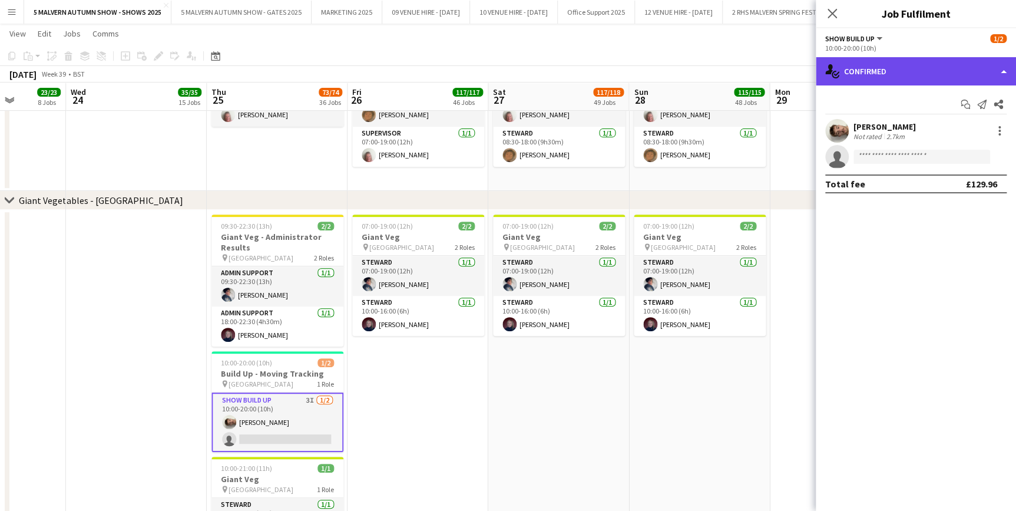
click at [916, 71] on div "single-neutral-actions-check-2 Confirmed" at bounding box center [916, 71] width 200 height 28
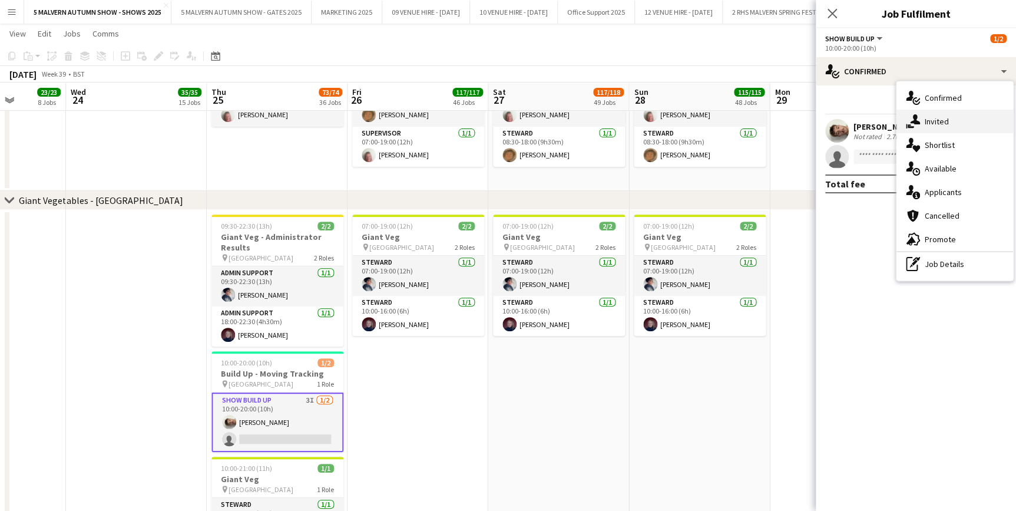
click at [928, 116] on span "Invited" at bounding box center [937, 121] width 24 height 11
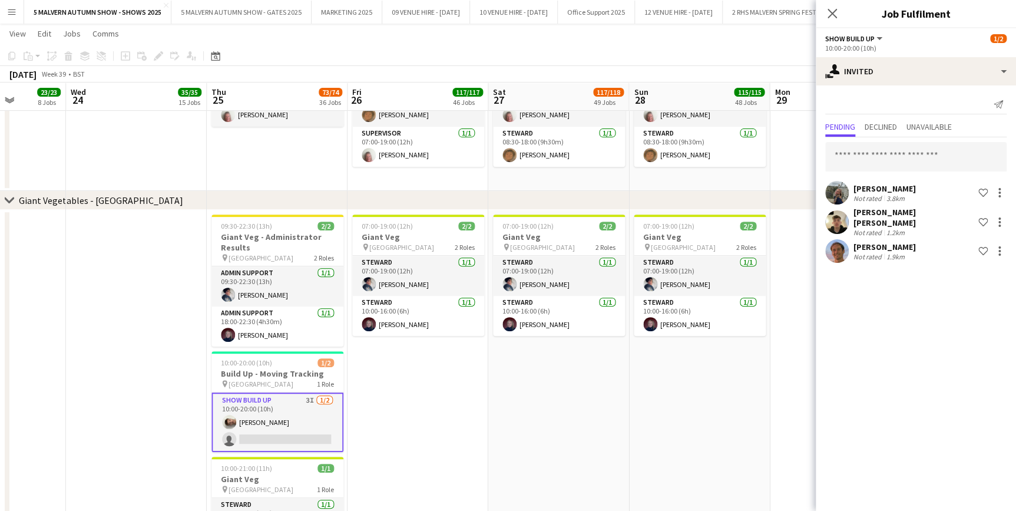
click at [534, 432] on app-date-cell "07:00-19:00 (12h) 2/2 Giant Veg pin Kildare Hall 2 Roles [PERSON_NAME] [DATE] 0…" at bounding box center [558, 391] width 141 height 363
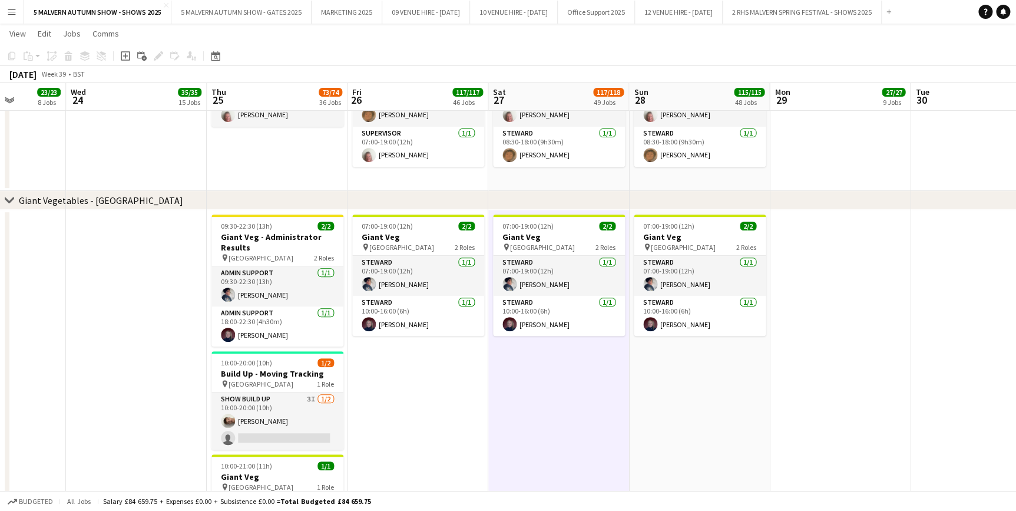
click at [129, 354] on app-date-cell at bounding box center [136, 391] width 141 height 363
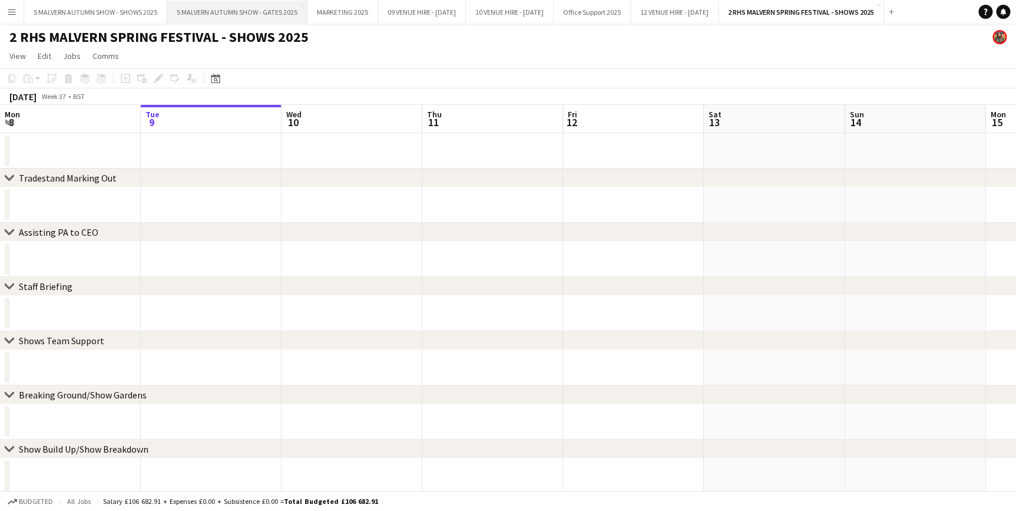
click at [252, 5] on button "5 MALVERN AUTUMN SHOW - GATES 2025 Close" at bounding box center [237, 12] width 140 height 23
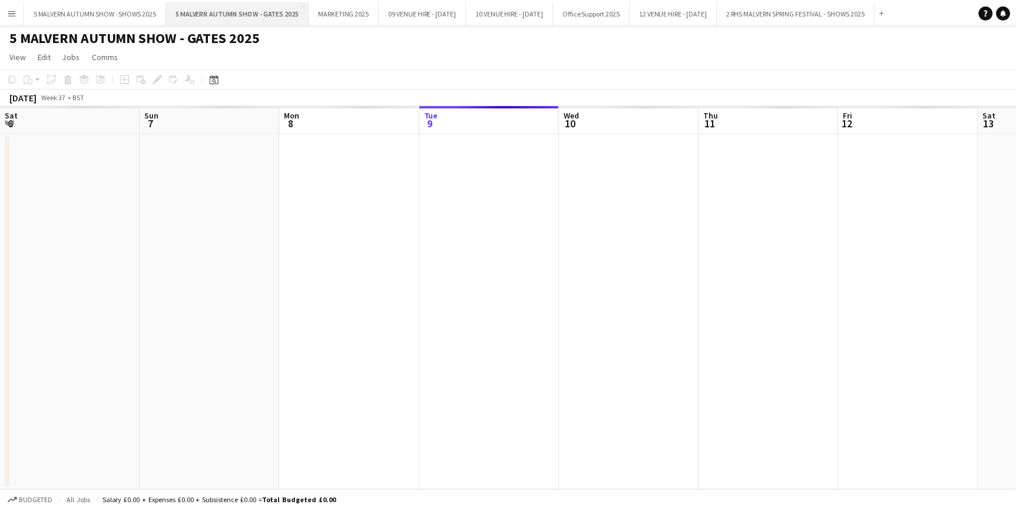
scroll to position [0, 282]
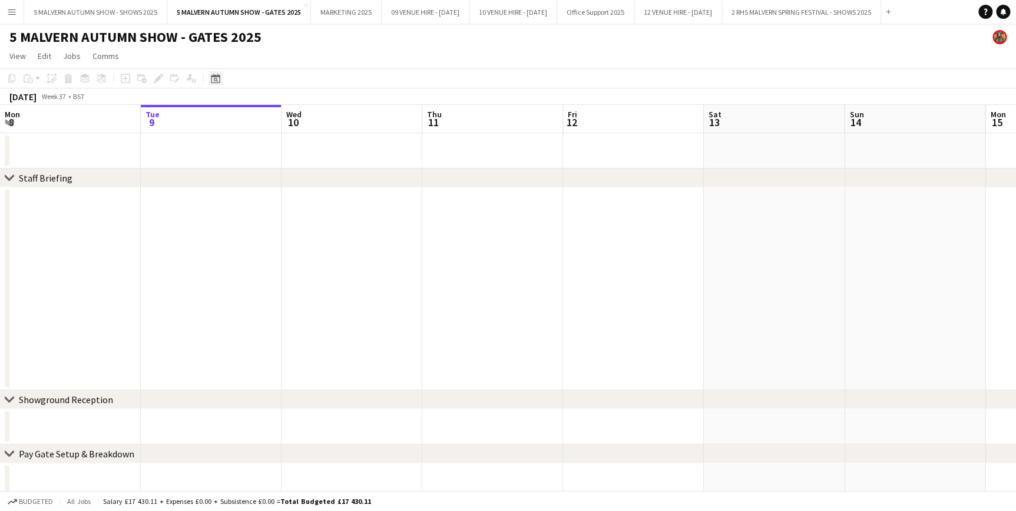
click at [214, 79] on icon "Date picker" at bounding box center [215, 78] width 9 height 9
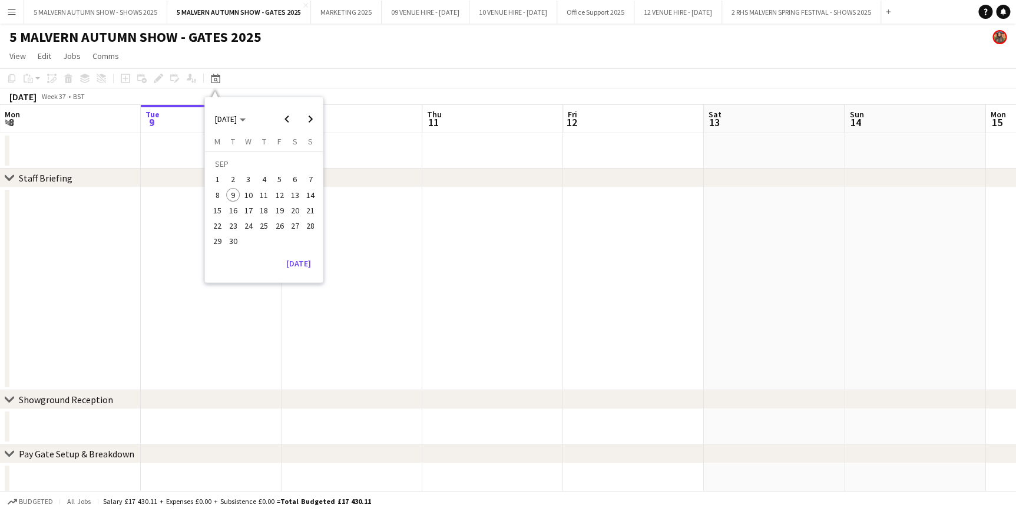
click at [280, 222] on span "26" at bounding box center [280, 226] width 14 height 14
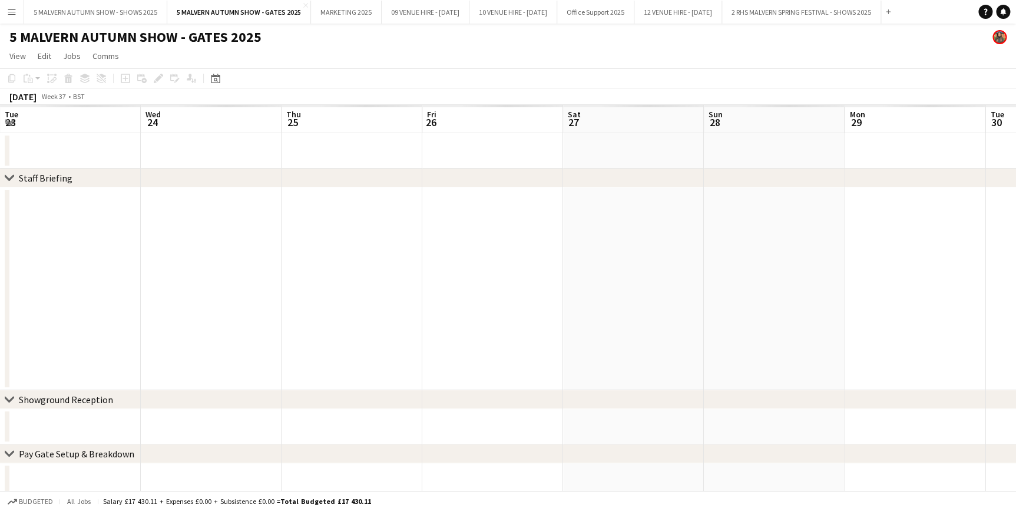
scroll to position [0, 405]
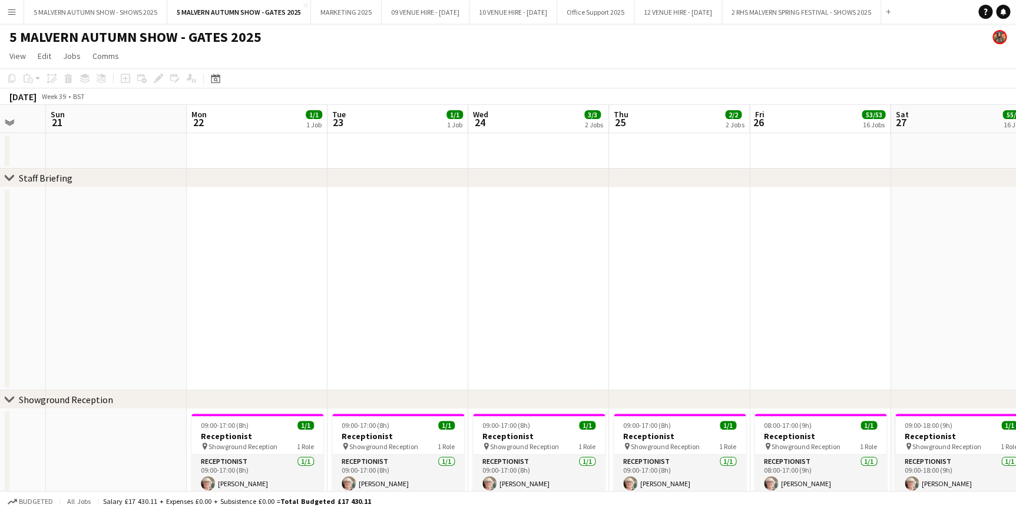
drag, startPoint x: 535, startPoint y: 120, endPoint x: 1004, endPoint y: 104, distance: 469.1
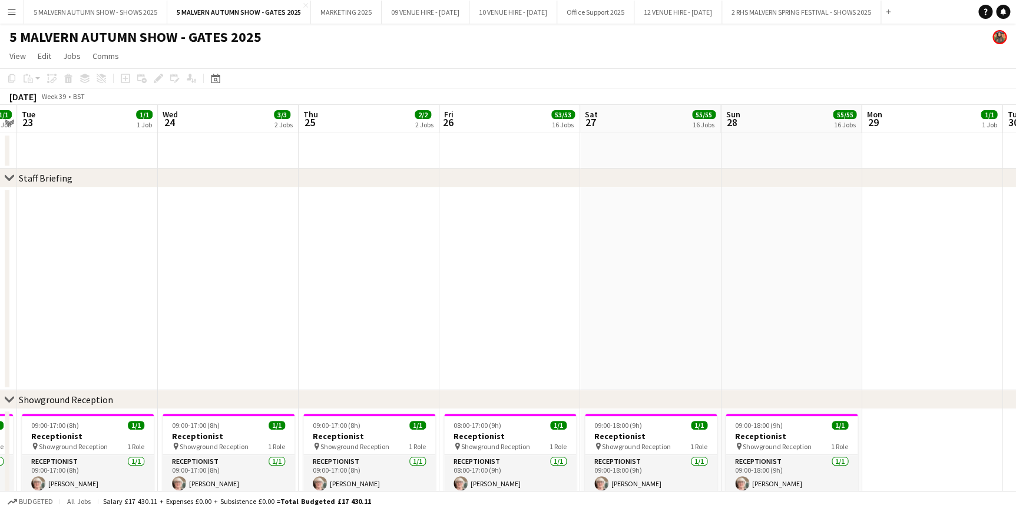
drag, startPoint x: 413, startPoint y: 115, endPoint x: 103, endPoint y: 120, distance: 310.5
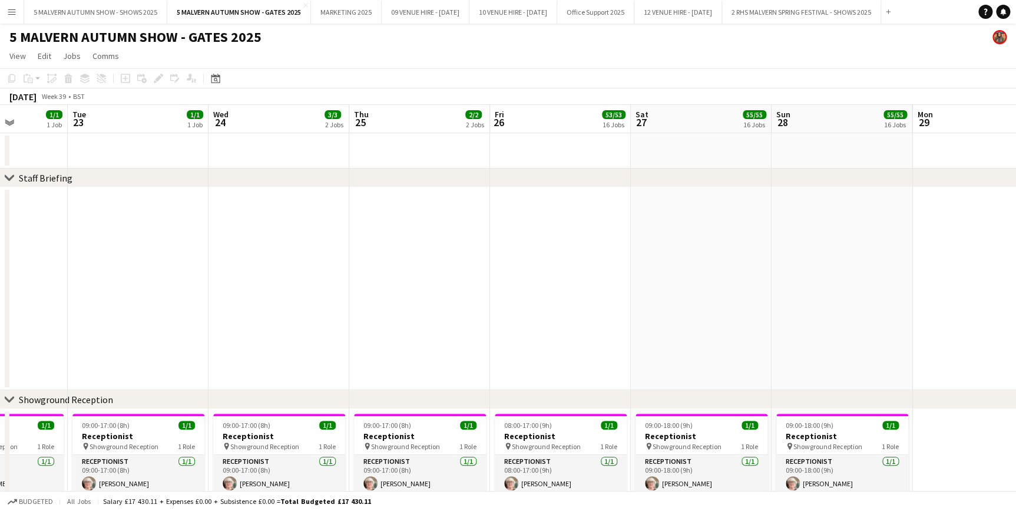
scroll to position [0, 333]
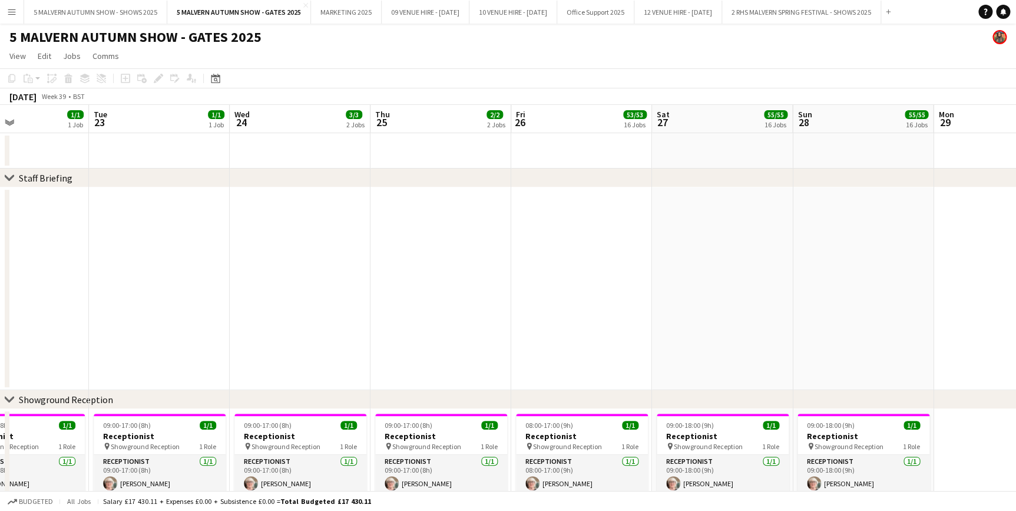
drag, startPoint x: 522, startPoint y: 124, endPoint x: 594, endPoint y: 134, distance: 72.6
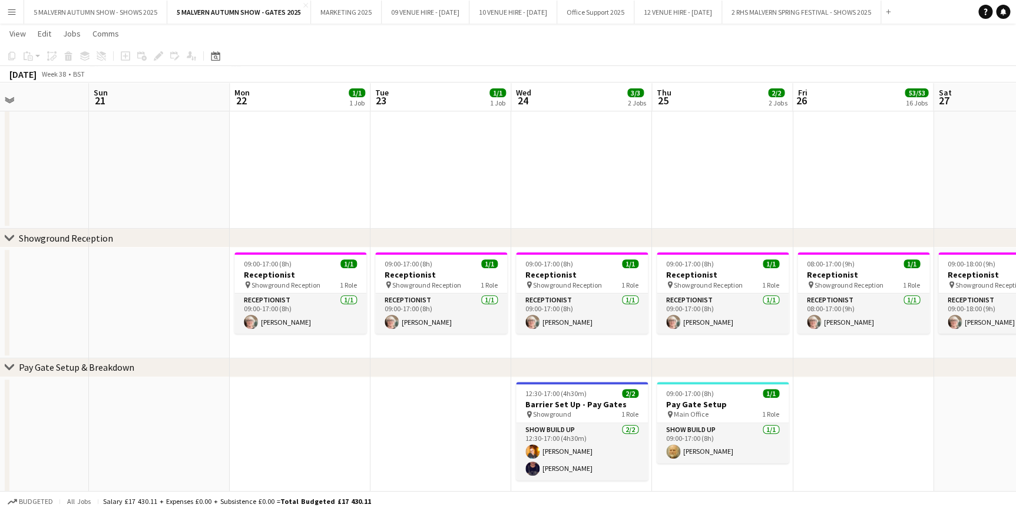
scroll to position [0, 269]
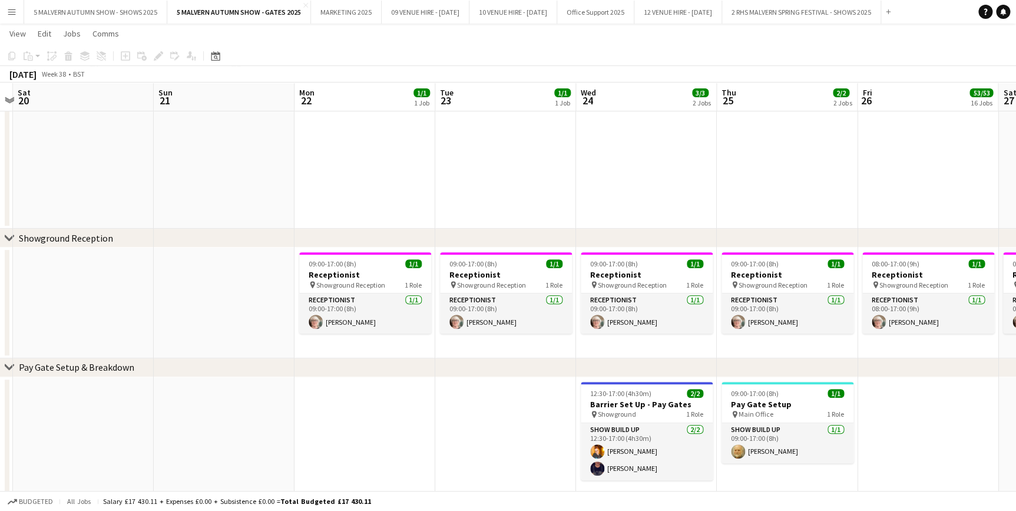
drag, startPoint x: 350, startPoint y: 97, endPoint x: 697, endPoint y: 105, distance: 346.5
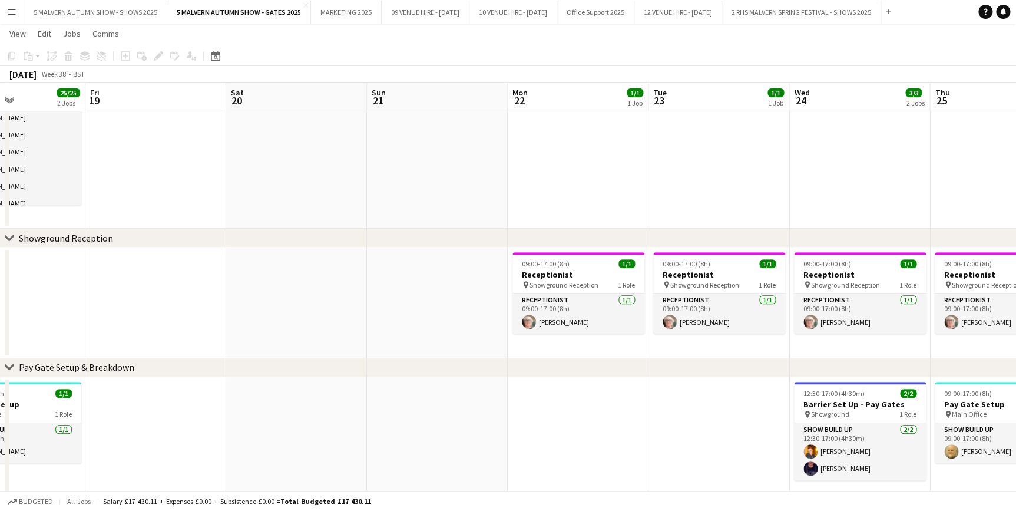
drag, startPoint x: 328, startPoint y: 95, endPoint x: 823, endPoint y: 95, distance: 494.8
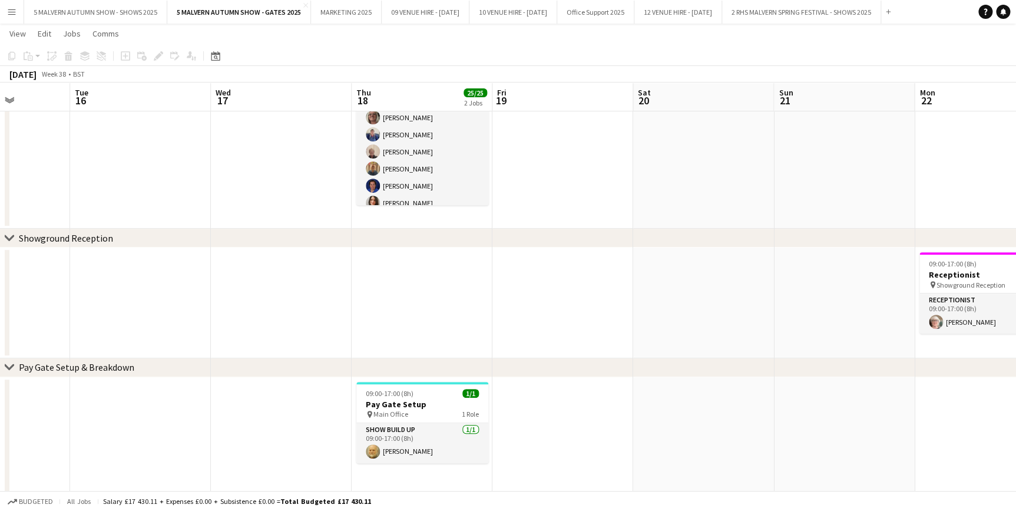
scroll to position [0, 302]
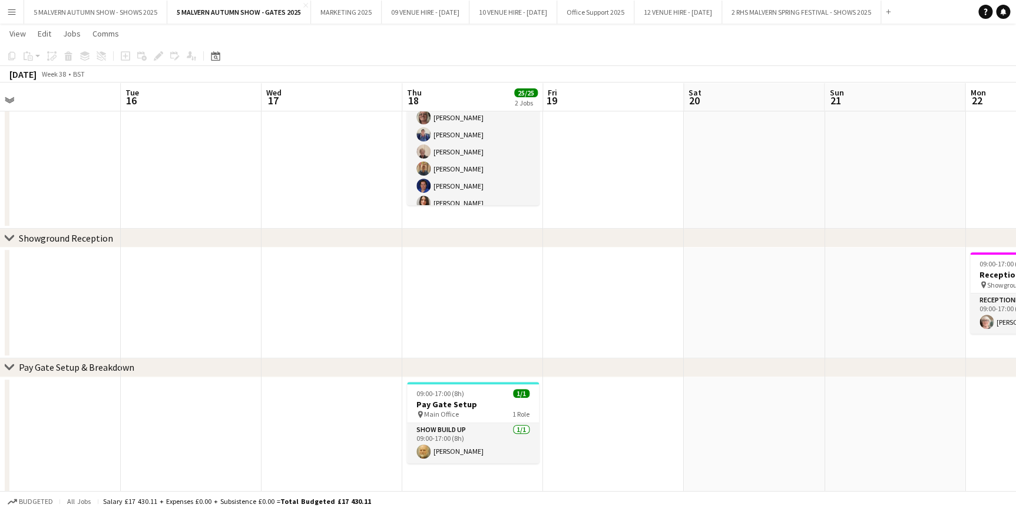
drag, startPoint x: 289, startPoint y: 99, endPoint x: 465, endPoint y: 94, distance: 176.2
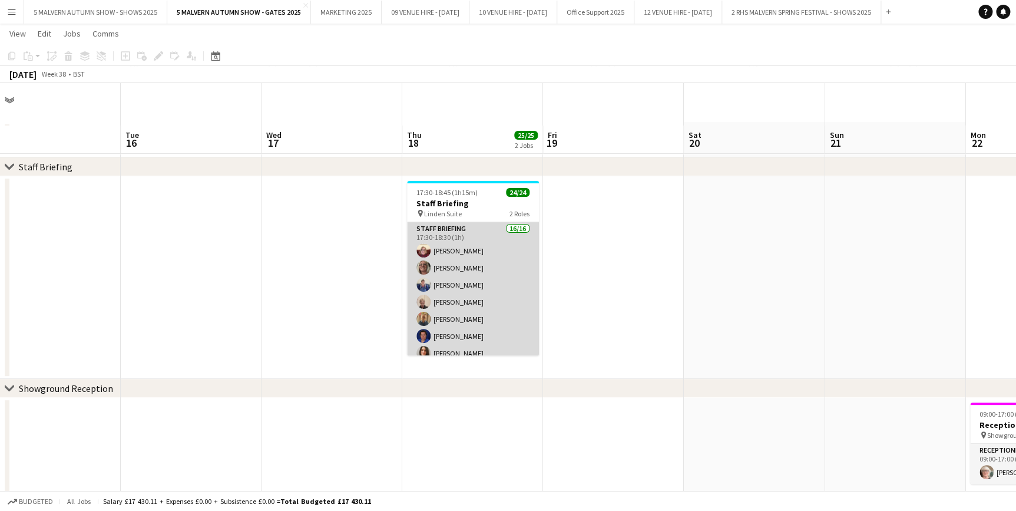
scroll to position [0, 0]
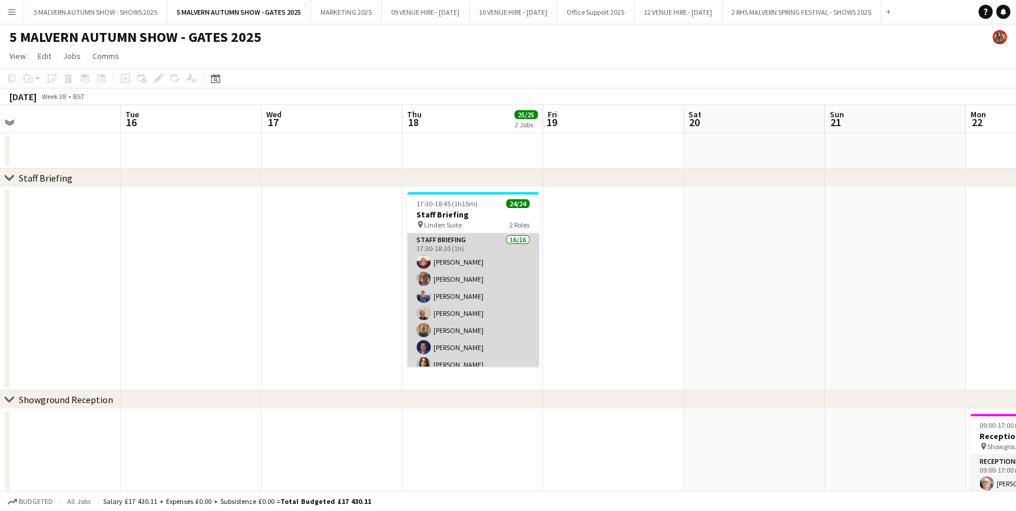
click at [483, 246] on app-card-role "Staff Briefing 16/16 17:30-18:30 (1h) Denise Preston Diana Smith Sharon Taylor …" at bounding box center [473, 381] width 132 height 296
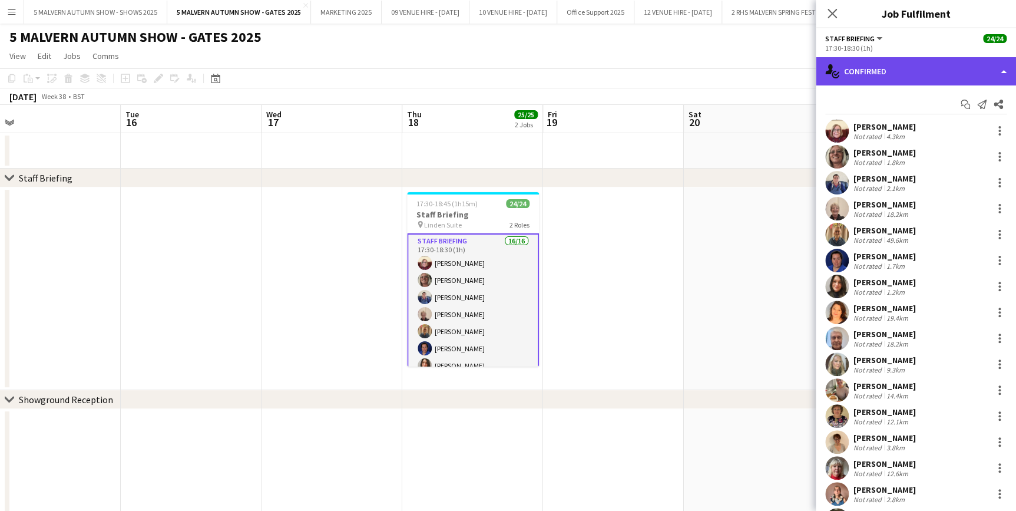
click at [899, 68] on div "single-neutral-actions-check-2 Confirmed" at bounding box center [916, 71] width 200 height 28
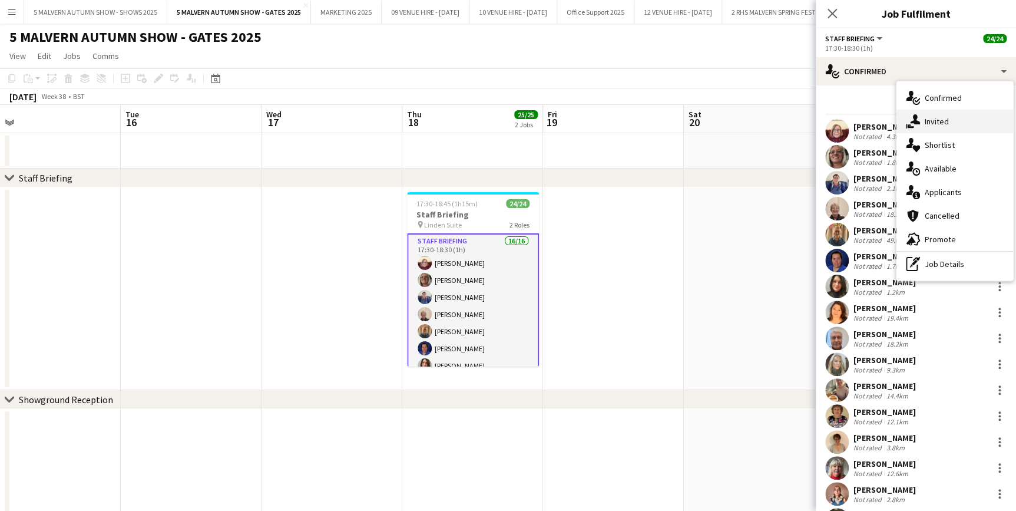
click at [932, 122] on span "Invited" at bounding box center [937, 121] width 24 height 11
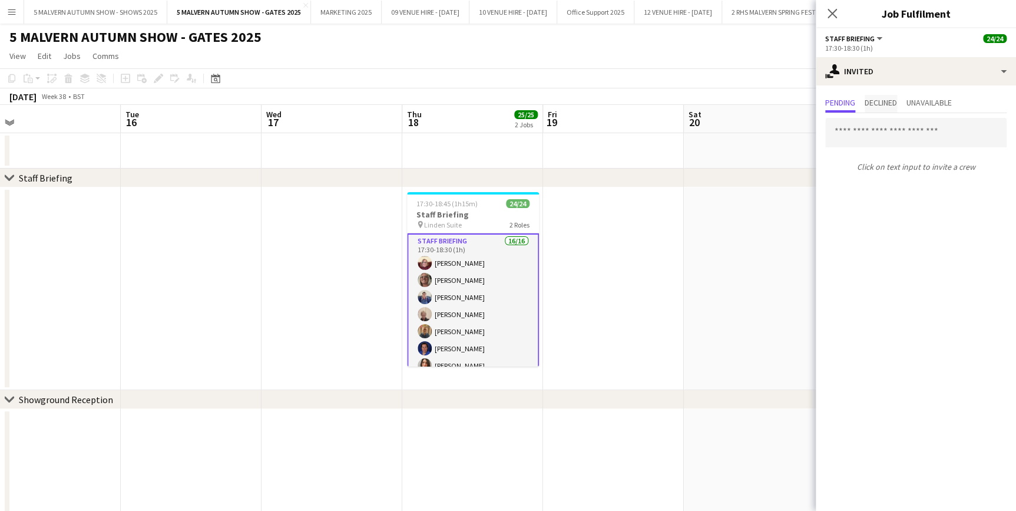
click at [881, 98] on span "Declined" at bounding box center [881, 102] width 32 height 8
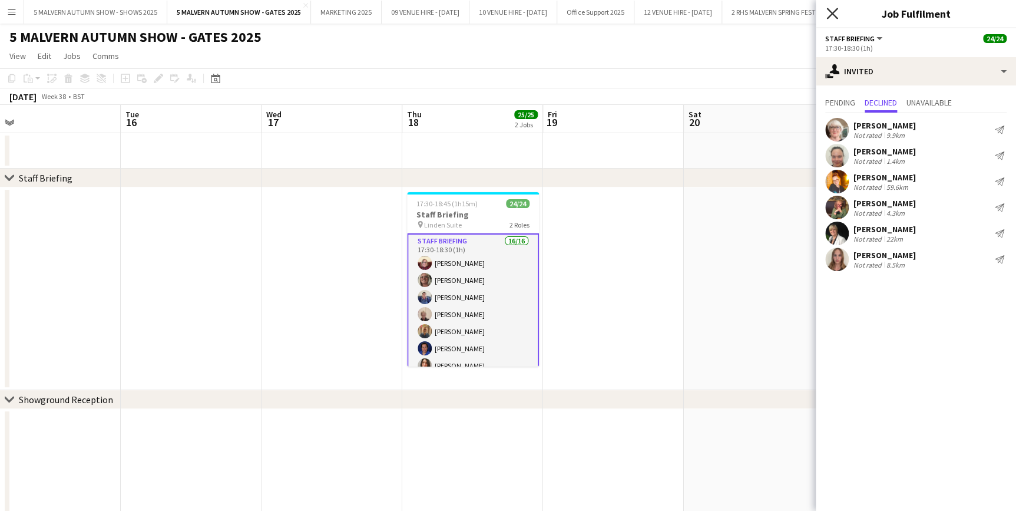
click at [831, 16] on icon "Close pop-in" at bounding box center [831, 13] width 11 height 11
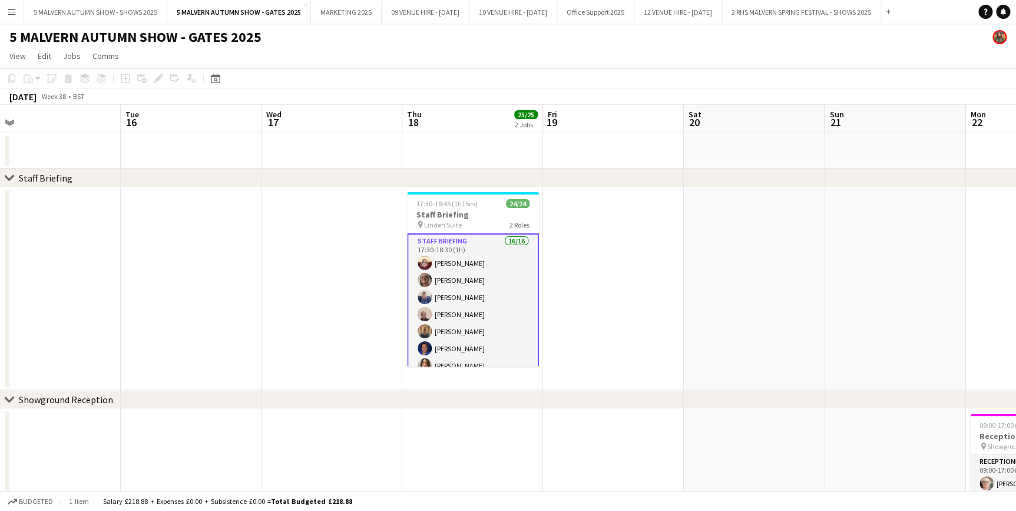
click at [636, 289] on app-date-cell at bounding box center [613, 288] width 141 height 203
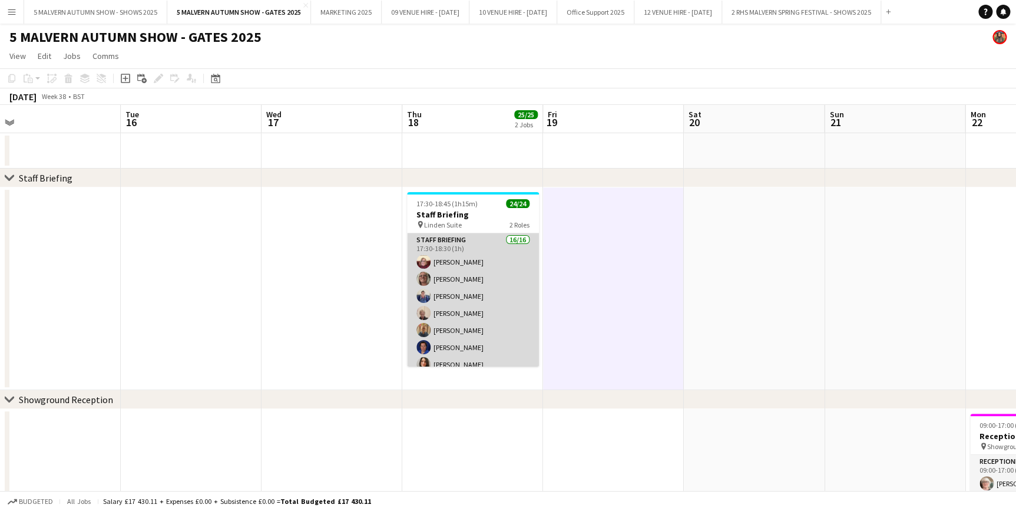
click at [506, 253] on app-card-role "Staff Briefing 16/16 17:30-18:30 (1h) Denise Preston Diana Smith Sharon Taylor …" at bounding box center [473, 381] width 132 height 296
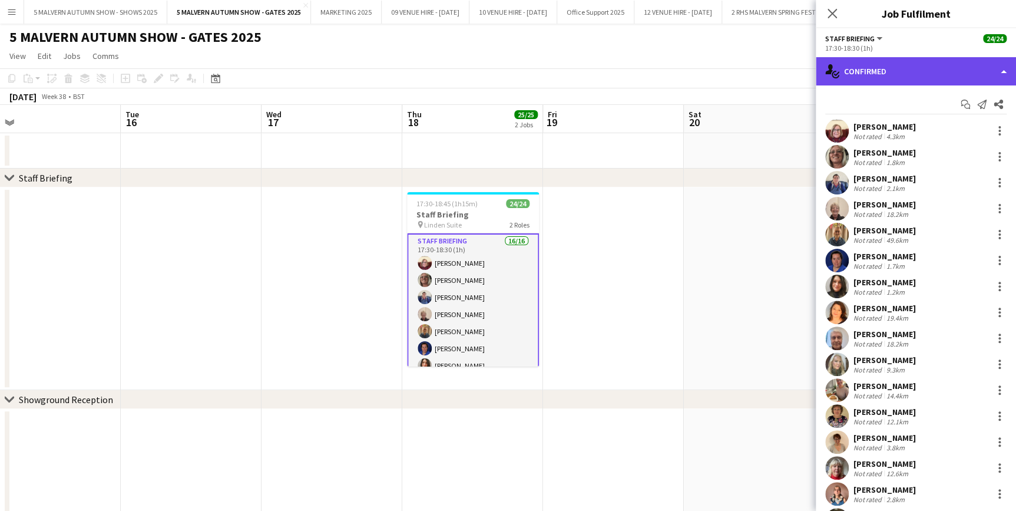
click at [905, 77] on div "single-neutral-actions-check-2 Confirmed" at bounding box center [916, 71] width 200 height 28
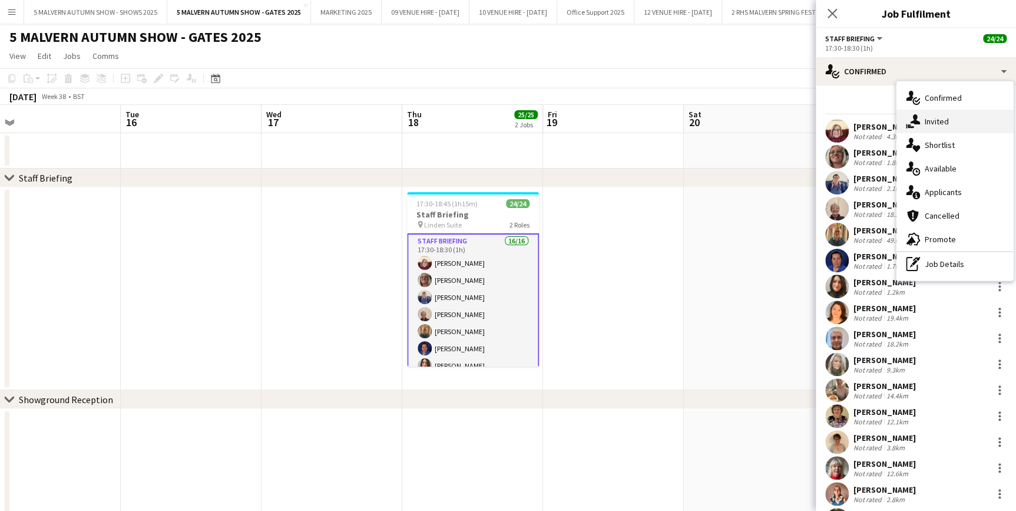
click at [937, 122] on span "Invited" at bounding box center [937, 121] width 24 height 11
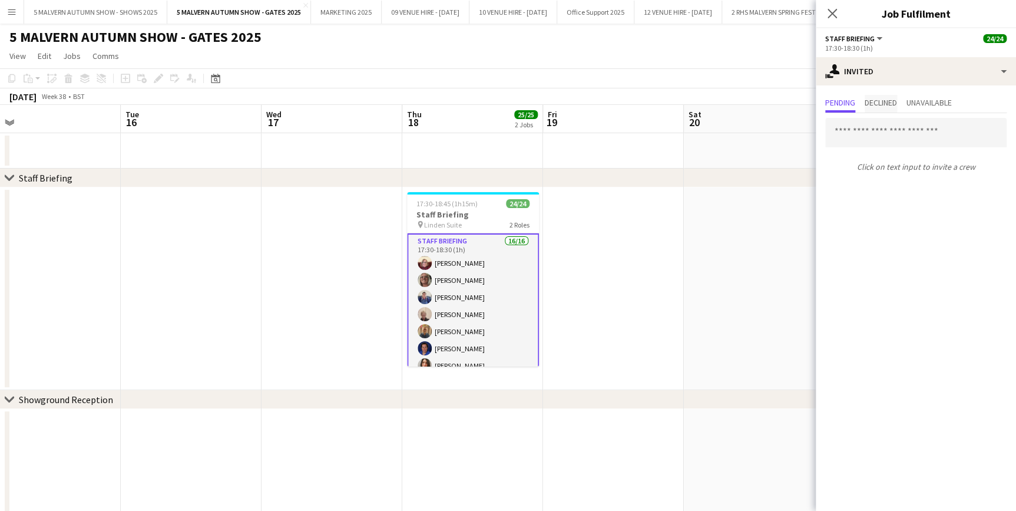
click at [875, 107] on span "Declined" at bounding box center [881, 104] width 32 height 18
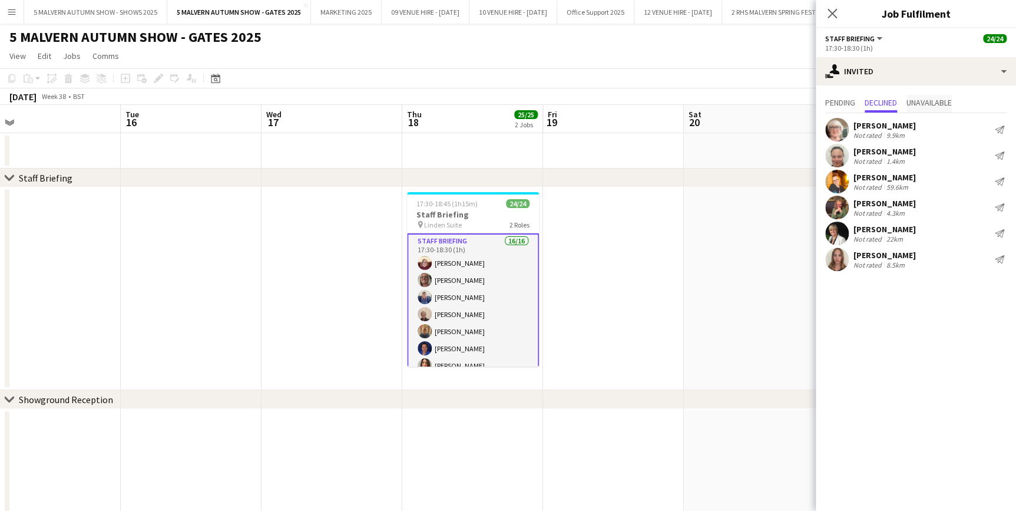
click at [952, 100] on span "Unavailable" at bounding box center [929, 102] width 45 height 8
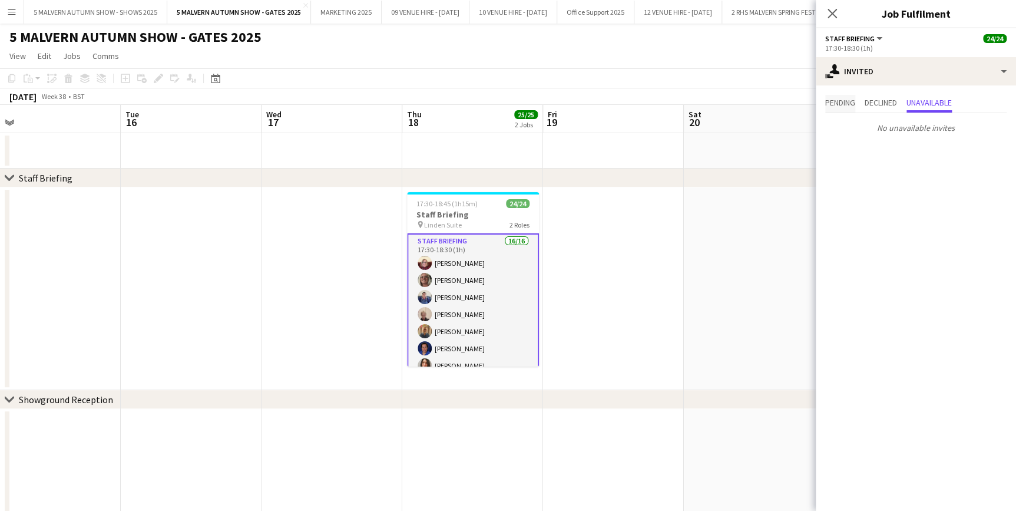
click at [855, 102] on span "Pending" at bounding box center [840, 102] width 30 height 8
click at [733, 247] on app-date-cell at bounding box center [754, 288] width 141 height 203
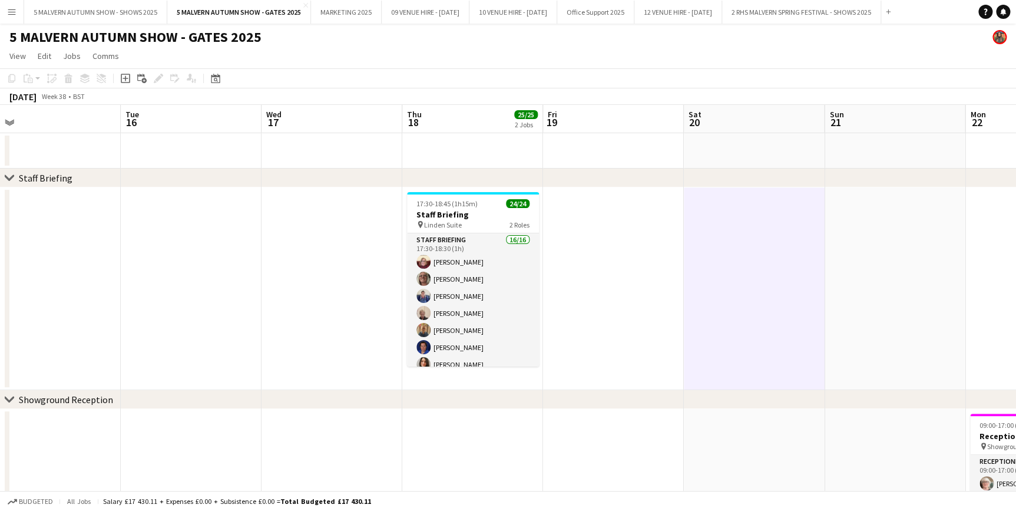
click at [6, 9] on button "Menu" at bounding box center [12, 12] width 24 height 24
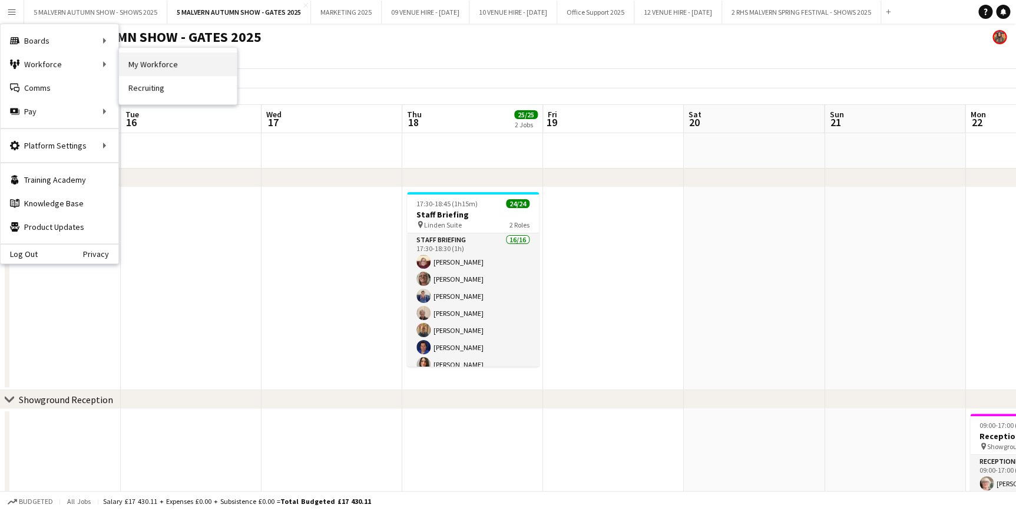
click at [211, 60] on link "My Workforce" at bounding box center [178, 64] width 118 height 24
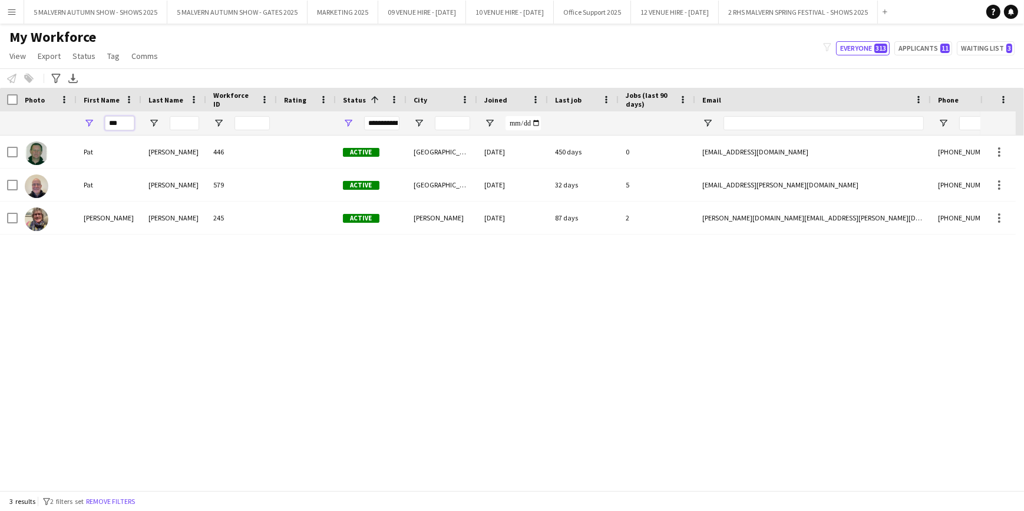
click at [119, 128] on input "***" at bounding box center [119, 123] width 29 height 14
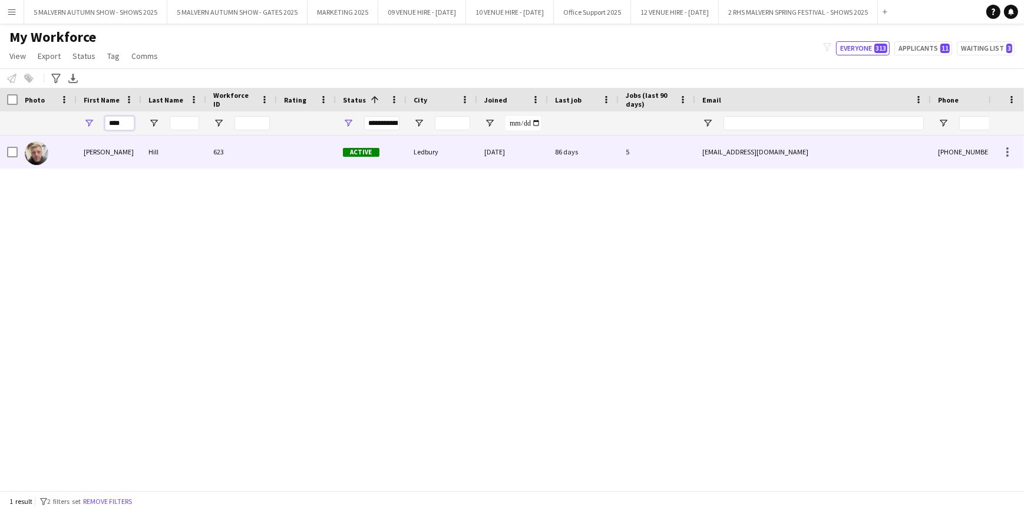
type input "****"
click at [194, 163] on div "Hill" at bounding box center [173, 151] width 65 height 32
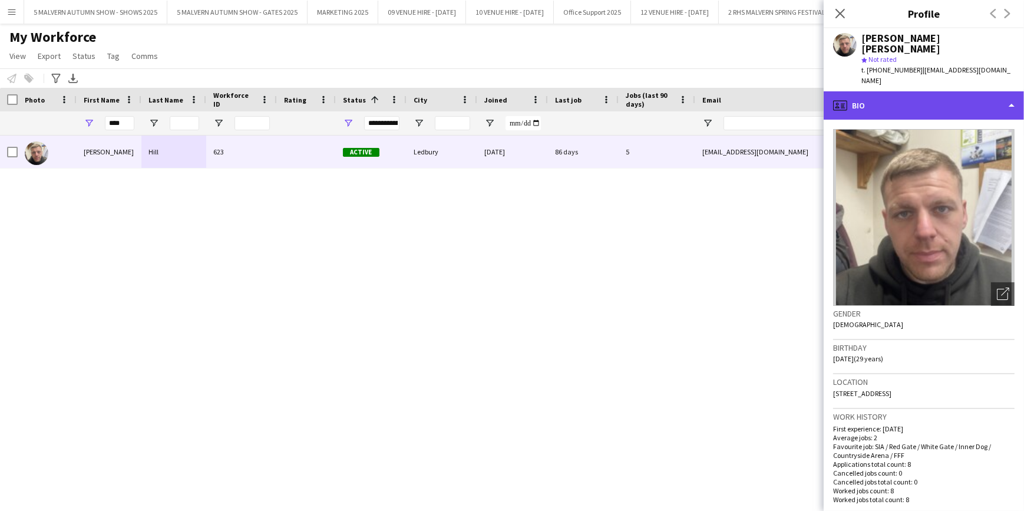
click at [921, 91] on div "profile Bio" at bounding box center [923, 105] width 200 height 28
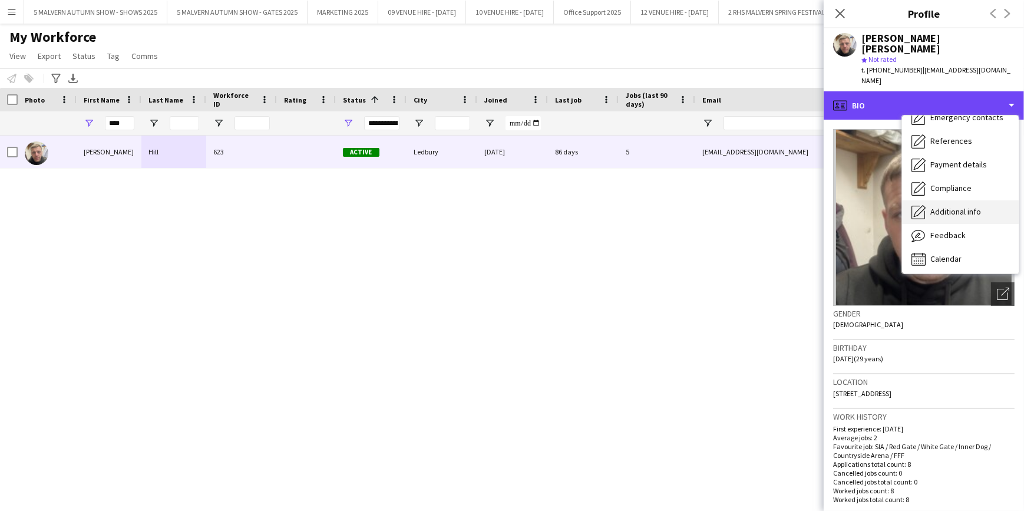
scroll to position [110, 0]
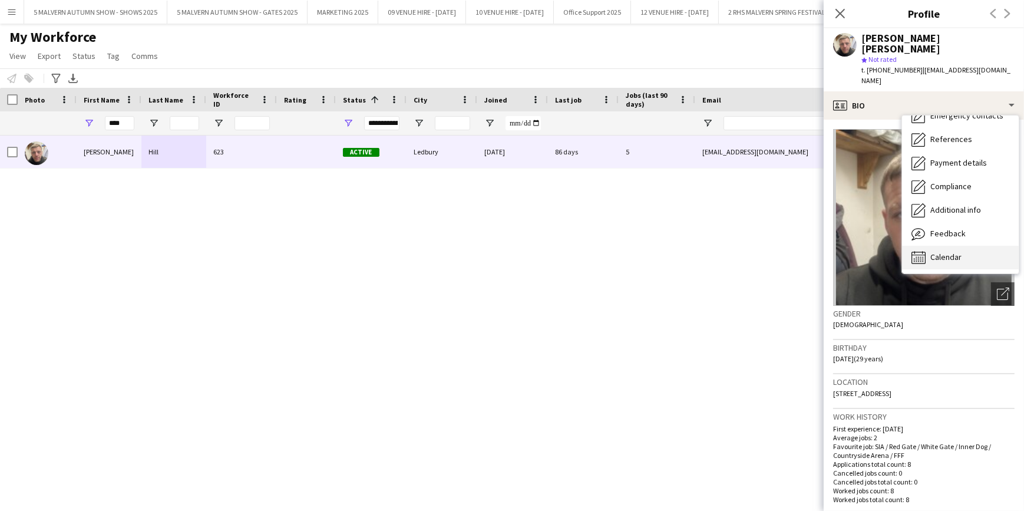
click at [945, 246] on div "Calendar Calendar" at bounding box center [960, 258] width 117 height 24
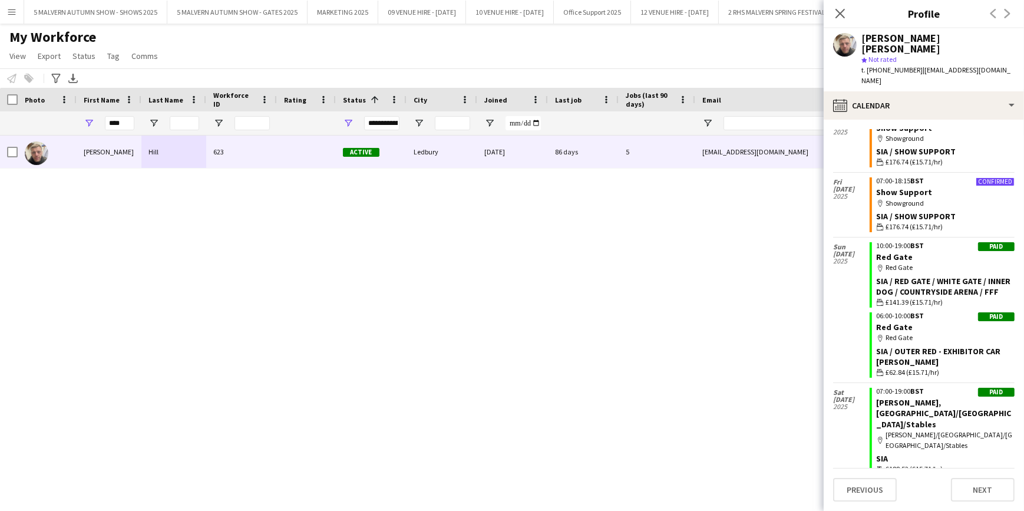
scroll to position [0, 0]
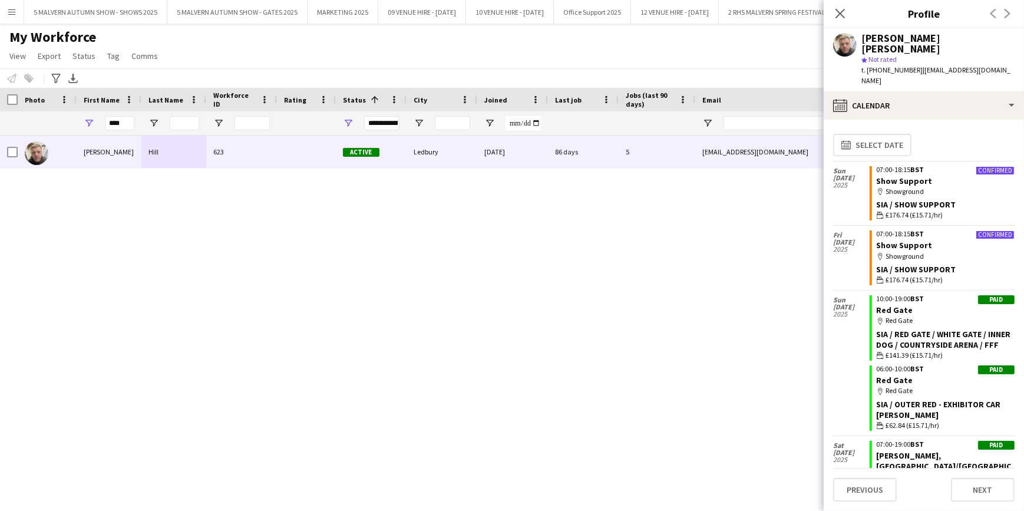
click at [785, 236] on div "Kane Hill 623 Active Ledbury 05-06-2025 86 days 5 khillautomotive@gmail.com +44…" at bounding box center [494, 308] width 988 height 346
click at [844, 15] on icon "Close pop-in" at bounding box center [839, 13] width 11 height 11
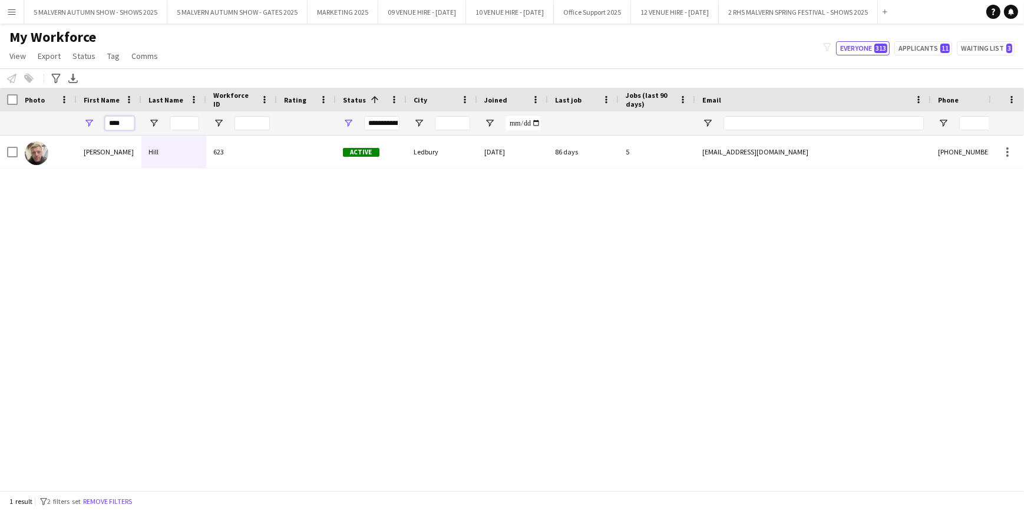
click at [125, 127] on input "****" at bounding box center [119, 123] width 29 height 14
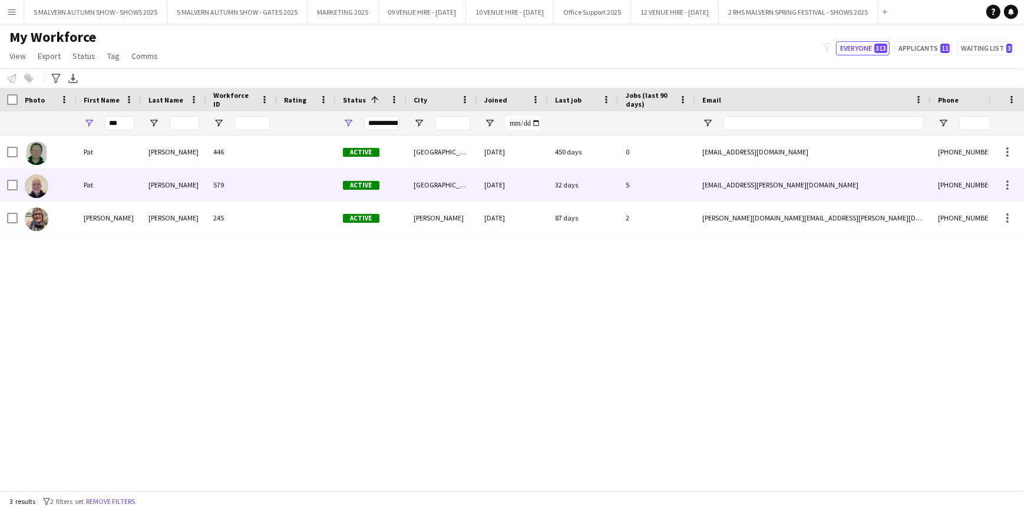
click at [748, 180] on div "pat.g.kelly@icloud.com" at bounding box center [813, 184] width 236 height 32
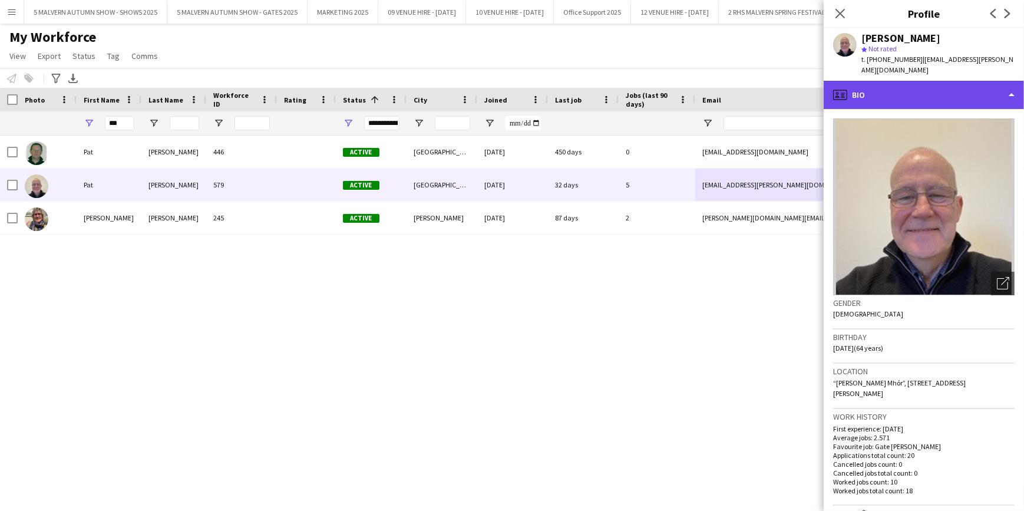
click at [996, 87] on div "profile Bio" at bounding box center [923, 95] width 200 height 28
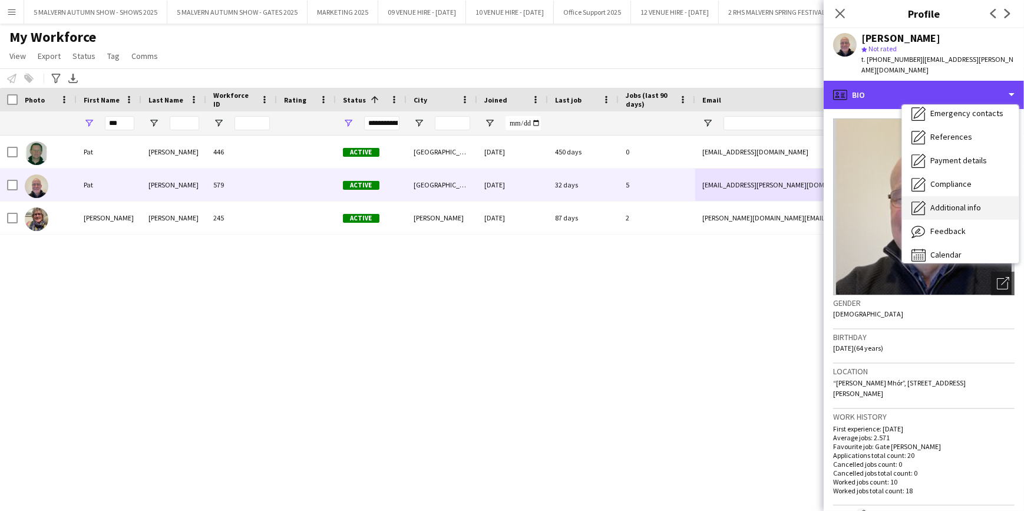
scroll to position [110, 0]
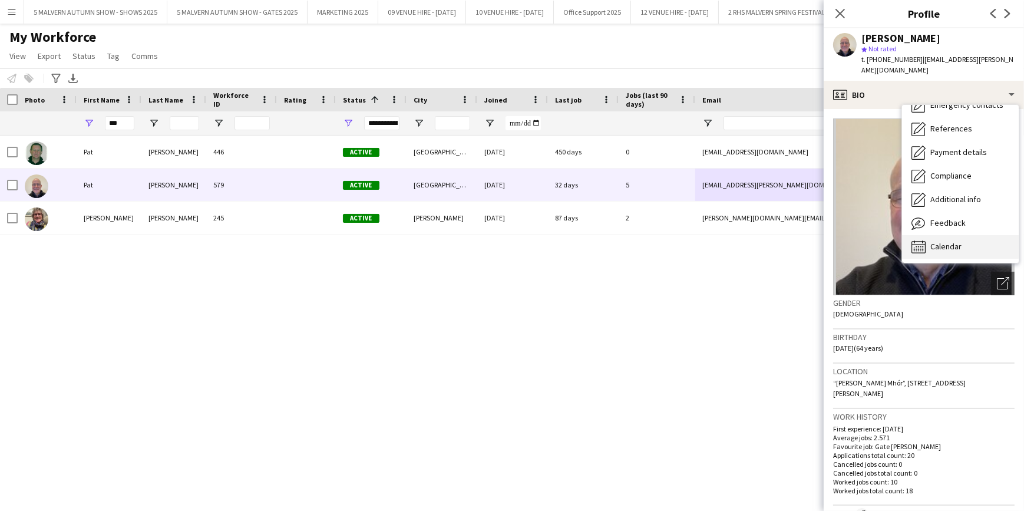
click at [968, 236] on div "Calendar Calendar" at bounding box center [960, 247] width 117 height 24
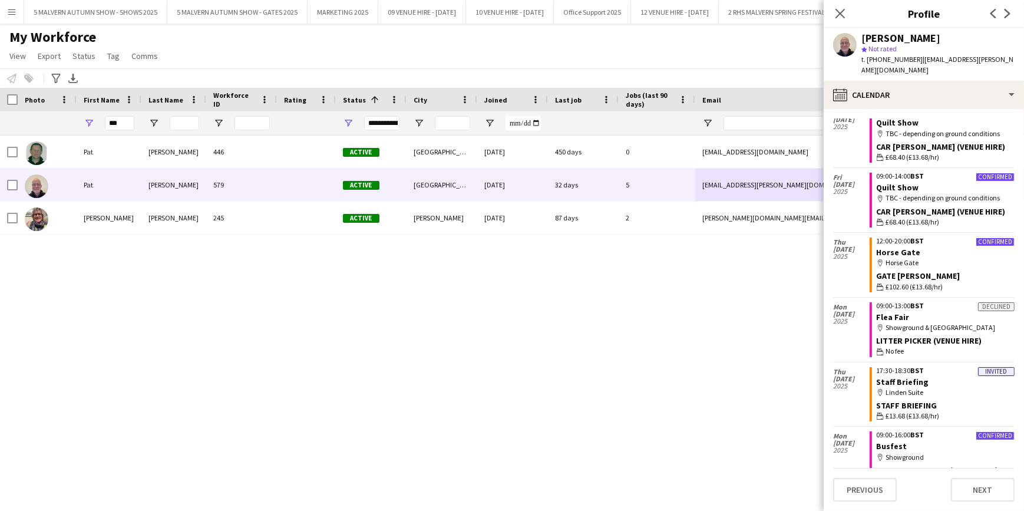
scroll to position [160, 0]
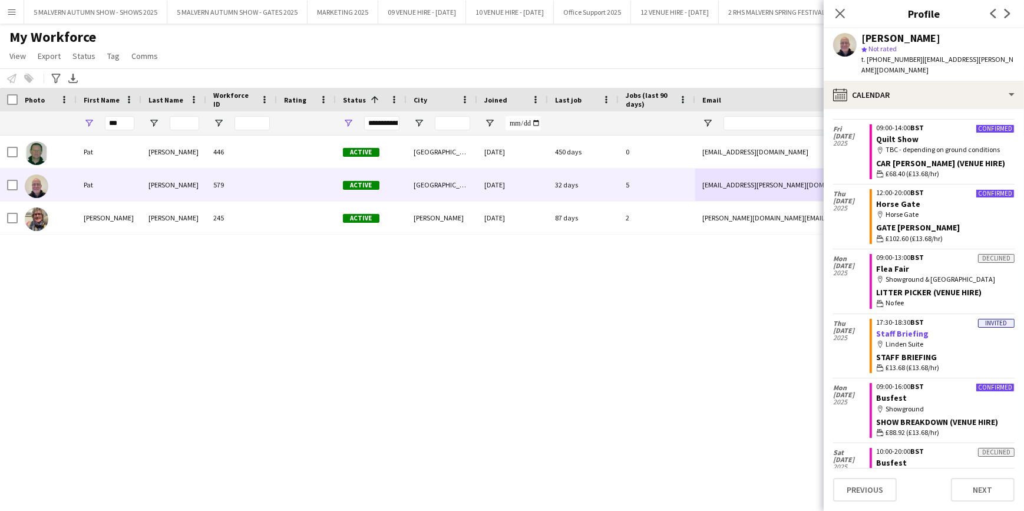
click at [915, 328] on link "Staff Briefing" at bounding box center [902, 333] width 52 height 11
click at [695, 318] on div "Pat Herlihy 446 Active Warwickshire 27-03-2023 450 days 0 patjherlihy@gmail.com…" at bounding box center [494, 308] width 988 height 346
click at [119, 123] on input "***" at bounding box center [119, 123] width 29 height 14
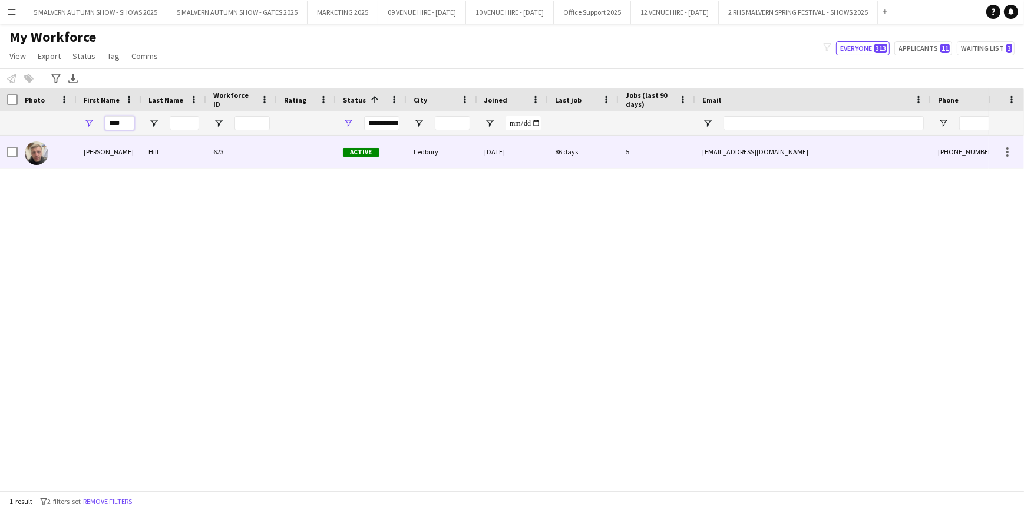
type input "****"
click at [200, 144] on div "Hill" at bounding box center [173, 151] width 65 height 32
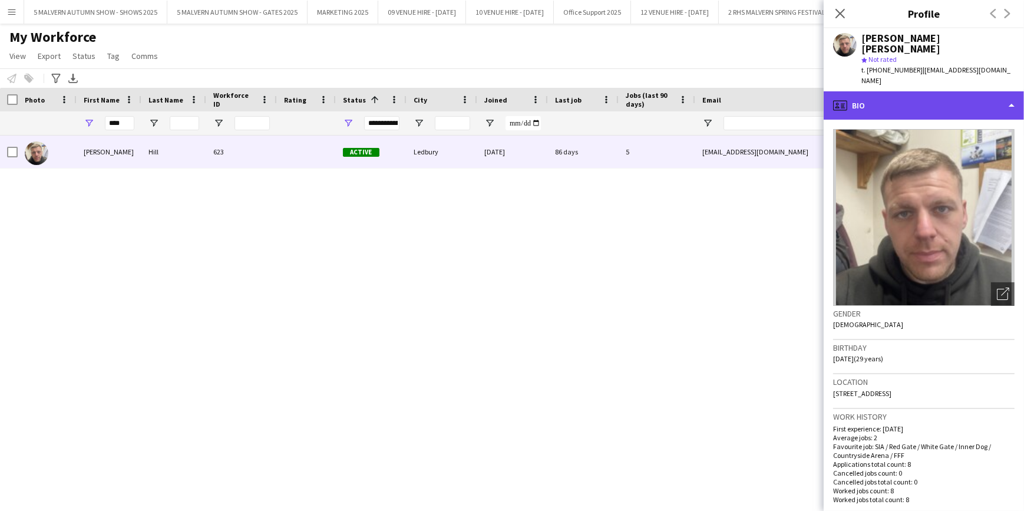
click at [945, 91] on div "profile Bio" at bounding box center [923, 105] width 200 height 28
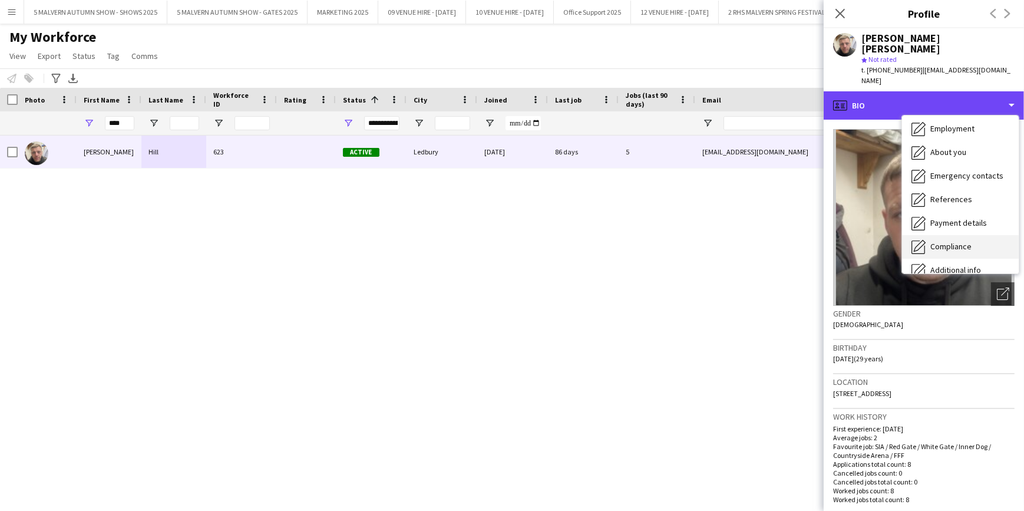
scroll to position [110, 0]
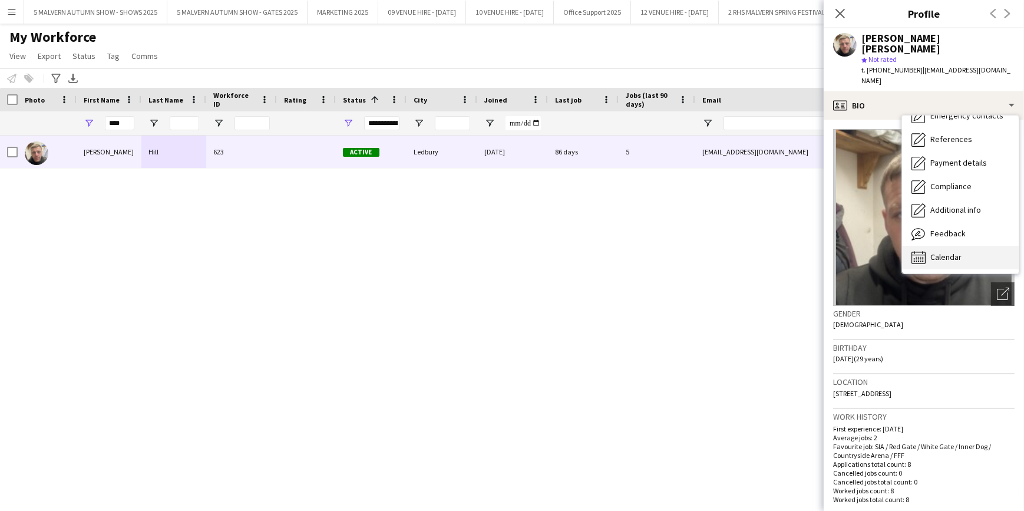
click at [980, 246] on div "Calendar Calendar" at bounding box center [960, 258] width 117 height 24
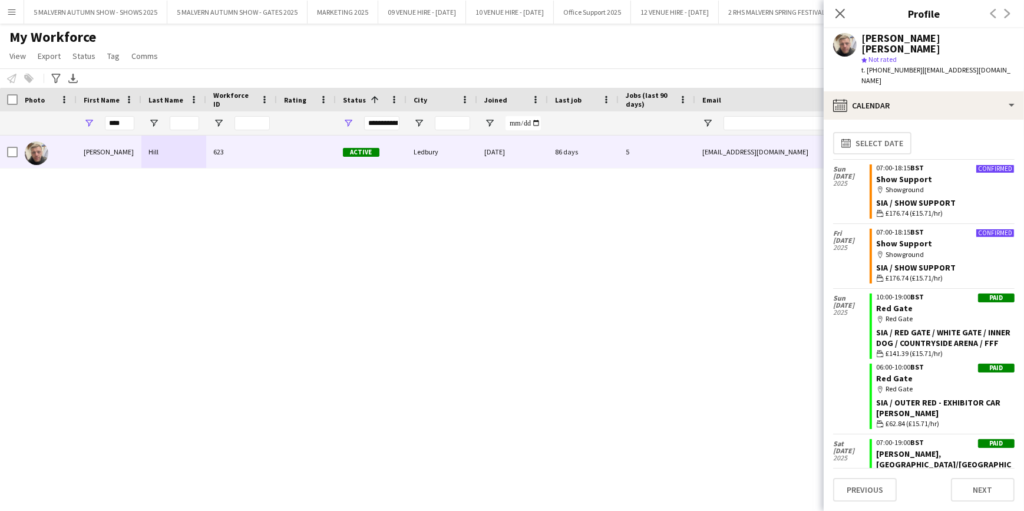
scroll to position [0, 0]
click at [836, 14] on icon "Close pop-in" at bounding box center [839, 13] width 11 height 11
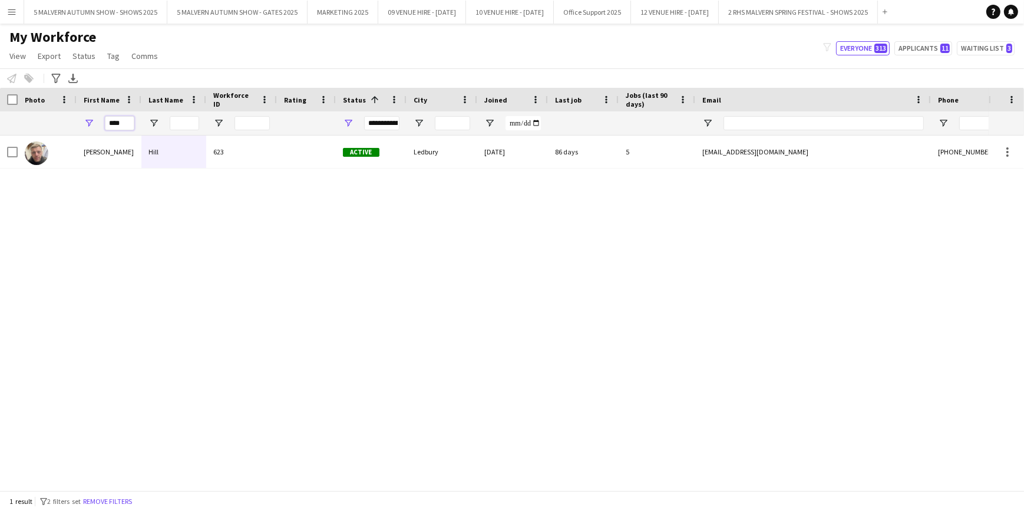
click at [111, 124] on input "****" at bounding box center [119, 123] width 29 height 14
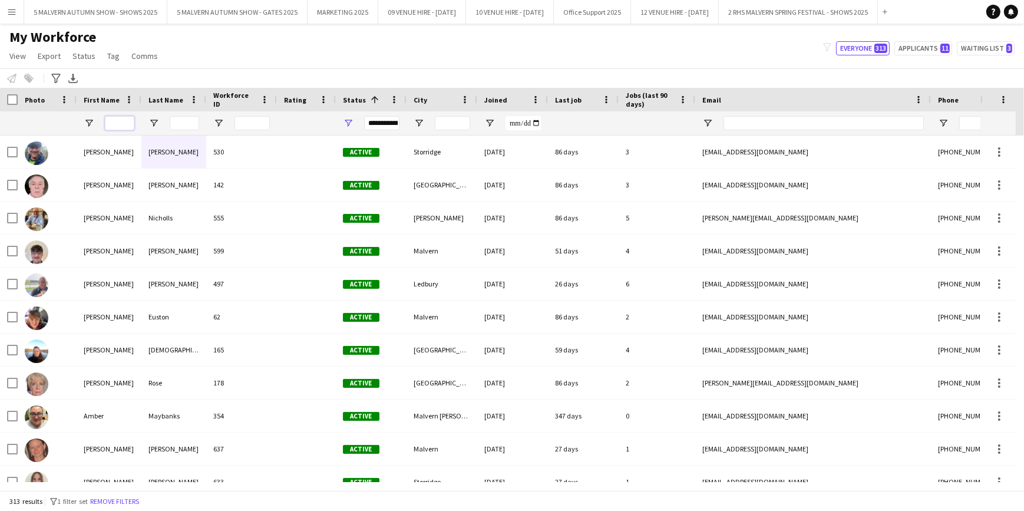
click at [128, 118] on input "First Name Filter Input" at bounding box center [119, 123] width 29 height 14
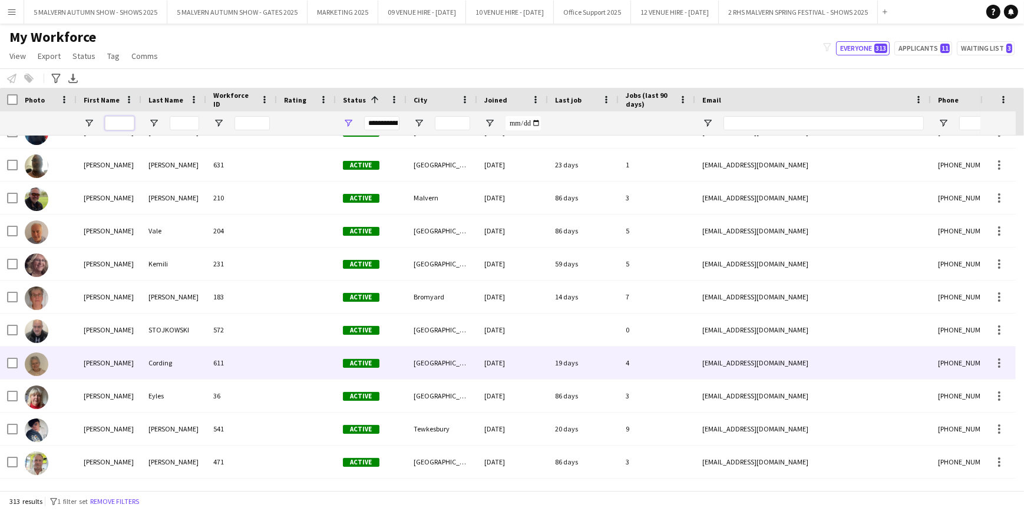
scroll to position [419, 0]
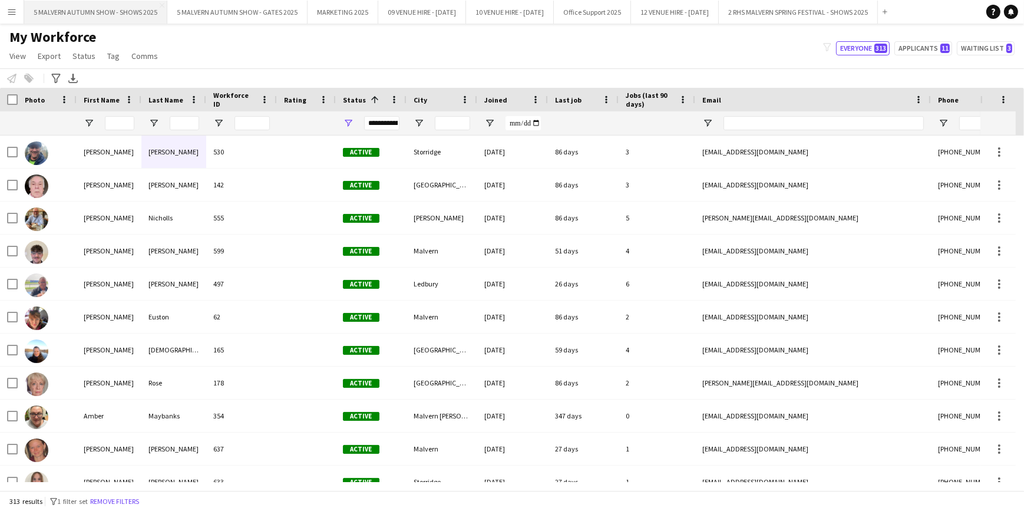
click at [92, 12] on button "5 MALVERN AUTUMN SHOW - SHOWS 2025 Close" at bounding box center [95, 12] width 143 height 23
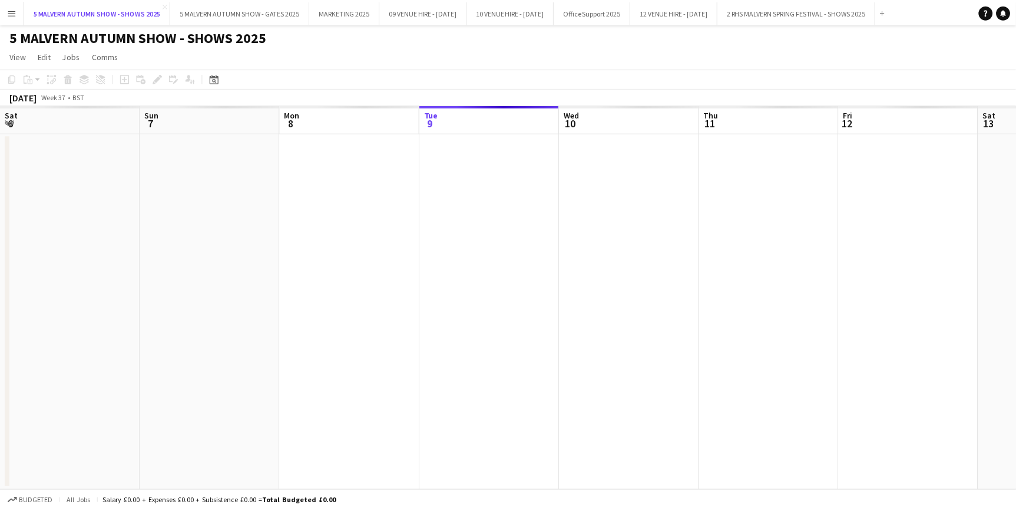
scroll to position [0, 282]
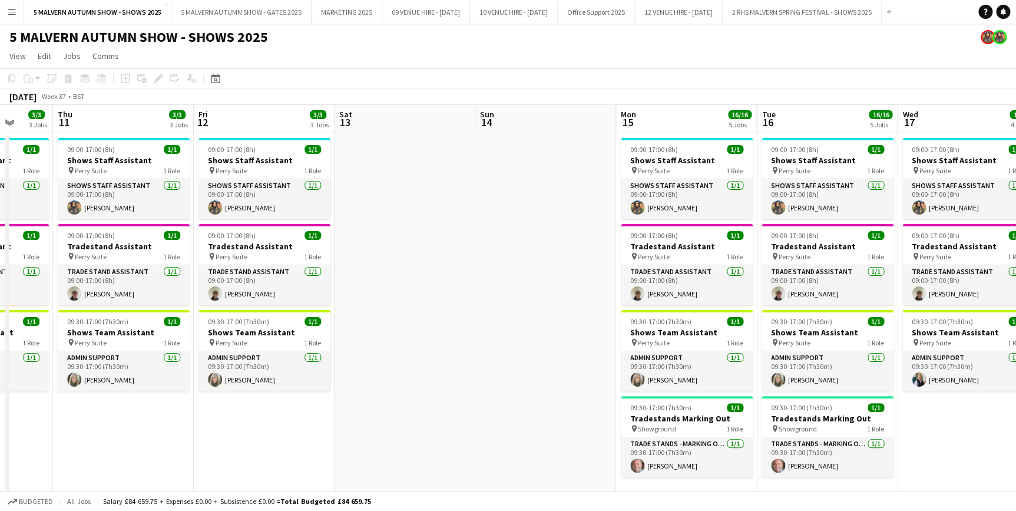
drag, startPoint x: 514, startPoint y: 112, endPoint x: 386, endPoint y: 102, distance: 128.8
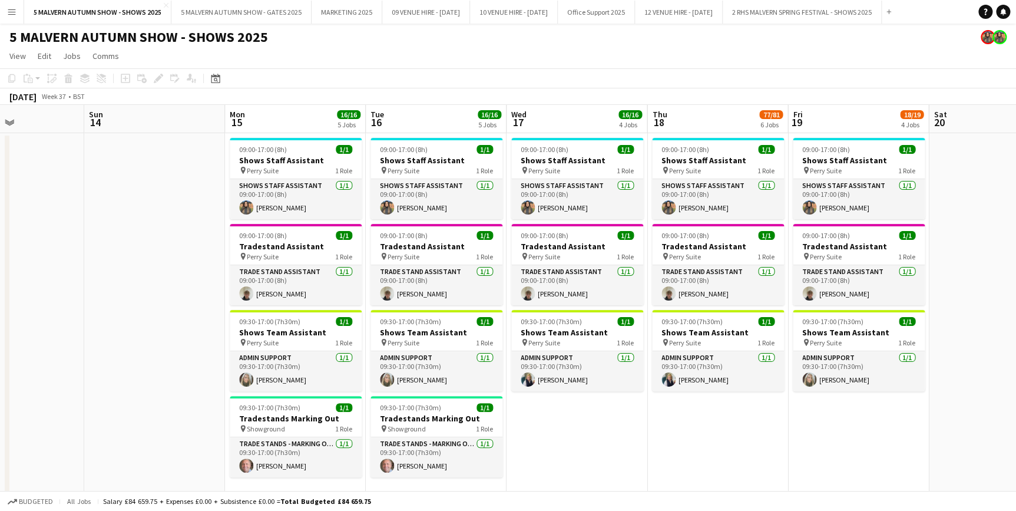
scroll to position [0, 479]
drag, startPoint x: 654, startPoint y: 110, endPoint x: 263, endPoint y: 121, distance: 391.3
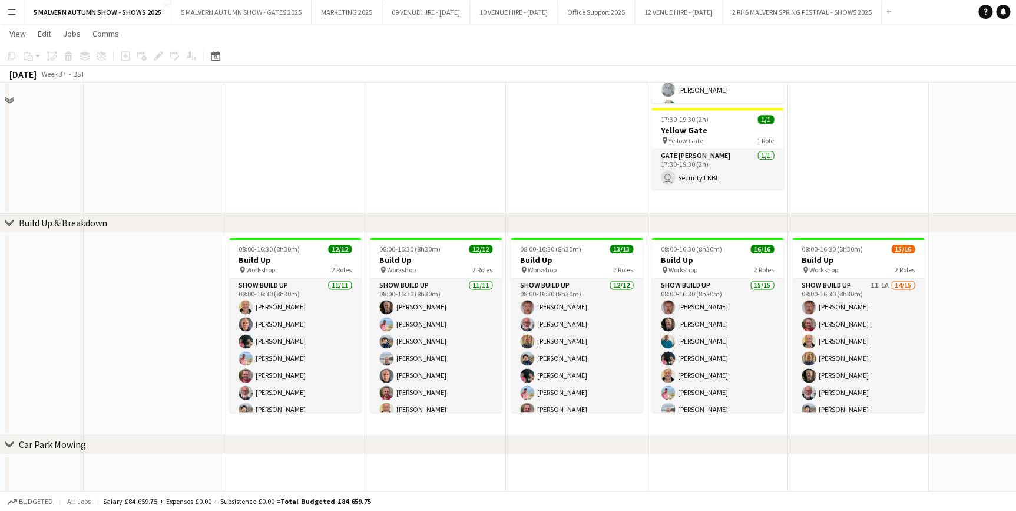
scroll to position [642, 0]
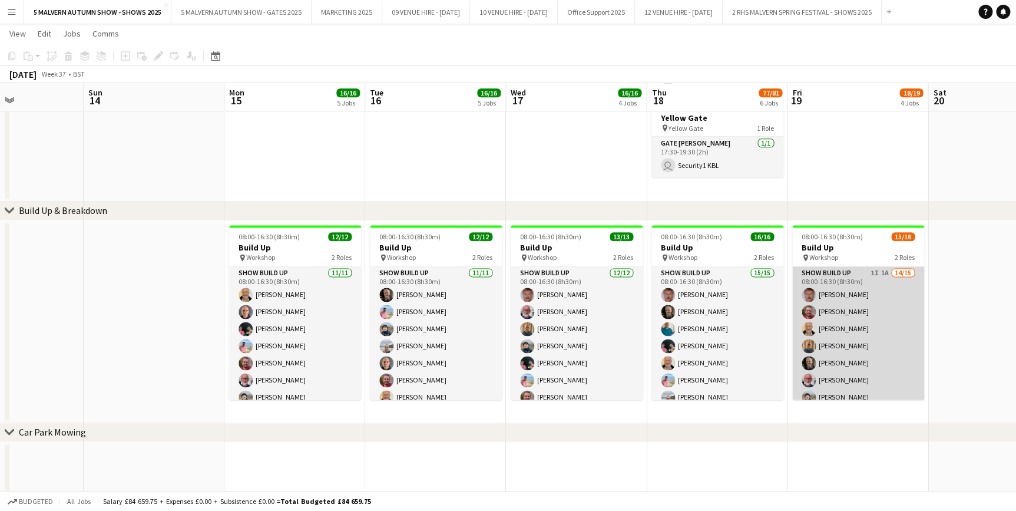
click at [827, 266] on app-card-role "Show Build Up 1I 1A 14/15 08:00-16:30 (8h30m) Andrew Ford Richard Wall Stuart M…" at bounding box center [858, 405] width 132 height 279
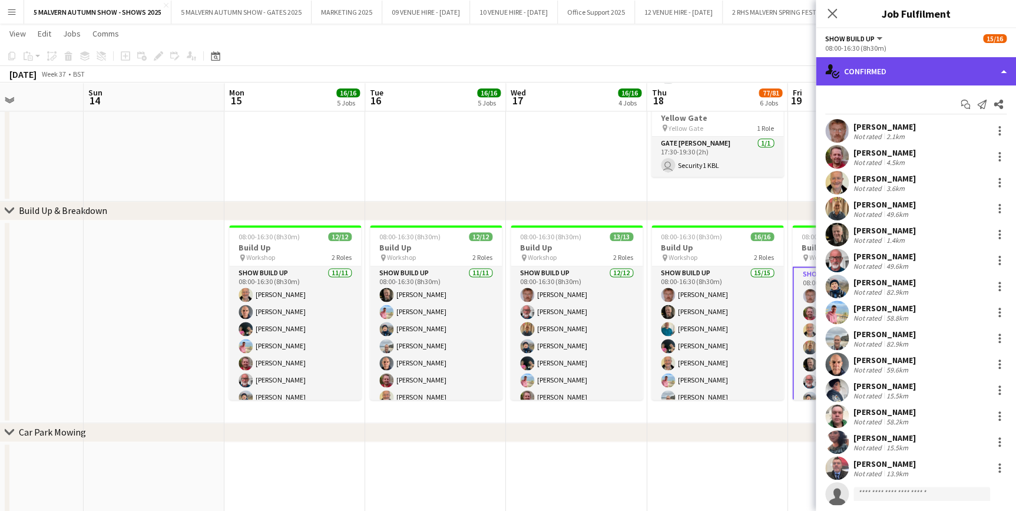
click at [872, 72] on div "single-neutral-actions-check-2 Confirmed" at bounding box center [916, 71] width 200 height 28
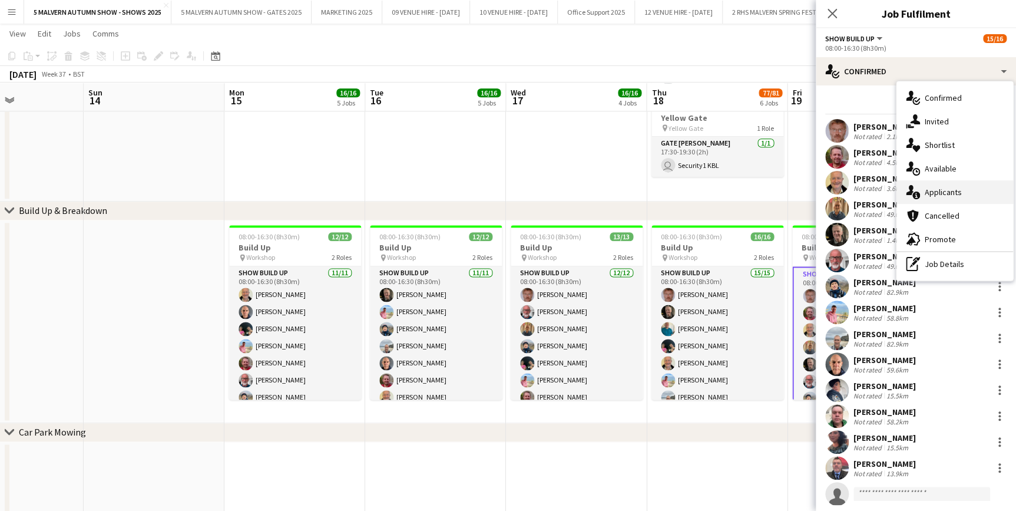
click at [951, 188] on span "Applicants" at bounding box center [943, 192] width 37 height 11
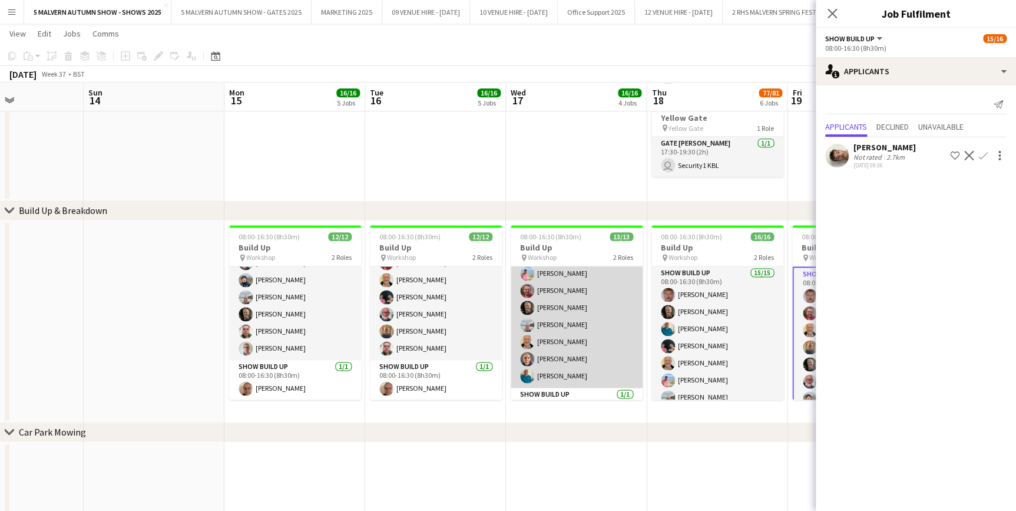
scroll to position [134, 0]
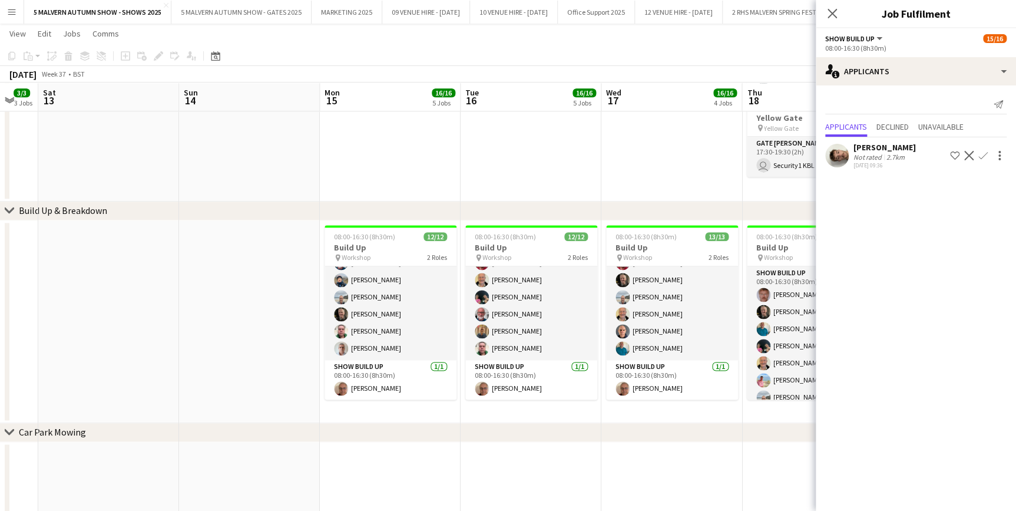
drag, startPoint x: 557, startPoint y: 99, endPoint x: 342, endPoint y: 102, distance: 215.0
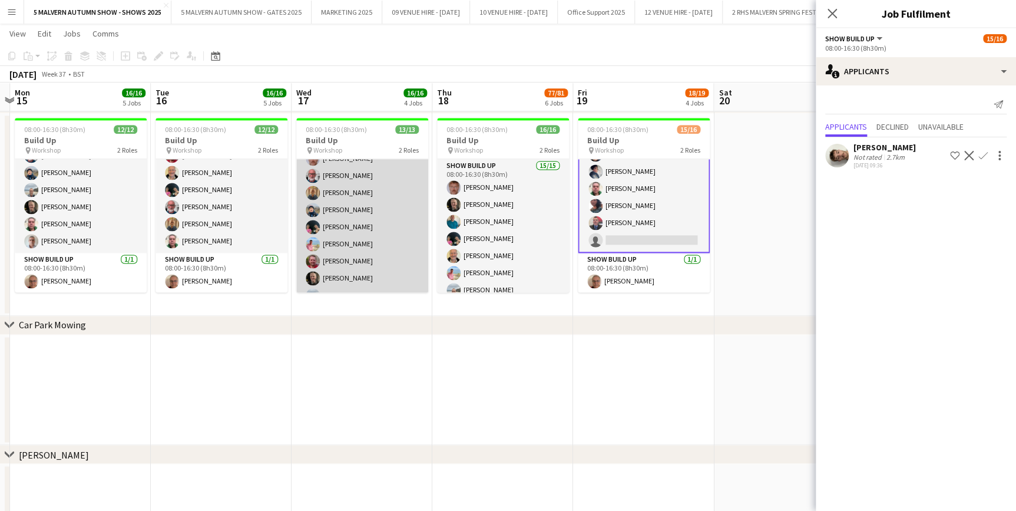
scroll to position [0, 0]
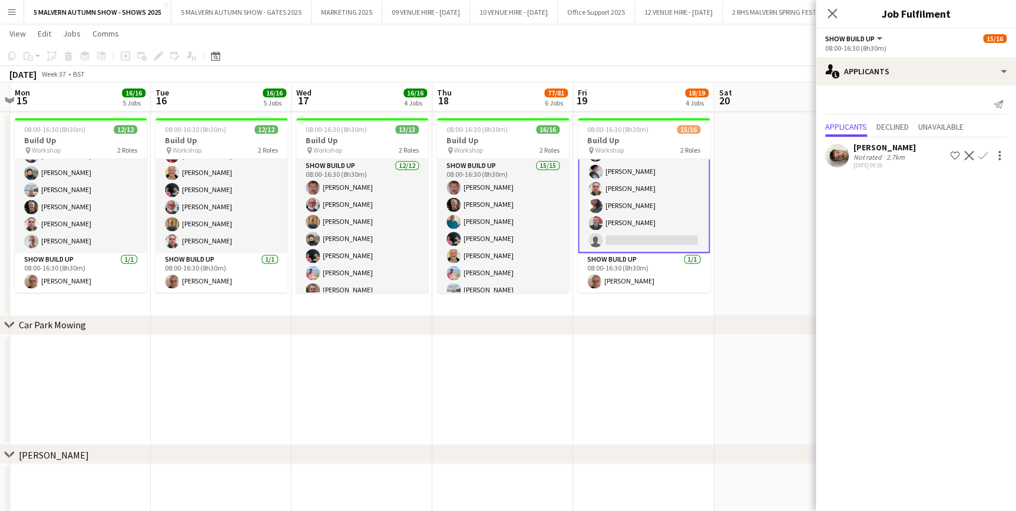
click at [981, 157] on app-icon "Confirm" at bounding box center [982, 155] width 9 height 9
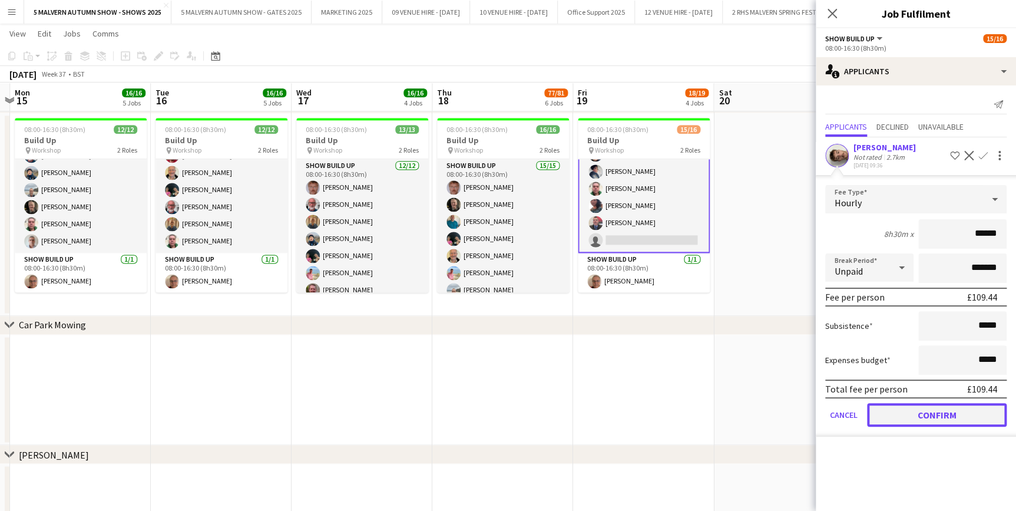
click at [957, 403] on button "Confirm" at bounding box center [937, 415] width 140 height 24
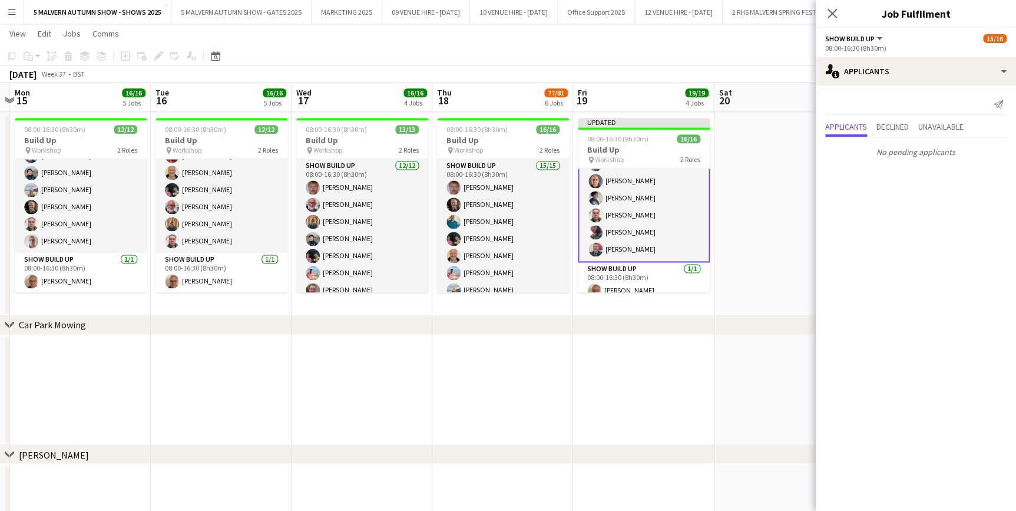
click at [765, 197] on app-date-cell at bounding box center [784, 214] width 141 height 203
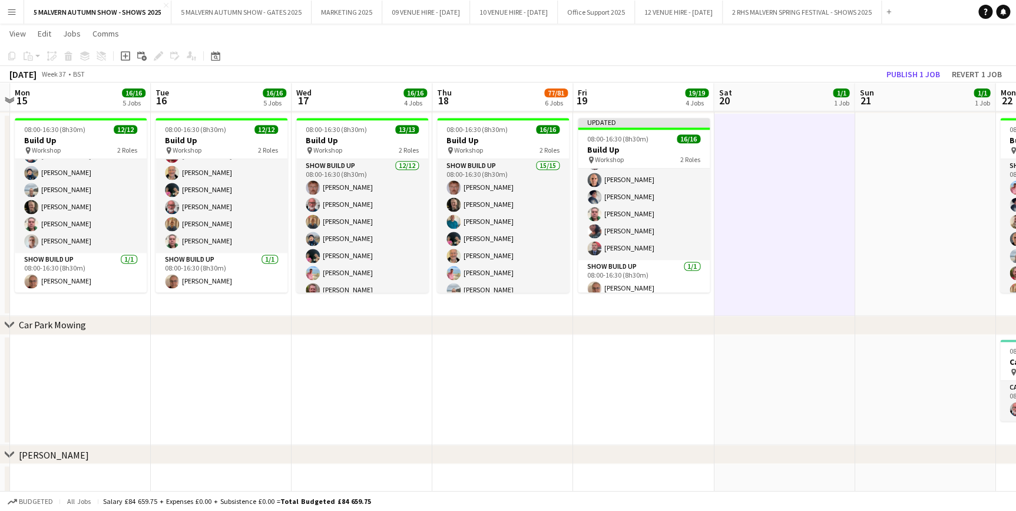
scroll to position [187, 0]
click at [899, 71] on button "Publish 1 job" at bounding box center [913, 74] width 63 height 15
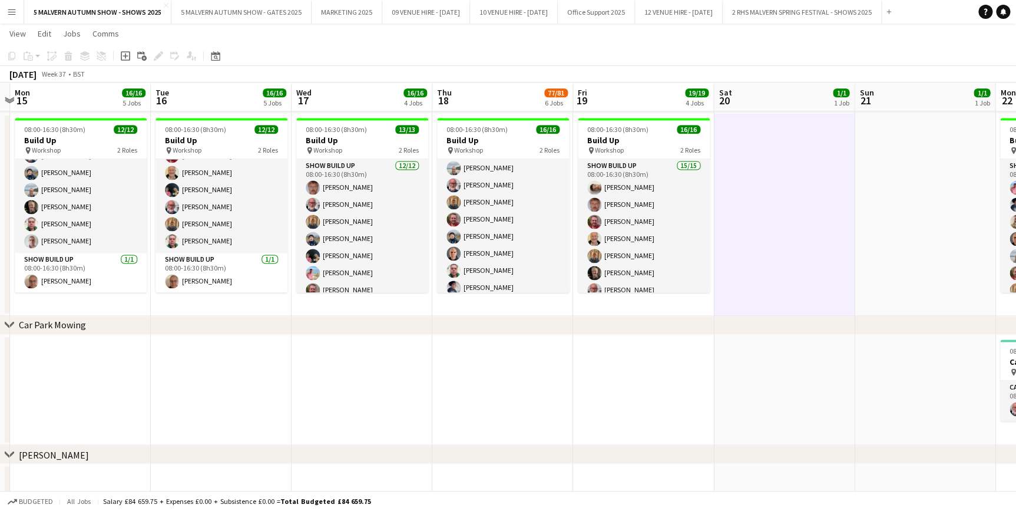
scroll to position [160, 0]
click at [790, 196] on app-date-cell at bounding box center [784, 214] width 141 height 203
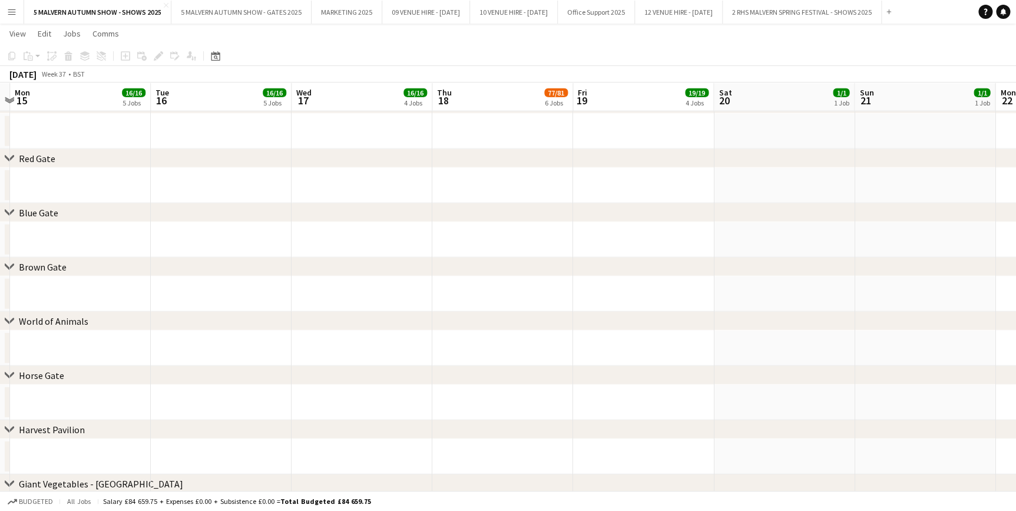
scroll to position [0, 419]
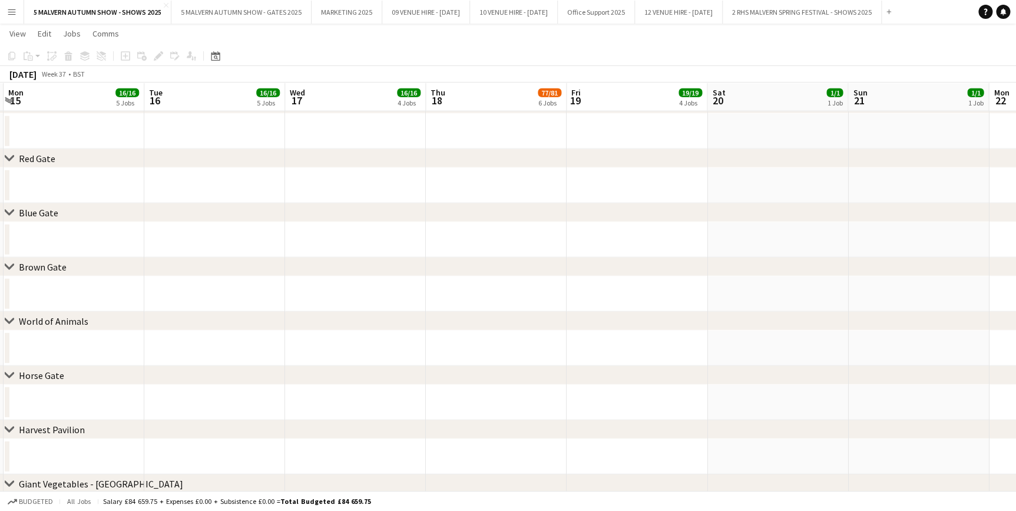
drag, startPoint x: 664, startPoint y: 99, endPoint x: 289, endPoint y: 107, distance: 375.9
drag, startPoint x: 845, startPoint y: 100, endPoint x: 809, endPoint y: 104, distance: 36.8
click at [391, 108] on div "chevron-right Yellow Staff Car Park" at bounding box center [508, 104] width 1016 height 19
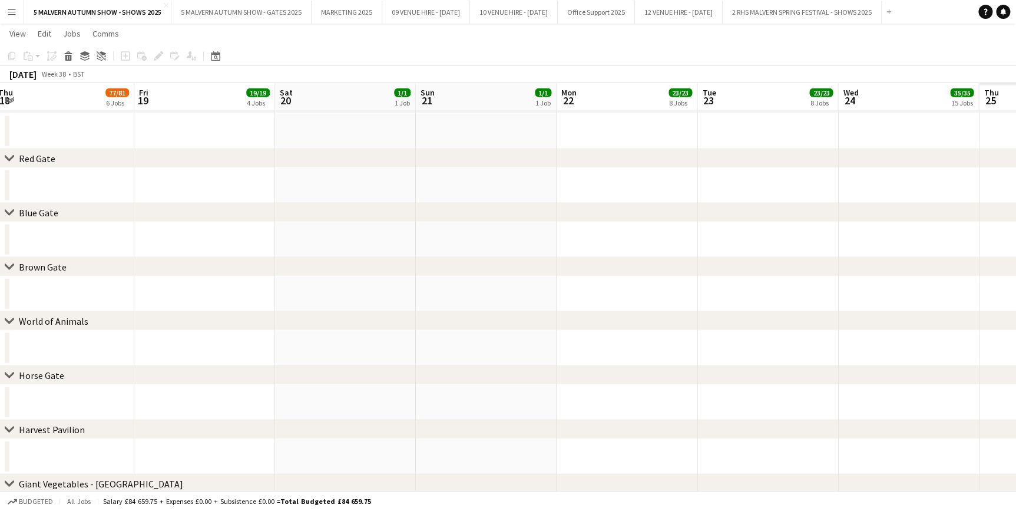
scroll to position [0, 479]
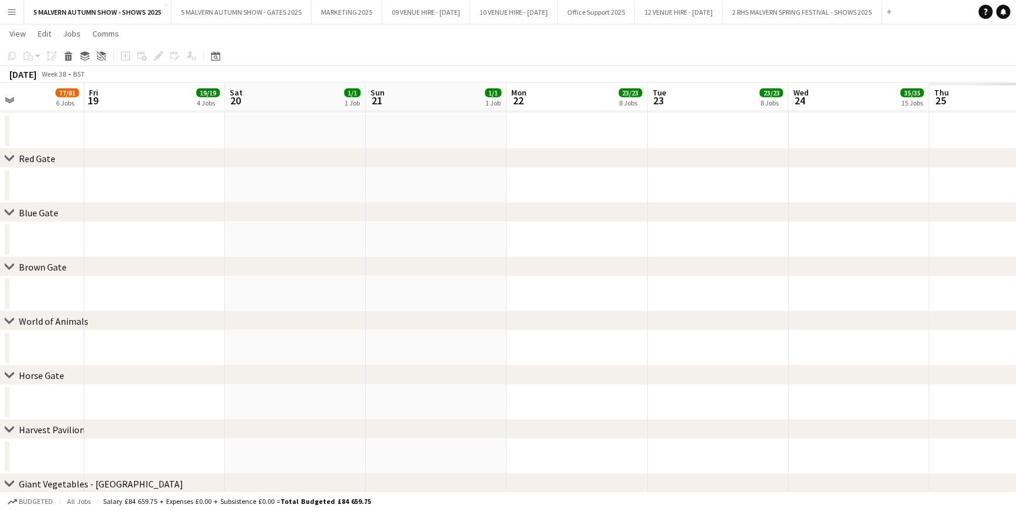
drag, startPoint x: 917, startPoint y: 103, endPoint x: 732, endPoint y: 97, distance: 184.5
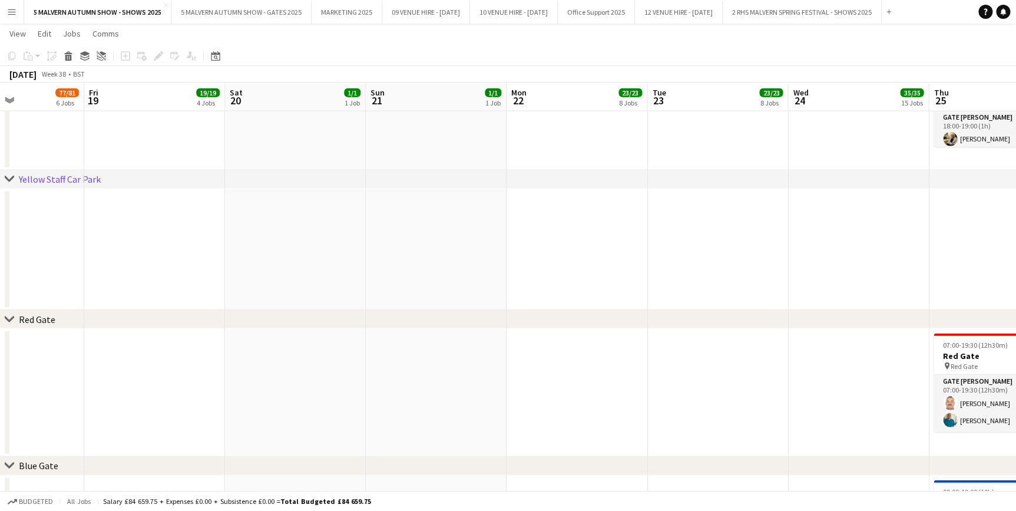
scroll to position [0, 814]
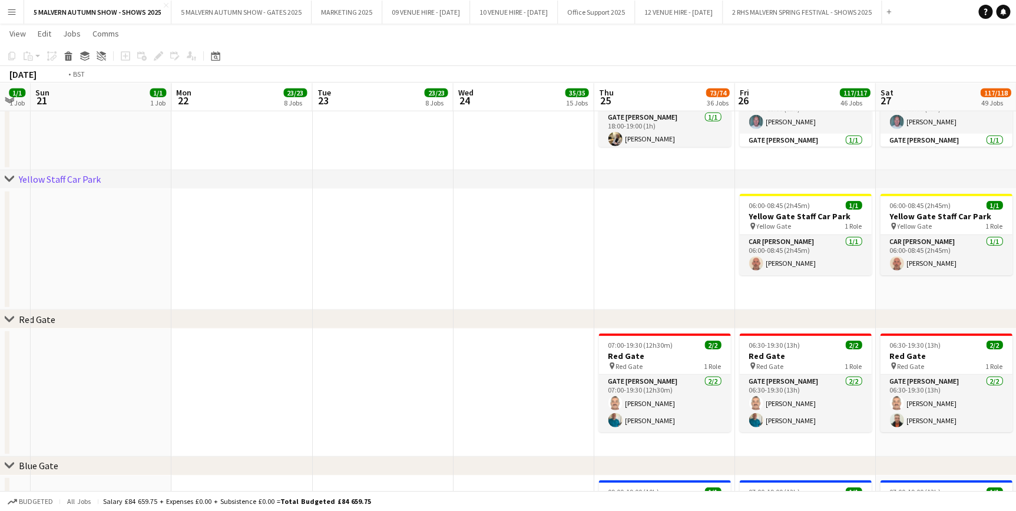
drag, startPoint x: 732, startPoint y: 97, endPoint x: 466, endPoint y: 111, distance: 266.6
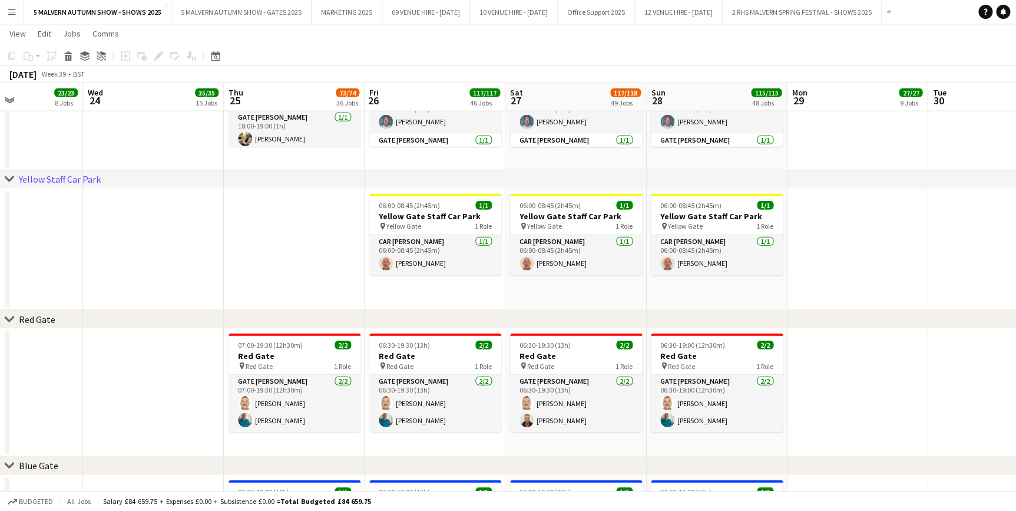
scroll to position [0, 512]
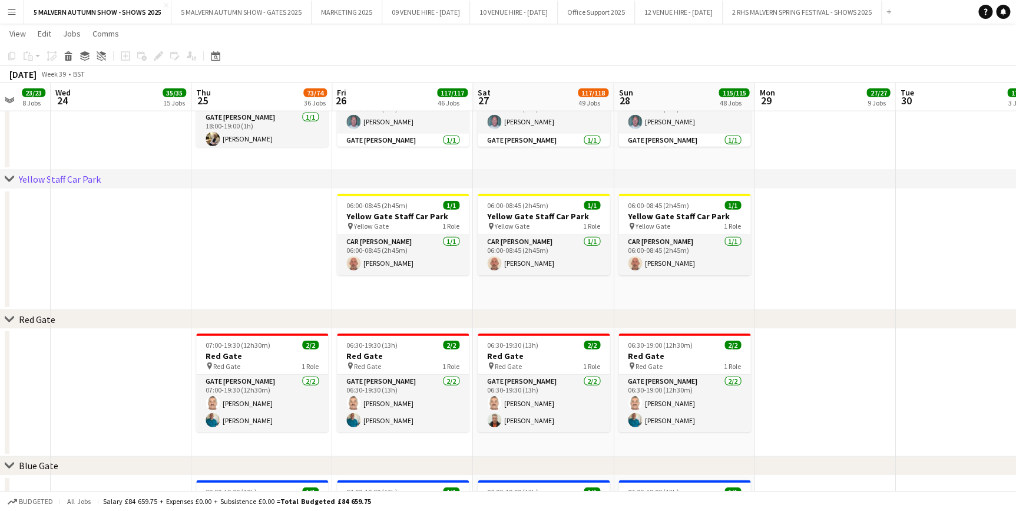
drag, startPoint x: 726, startPoint y: 98, endPoint x: 544, endPoint y: 120, distance: 183.2
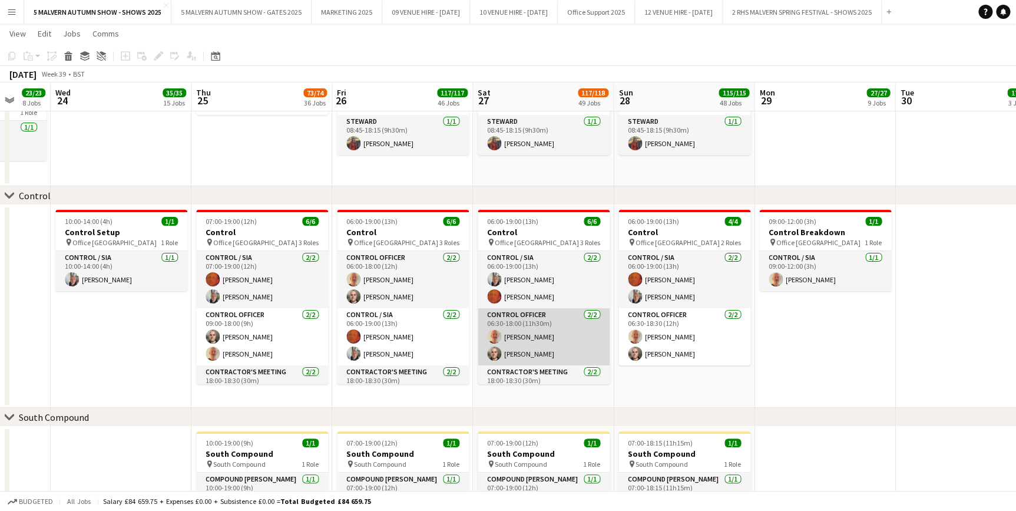
scroll to position [38, 0]
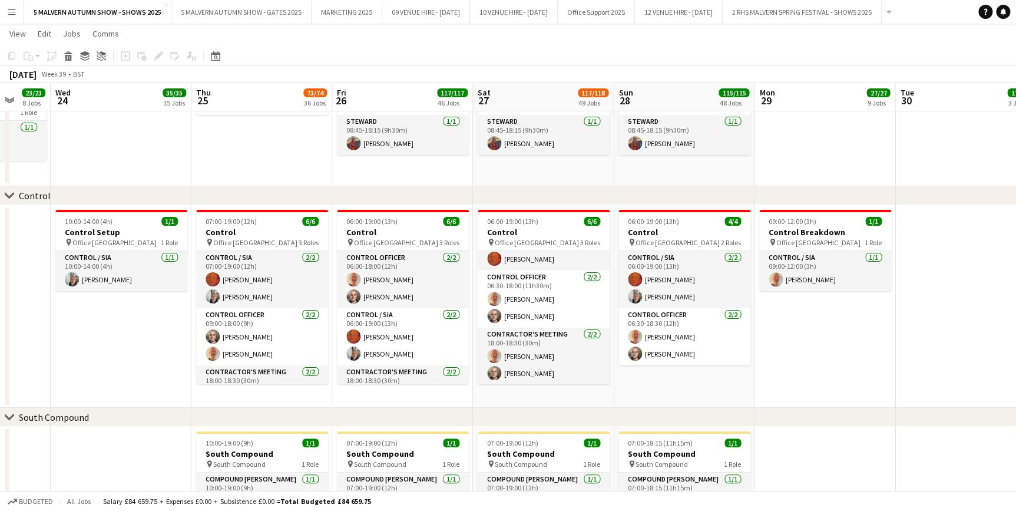
click at [156, 144] on app-date-cell "09:00-17:00 (8h) 2/2 RHS Floral Marquee pin RHS Floral Marquee 1 Role Steward 2…" at bounding box center [121, 87] width 141 height 197
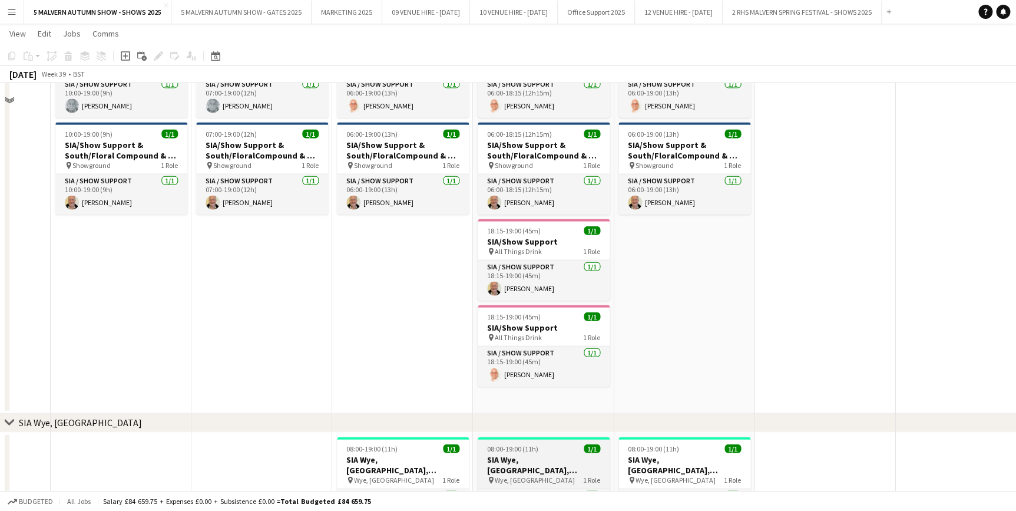
scroll to position [5676, 0]
